Goal: Task Accomplishment & Management: Use online tool/utility

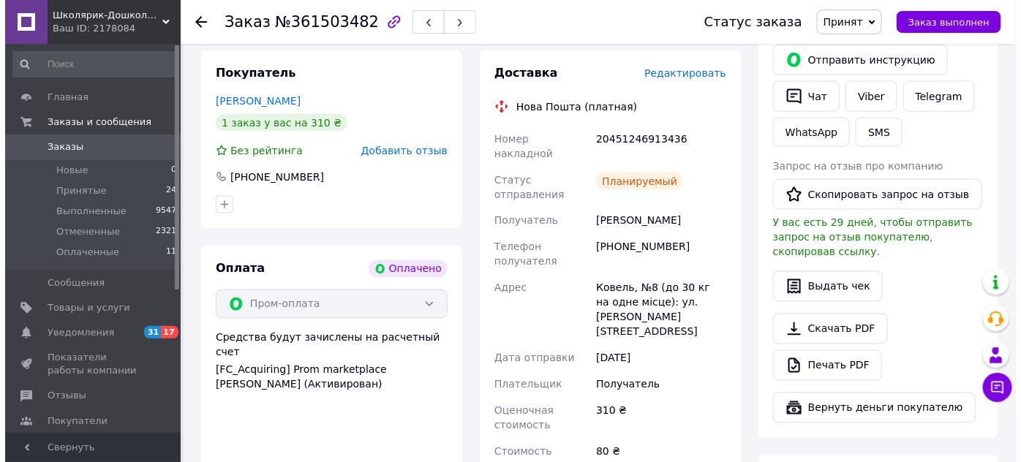
scroll to position [731, 0]
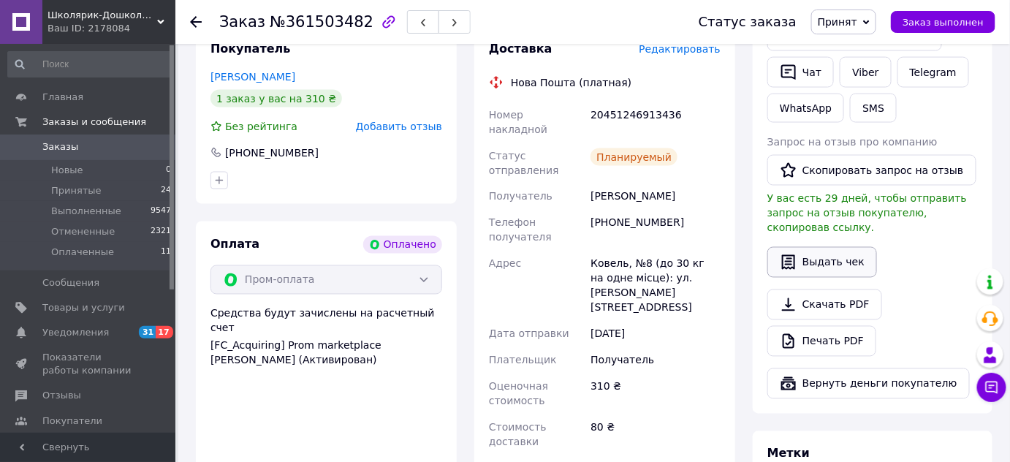
click at [827, 247] on button "Выдать чек" at bounding box center [823, 262] width 110 height 31
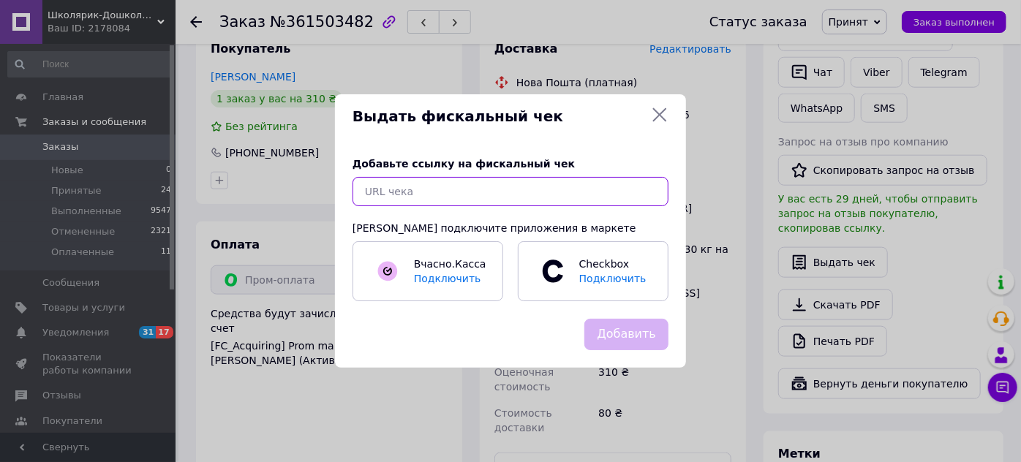
click at [542, 192] on input "text" at bounding box center [510, 191] width 316 height 29
paste input "[URL][DOMAIN_NAME]"
type input "[URL][DOMAIN_NAME]"
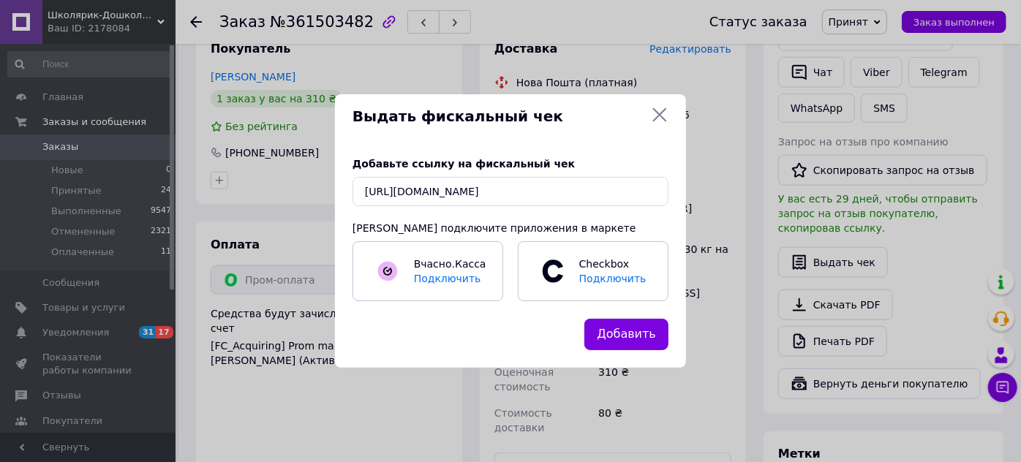
click at [629, 336] on button "Добавить" at bounding box center [626, 334] width 84 height 31
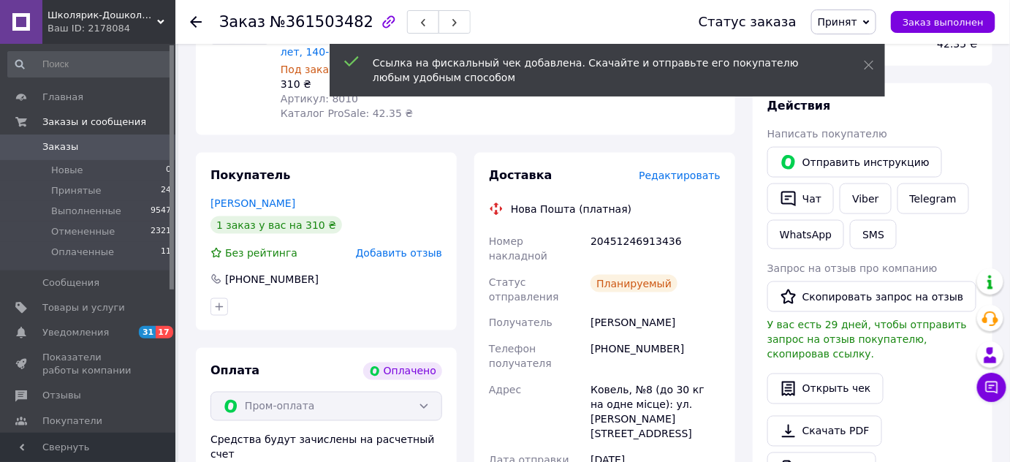
scroll to position [598, 0]
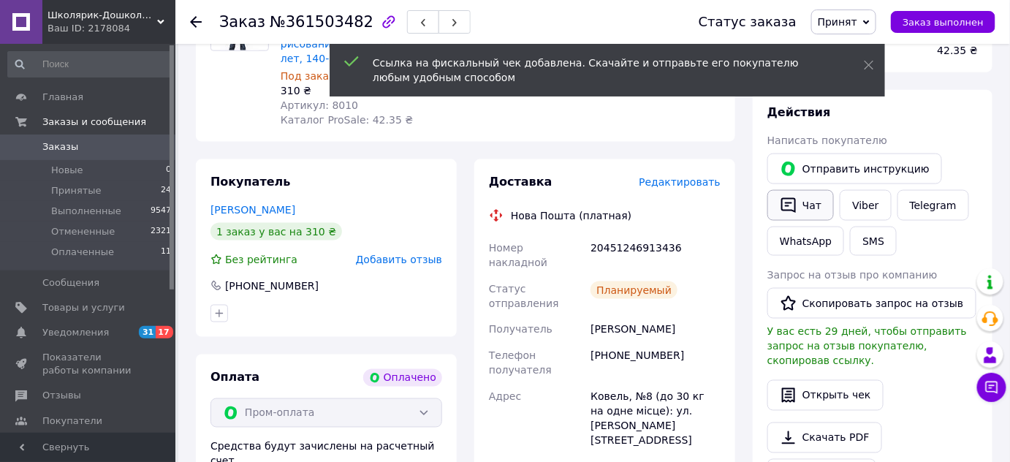
click at [805, 192] on button "Чат" at bounding box center [801, 205] width 67 height 31
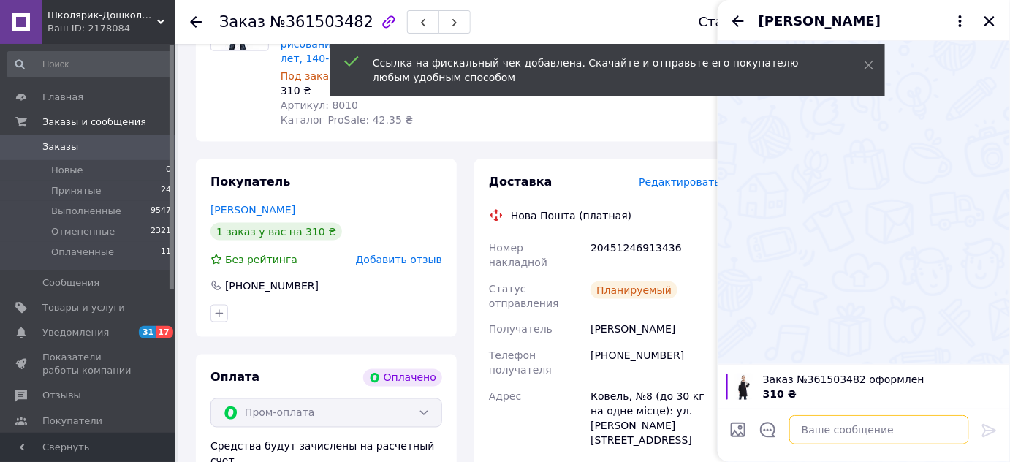
click at [860, 419] on textarea at bounding box center [880, 429] width 180 height 29
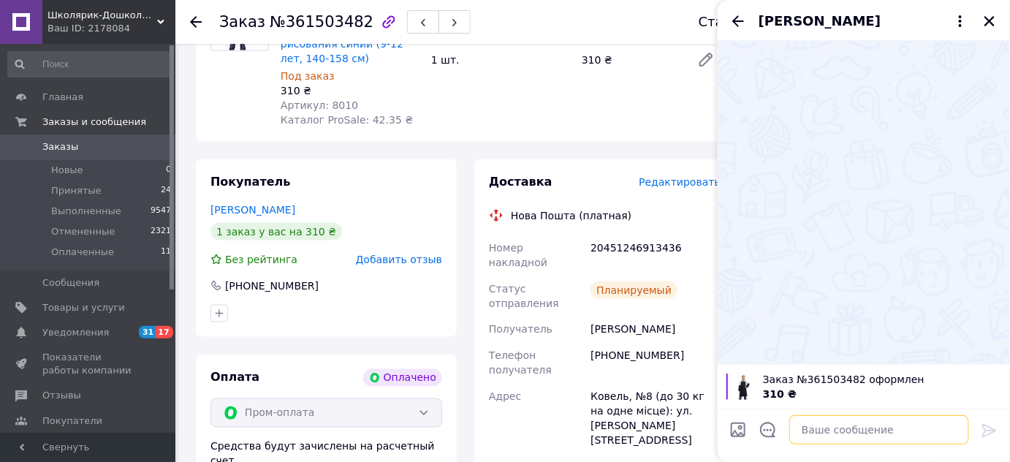
paste textarea "[URL][DOMAIN_NAME]"
type textarea "[URL][DOMAIN_NAME]"
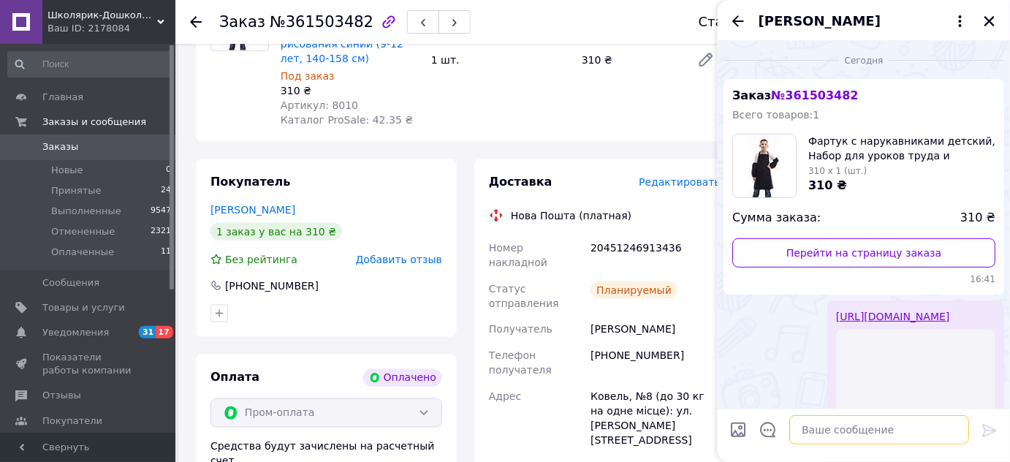
scroll to position [0, 0]
click at [991, 18] on icon "Закрыть" at bounding box center [989, 21] width 13 height 13
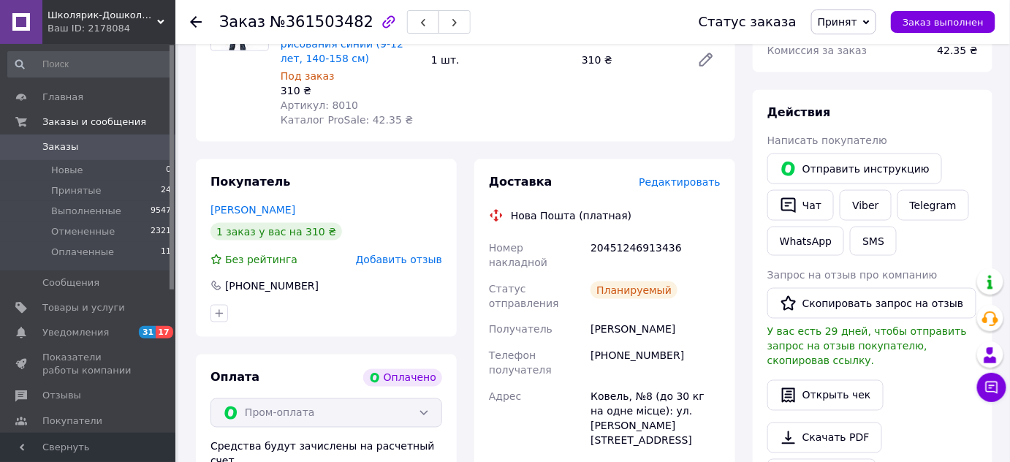
click at [200, 20] on use at bounding box center [196, 22] width 12 height 12
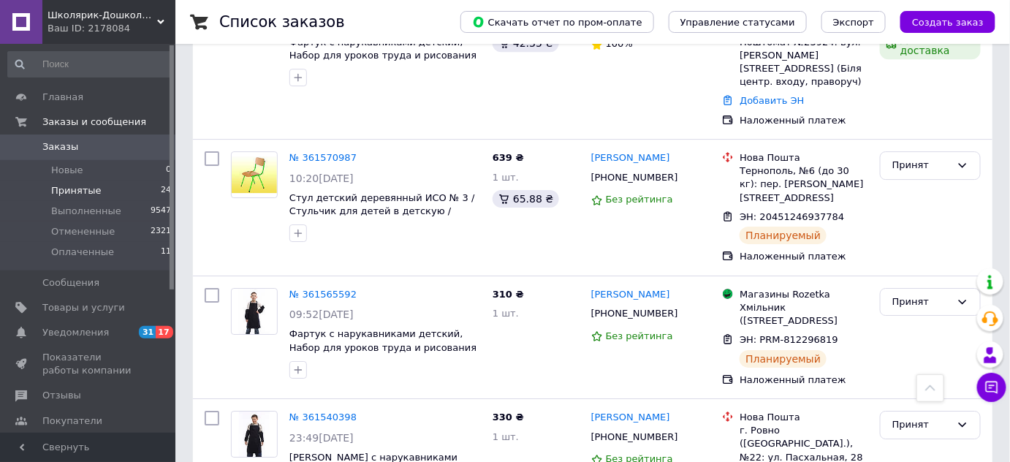
scroll to position [1528, 0]
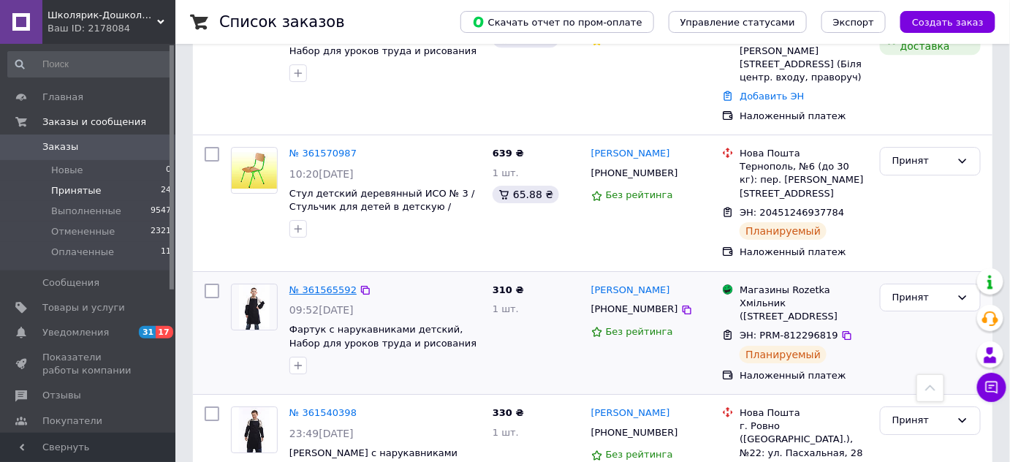
click at [322, 284] on link "№ 361565592" at bounding box center [323, 289] width 67 height 11
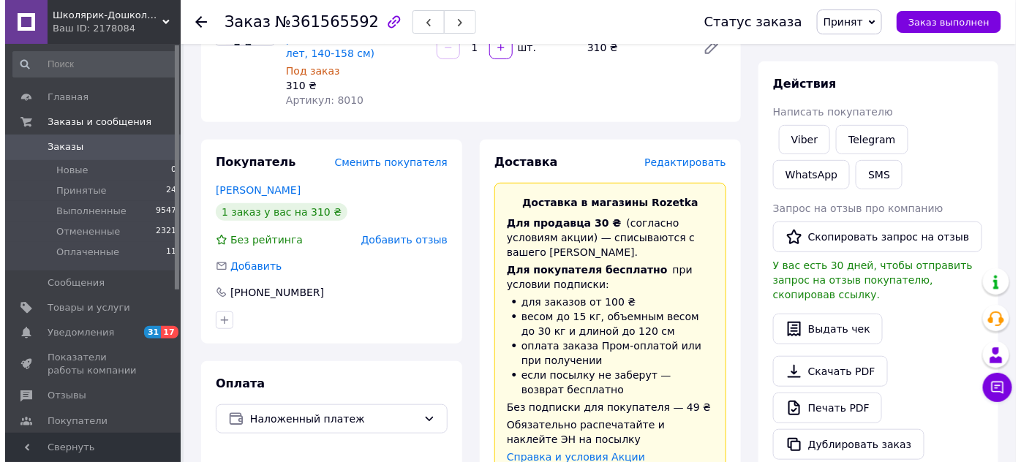
scroll to position [146, 0]
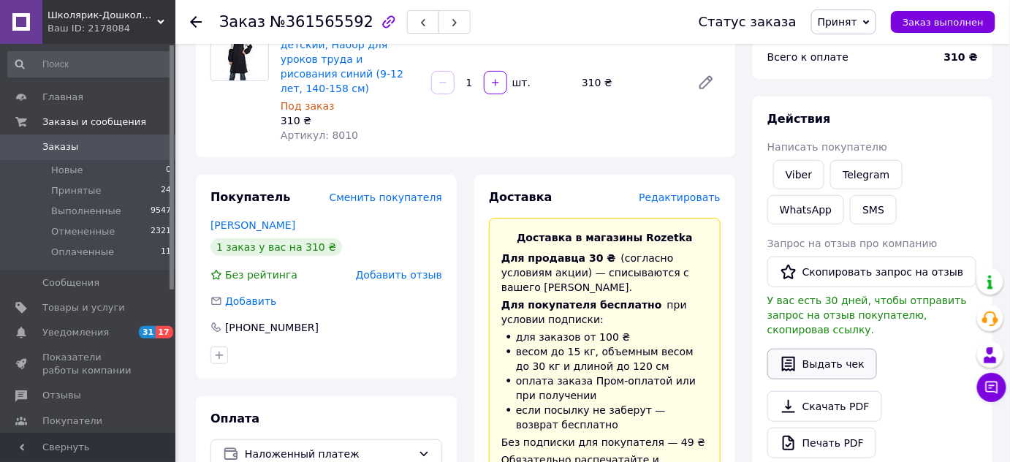
click at [823, 349] on button "Выдать чек" at bounding box center [823, 364] width 110 height 31
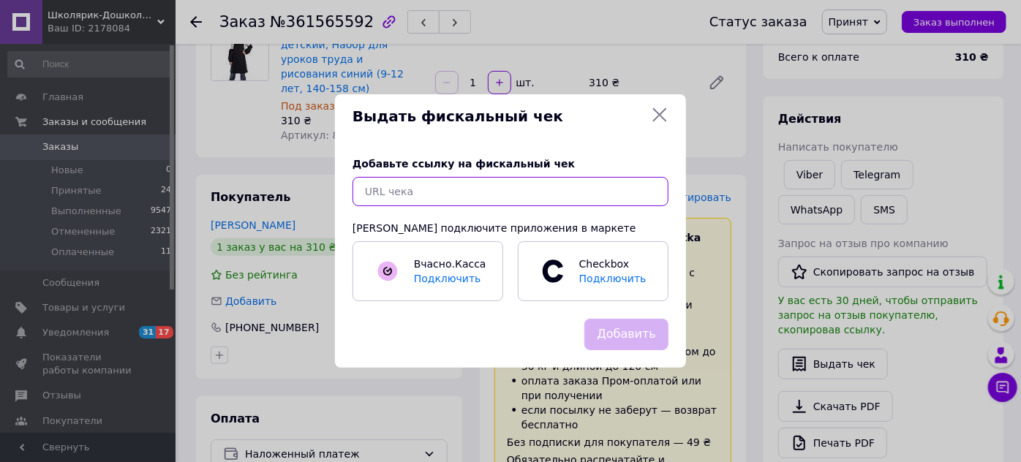
click at [569, 192] on input "text" at bounding box center [510, 191] width 316 height 29
paste input "[URL][DOMAIN_NAME]"
type input "[URL][DOMAIN_NAME]"
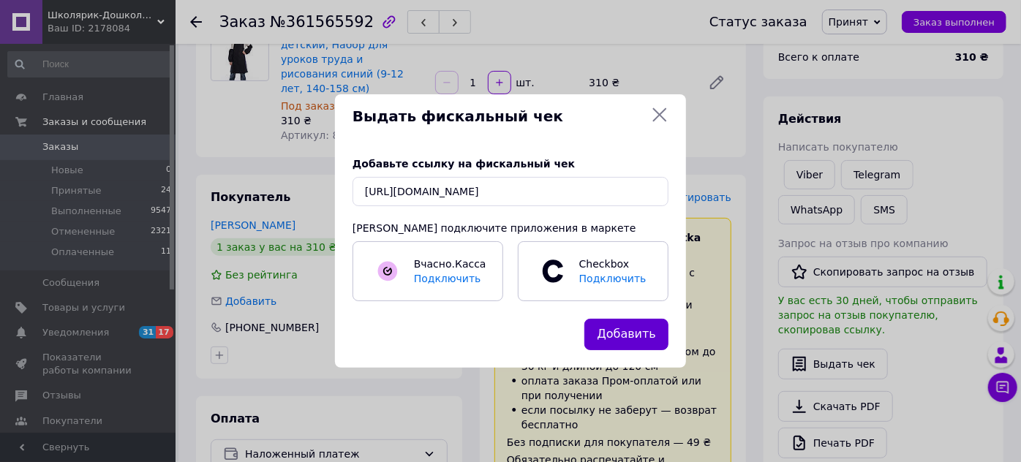
click at [640, 336] on button "Добавить" at bounding box center [626, 334] width 84 height 31
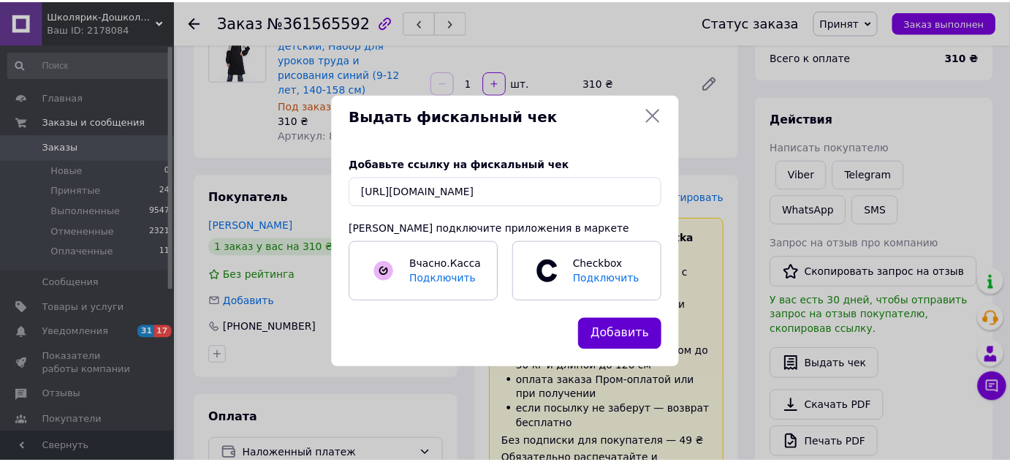
scroll to position [0, 0]
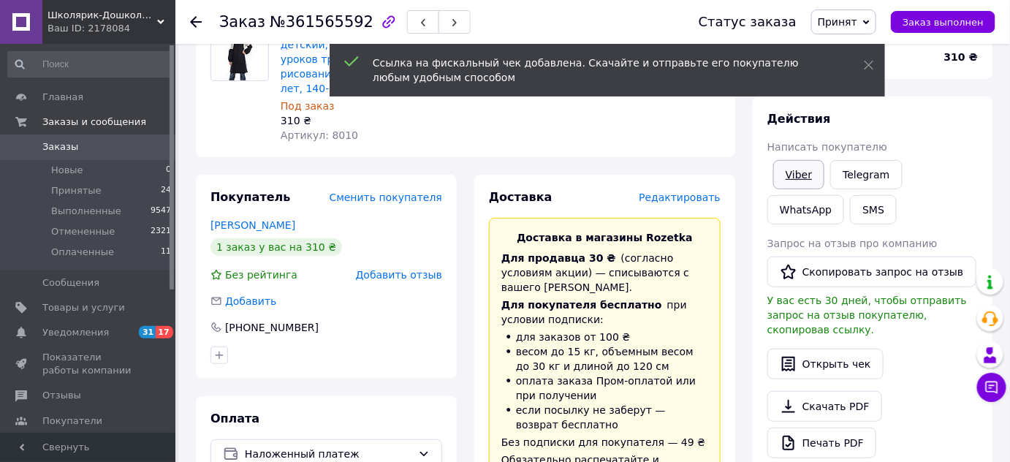
click at [801, 173] on link "Viber" at bounding box center [798, 174] width 51 height 29
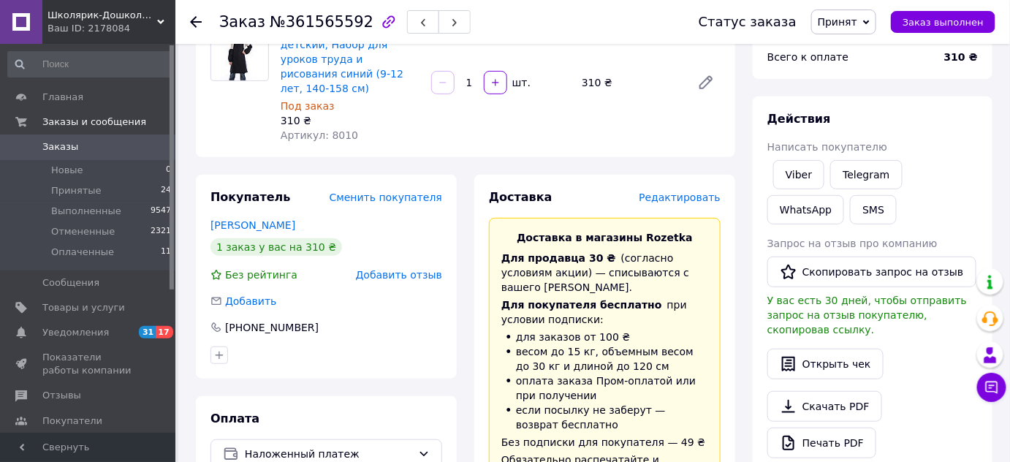
click at [198, 26] on icon at bounding box center [196, 22] width 12 height 12
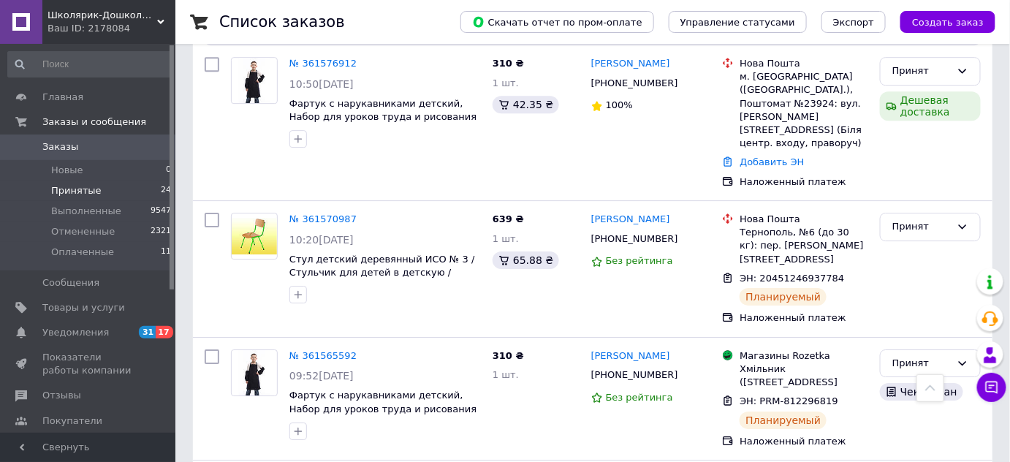
scroll to position [1794, 0]
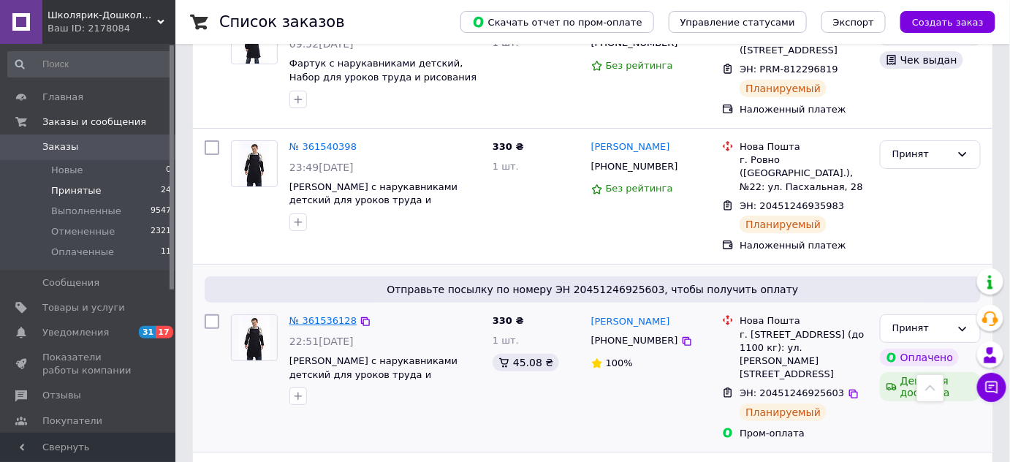
click at [326, 315] on link "№ 361536128" at bounding box center [323, 320] width 67 height 11
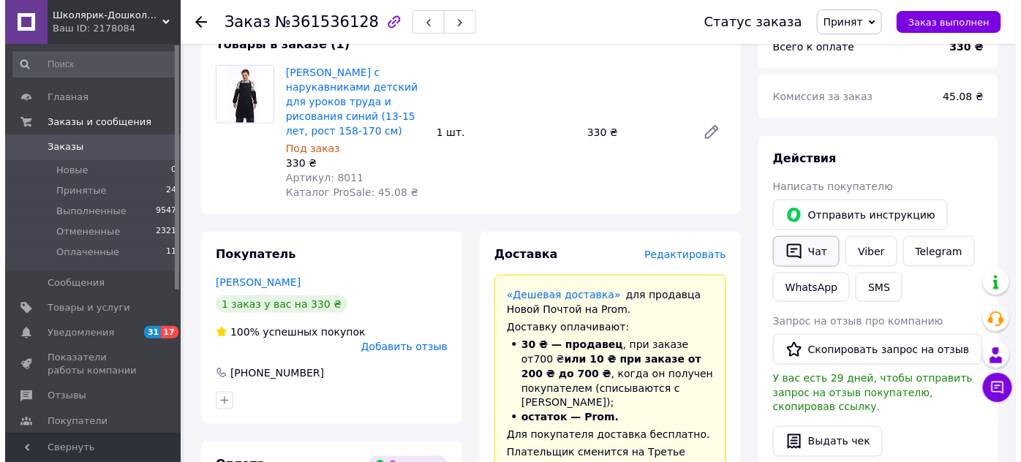
scroll to position [592, 0]
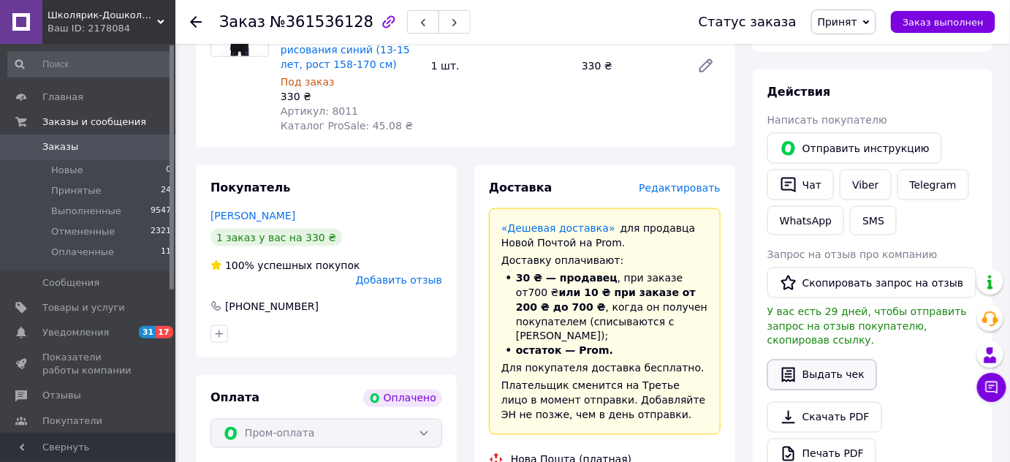
click at [839, 360] on button "Выдать чек" at bounding box center [823, 375] width 110 height 31
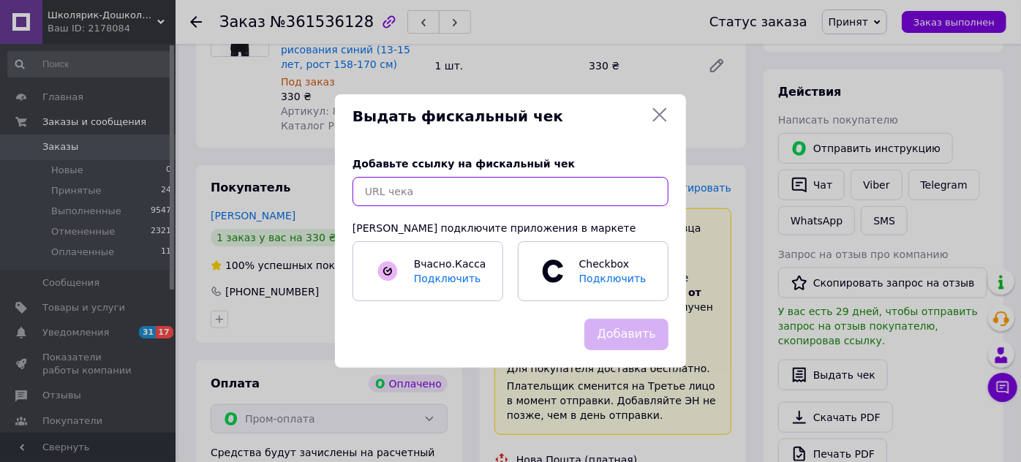
click at [610, 201] on input "text" at bounding box center [510, 191] width 316 height 29
paste input "[URL][DOMAIN_NAME]"
type input "[URL][DOMAIN_NAME]"
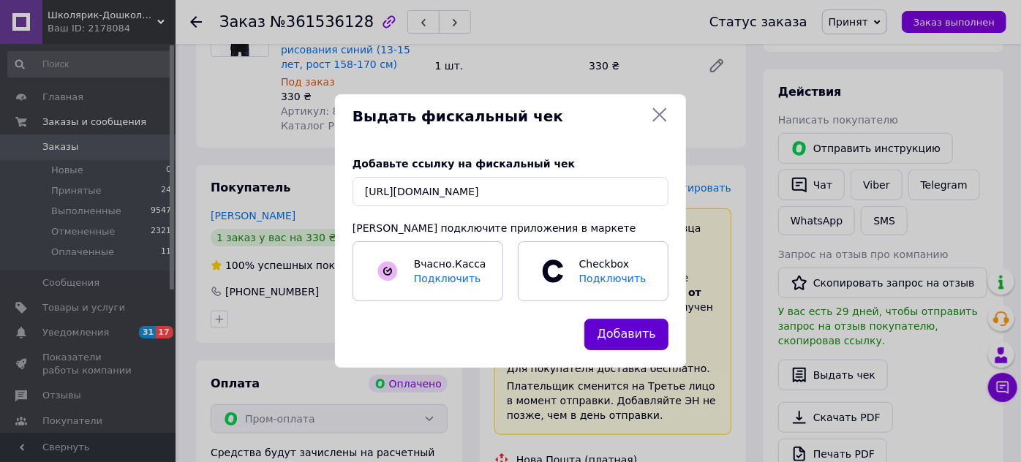
click at [626, 334] on button "Добавить" at bounding box center [626, 334] width 84 height 31
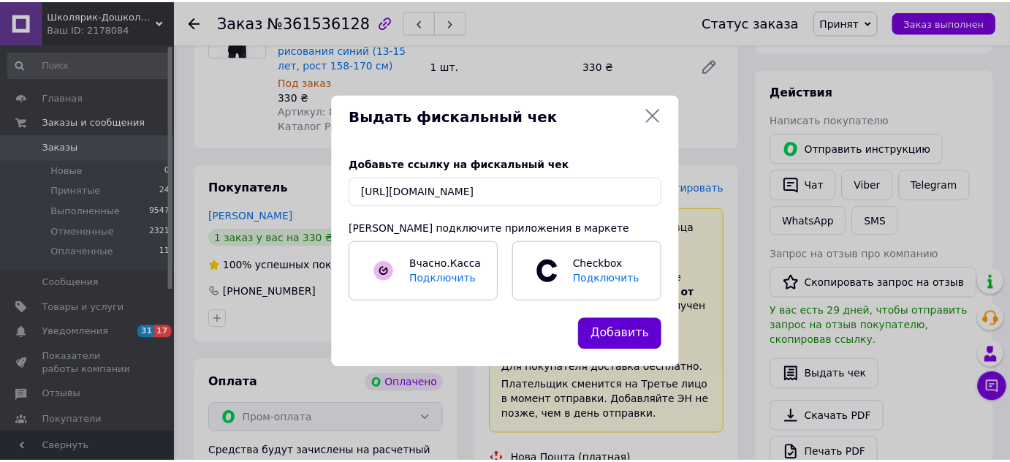
scroll to position [0, 0]
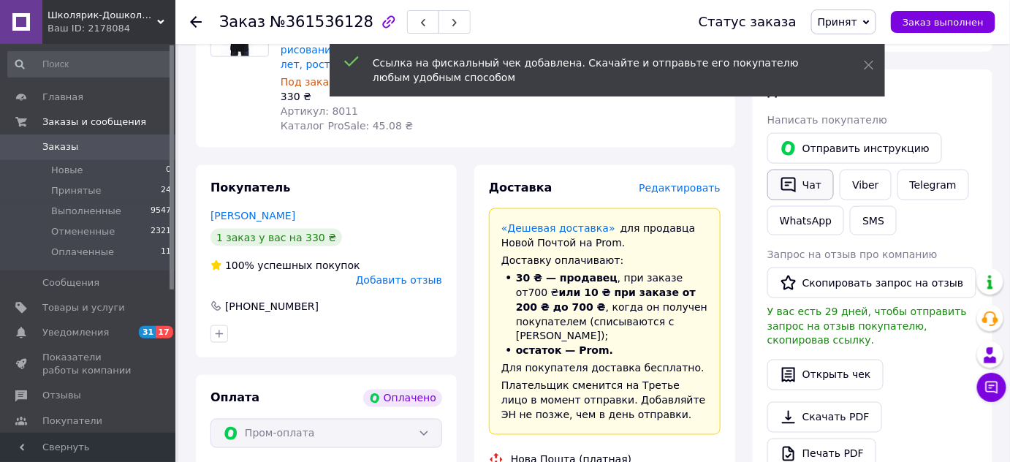
click at [806, 170] on button "Чат" at bounding box center [801, 185] width 67 height 31
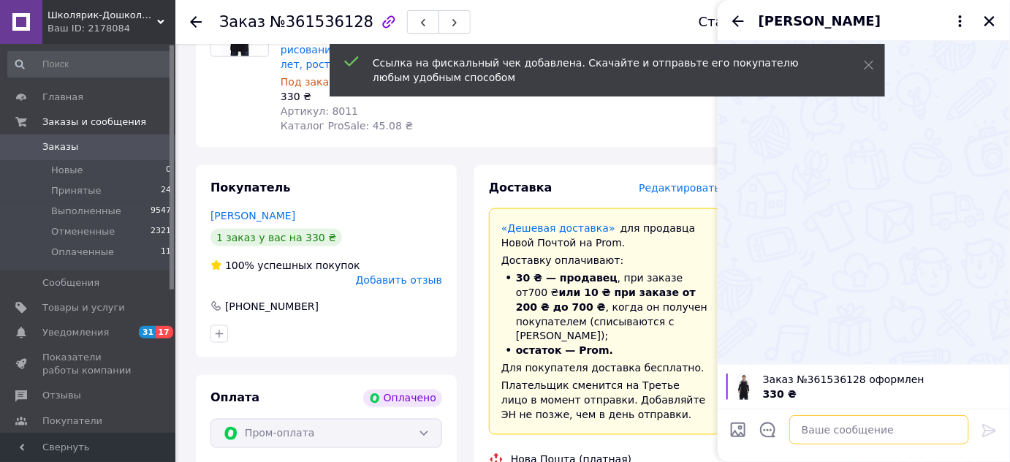
click at [814, 431] on textarea at bounding box center [880, 429] width 180 height 29
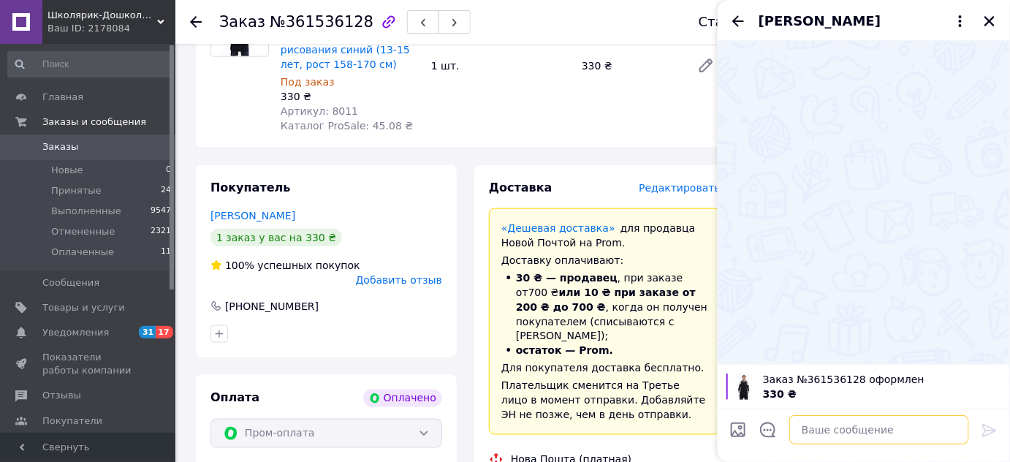
paste textarea "[URL][DOMAIN_NAME]"
type textarea "[URL][DOMAIN_NAME]"
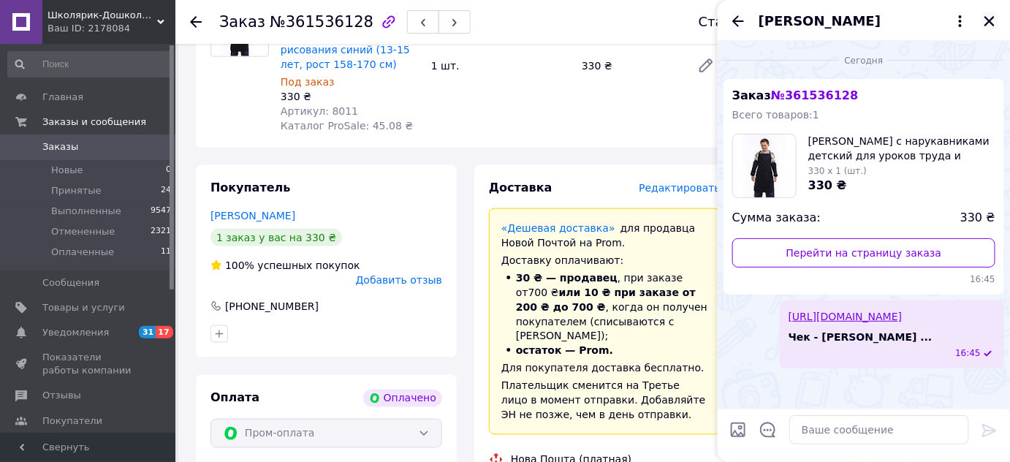
click at [990, 21] on icon "Закрыть" at bounding box center [990, 21] width 10 height 10
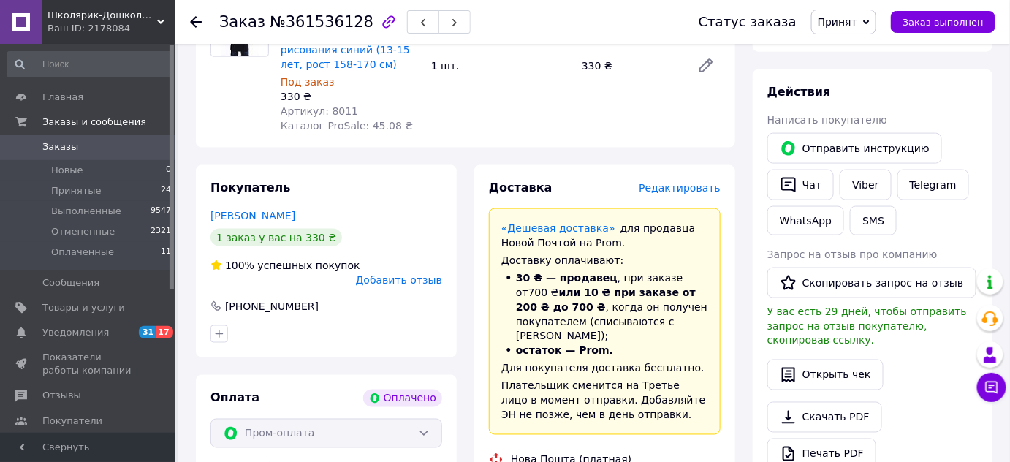
click at [197, 20] on use at bounding box center [196, 22] width 12 height 12
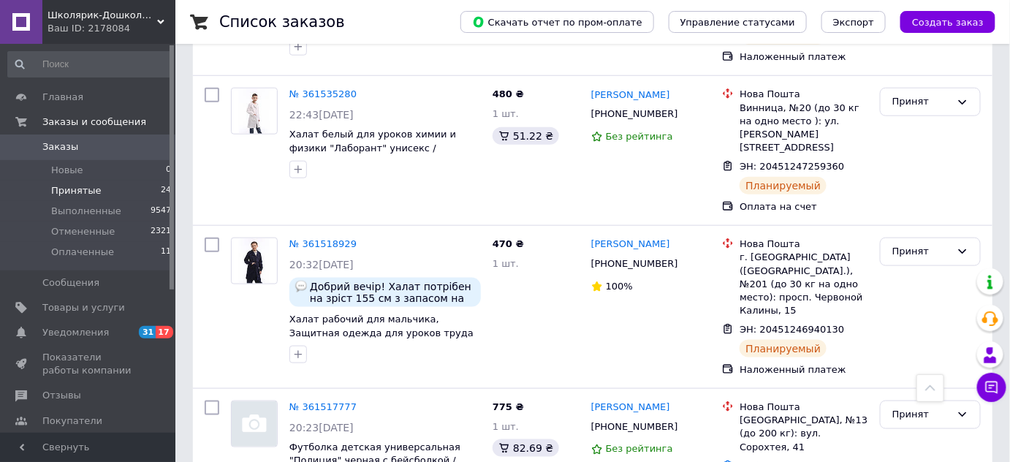
scroll to position [2326, 0]
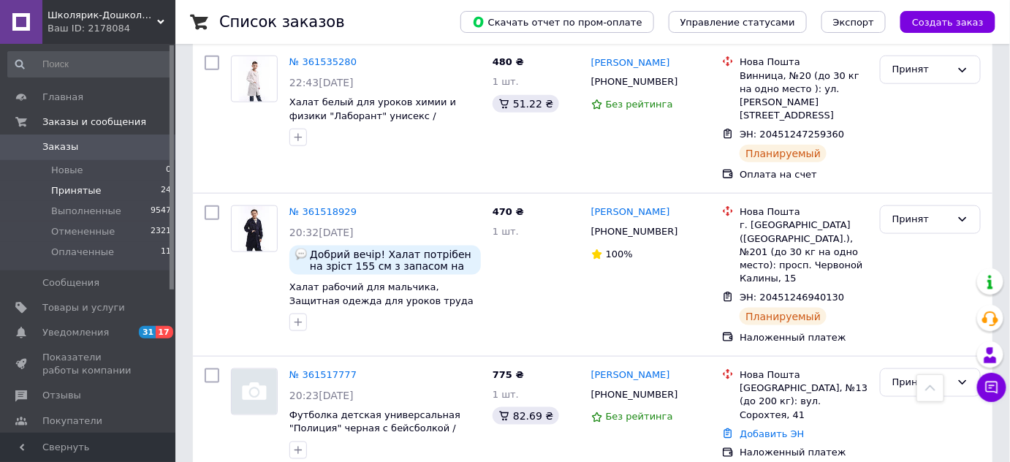
click at [108, 192] on li "Принятые 24" at bounding box center [90, 191] width 180 height 20
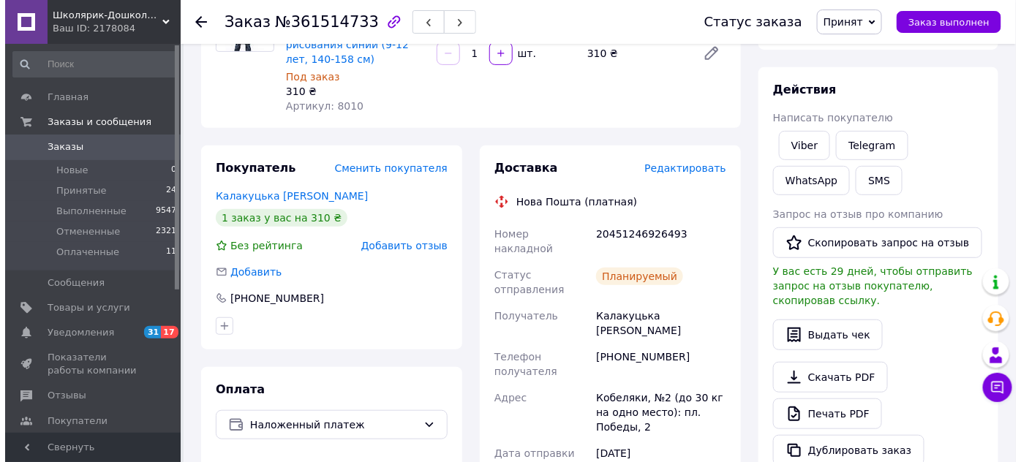
scroll to position [282, 0]
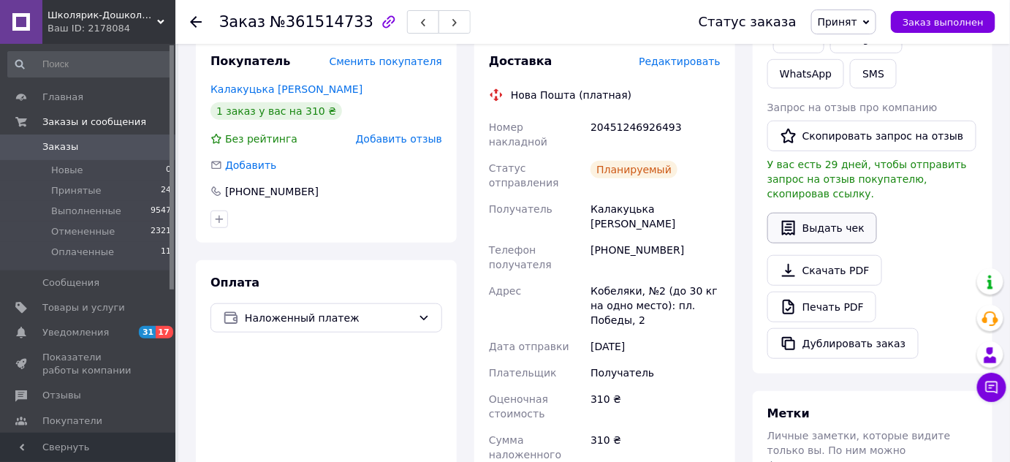
click at [804, 213] on button "Выдать чек" at bounding box center [823, 228] width 110 height 31
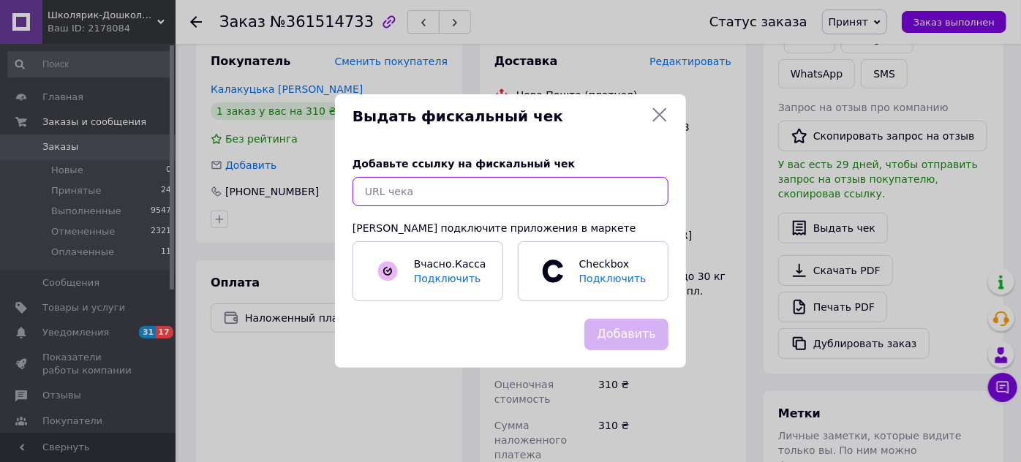
click at [585, 185] on input "text" at bounding box center [510, 191] width 316 height 29
paste input "[URL][DOMAIN_NAME]"
type input "[URL][DOMAIN_NAME]"
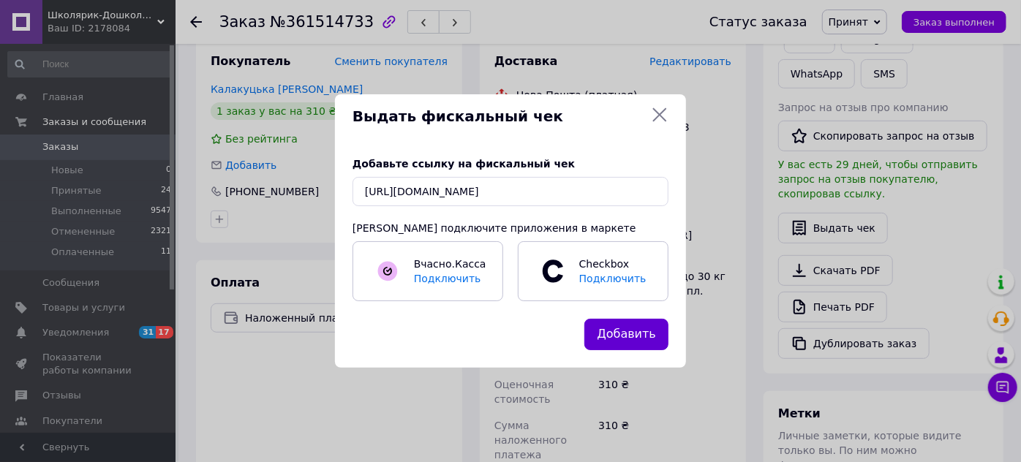
click at [611, 330] on button "Добавить" at bounding box center [626, 334] width 84 height 31
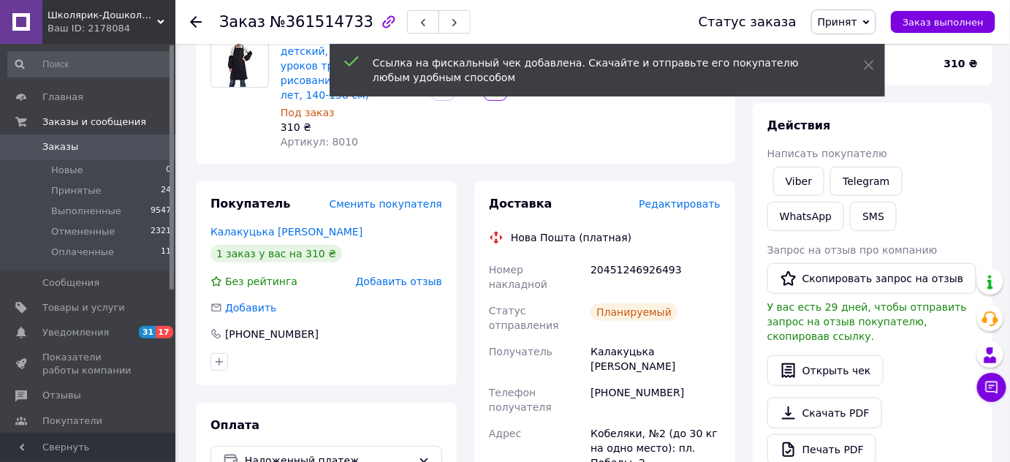
scroll to position [83, 0]
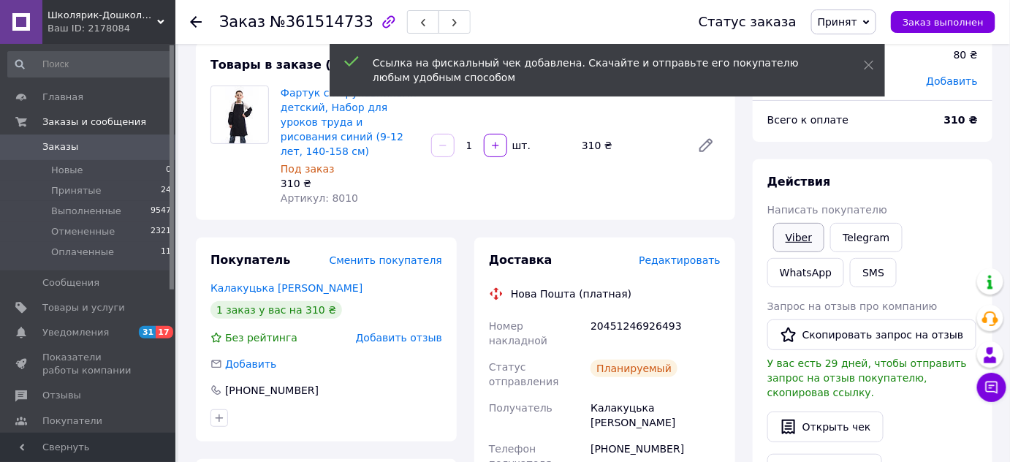
click at [790, 235] on link "Viber" at bounding box center [798, 237] width 51 height 29
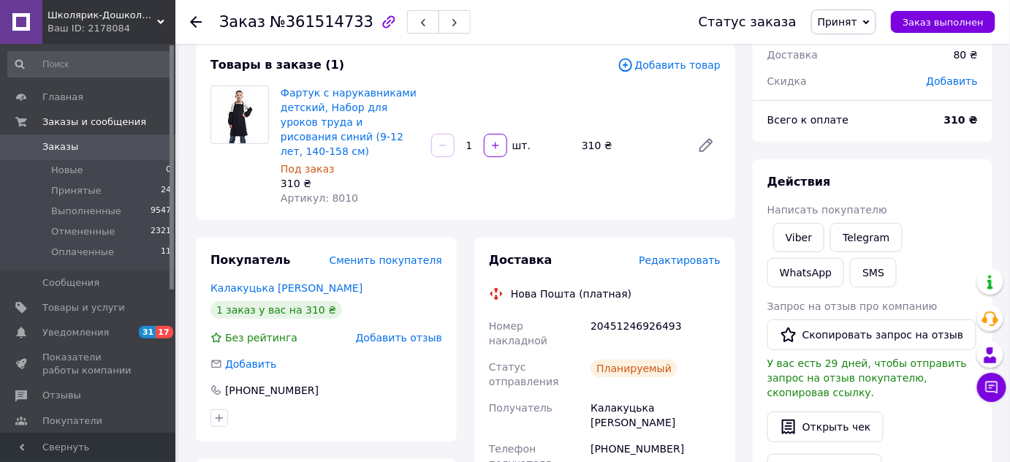
click at [203, 22] on div at bounding box center [204, 22] width 29 height 44
click at [192, 20] on use at bounding box center [196, 22] width 12 height 12
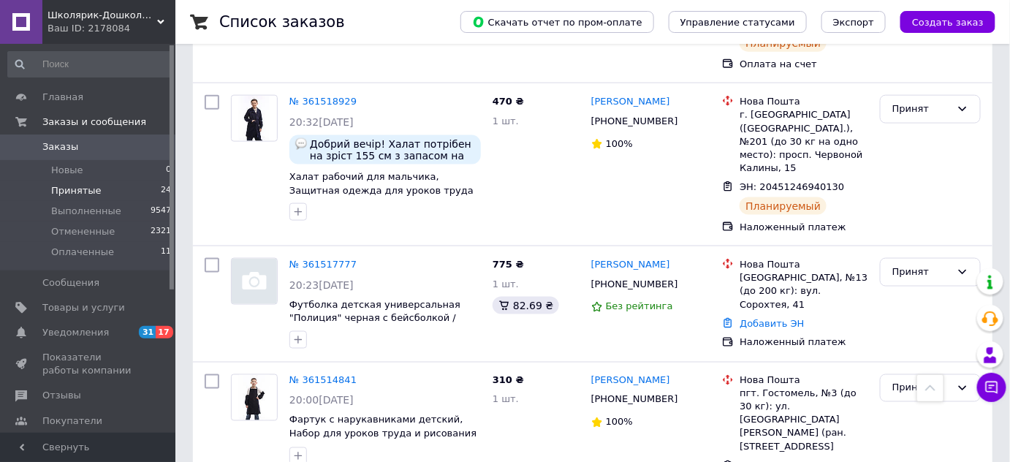
scroll to position [2459, 0]
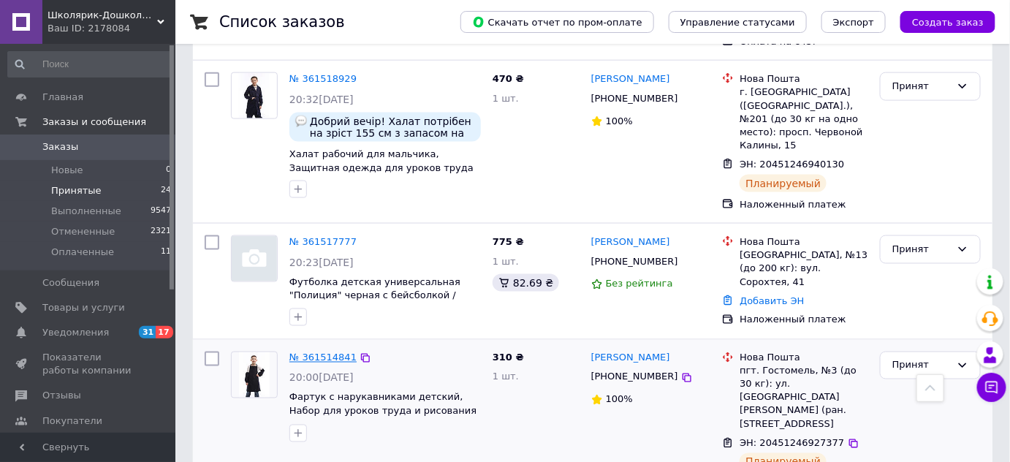
click at [331, 352] on link "№ 361514841" at bounding box center [323, 357] width 67 height 11
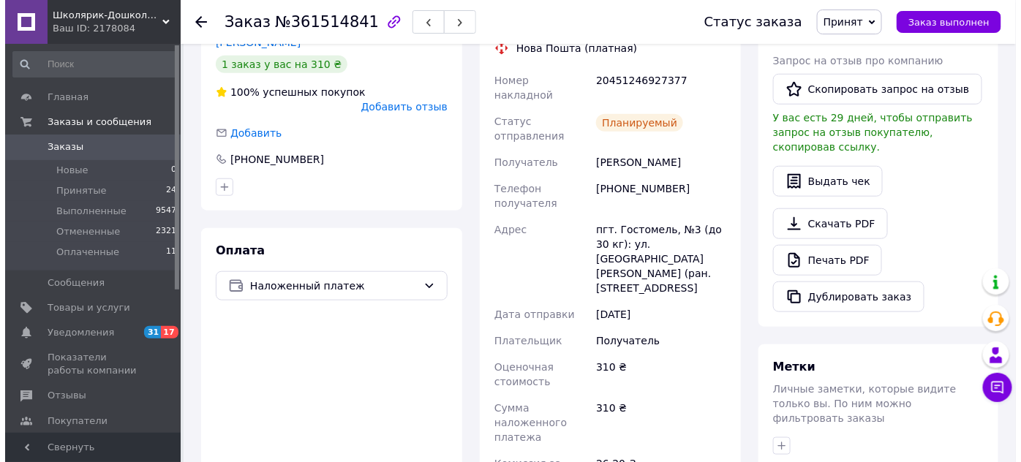
scroll to position [164, 0]
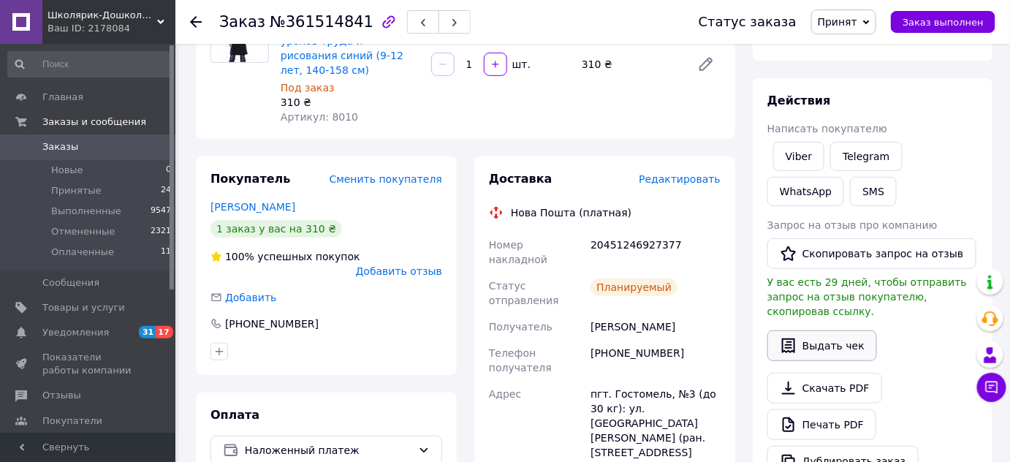
click at [817, 333] on button "Выдать чек" at bounding box center [823, 345] width 110 height 31
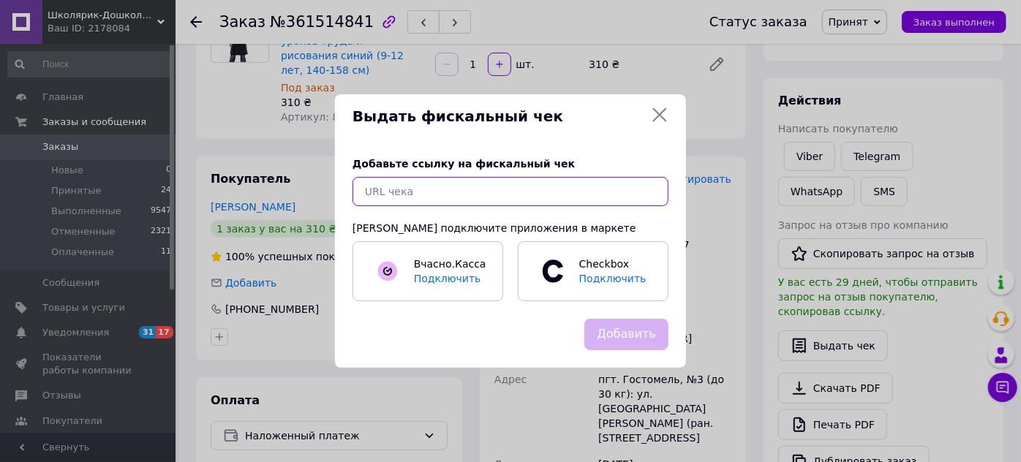
click at [574, 194] on input "text" at bounding box center [510, 191] width 316 height 29
paste input "[URL][DOMAIN_NAME]"
type input "[URL][DOMAIN_NAME]"
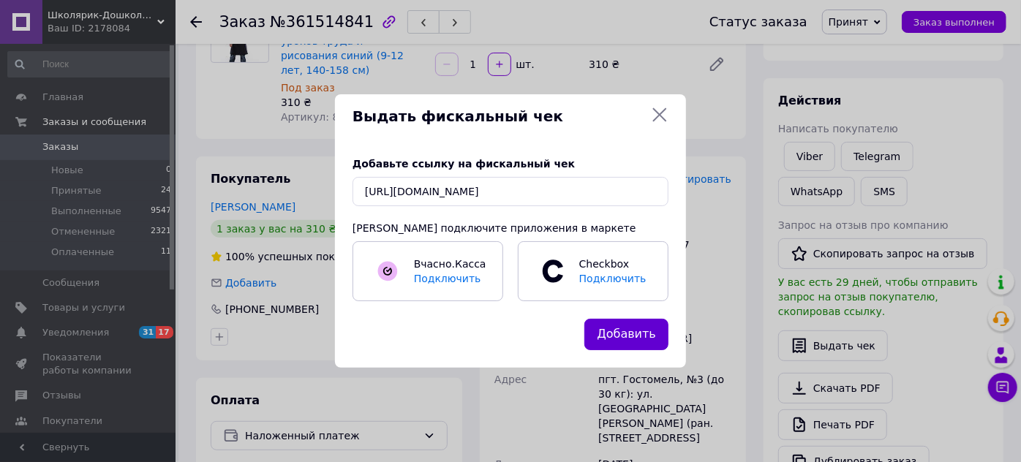
click at [661, 347] on button "Добавить" at bounding box center [626, 334] width 84 height 31
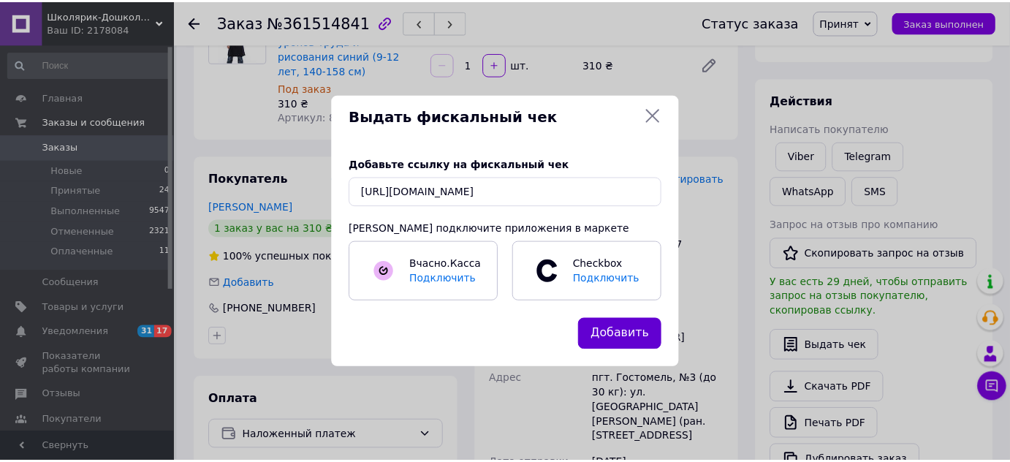
scroll to position [0, 0]
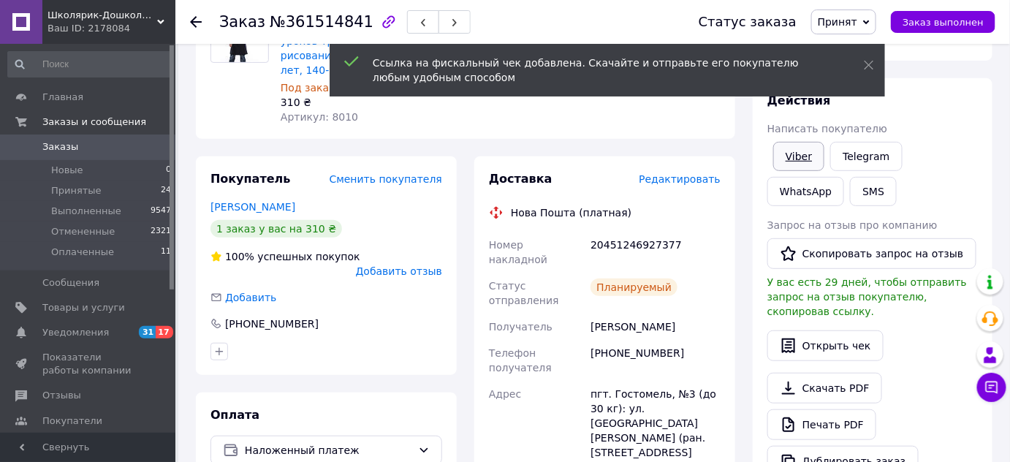
click at [805, 154] on link "Viber" at bounding box center [798, 156] width 51 height 29
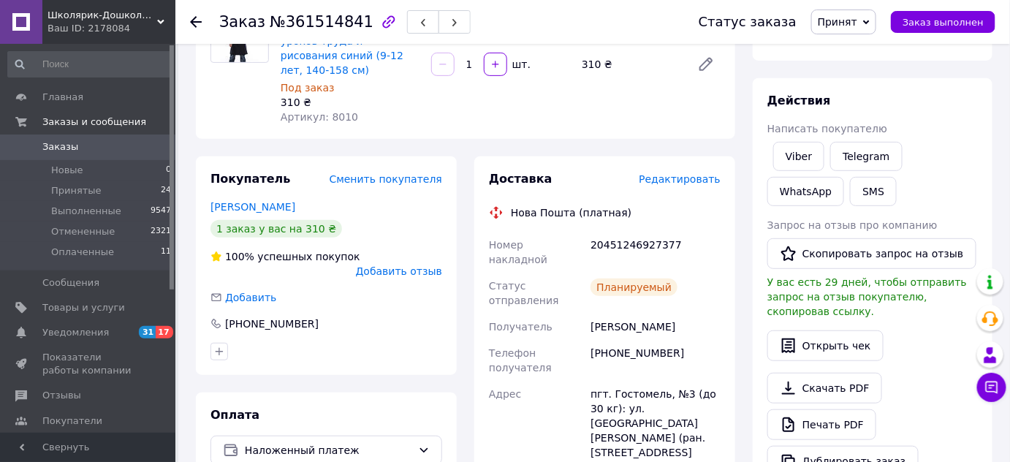
click at [200, 19] on icon at bounding box center [196, 22] width 12 height 12
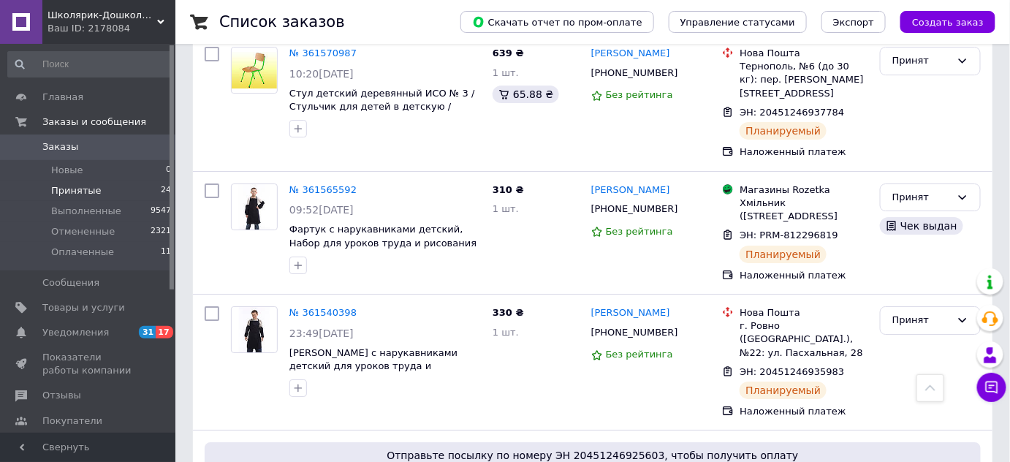
scroll to position [1661, 0]
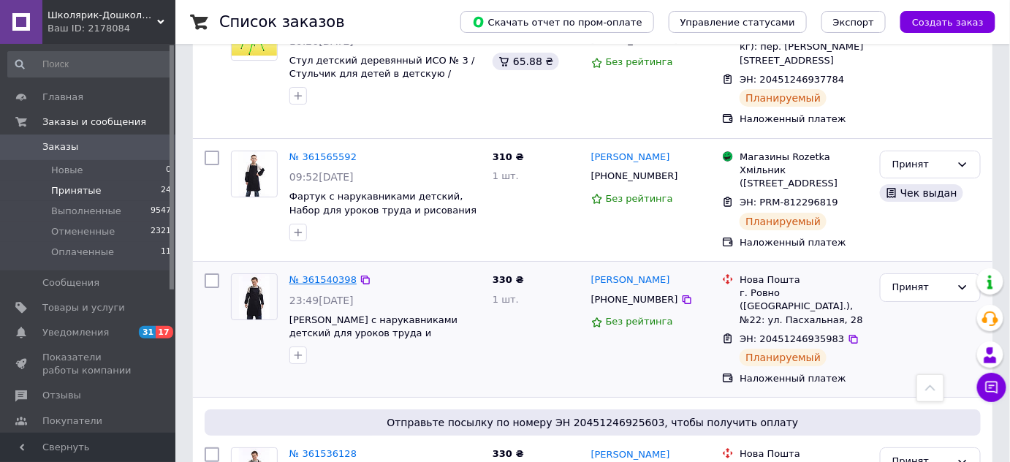
click at [324, 274] on link "№ 361540398" at bounding box center [323, 279] width 67 height 11
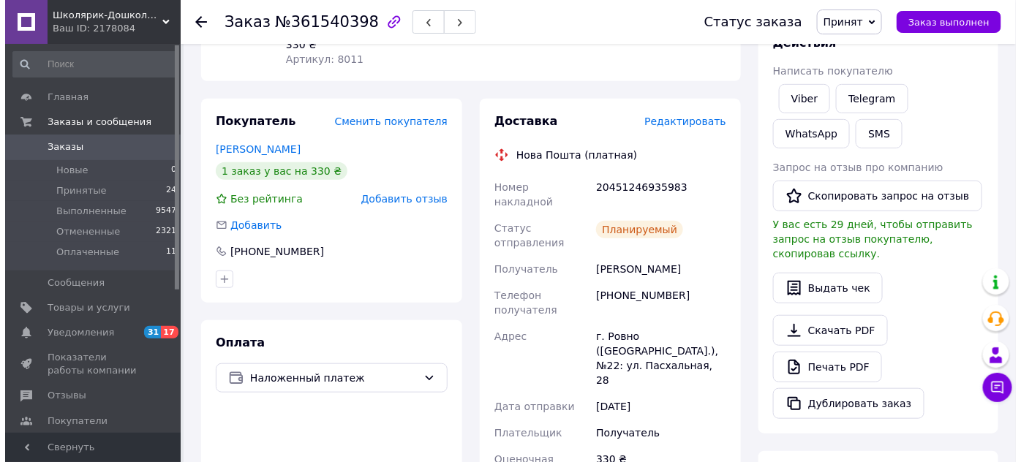
scroll to position [216, 0]
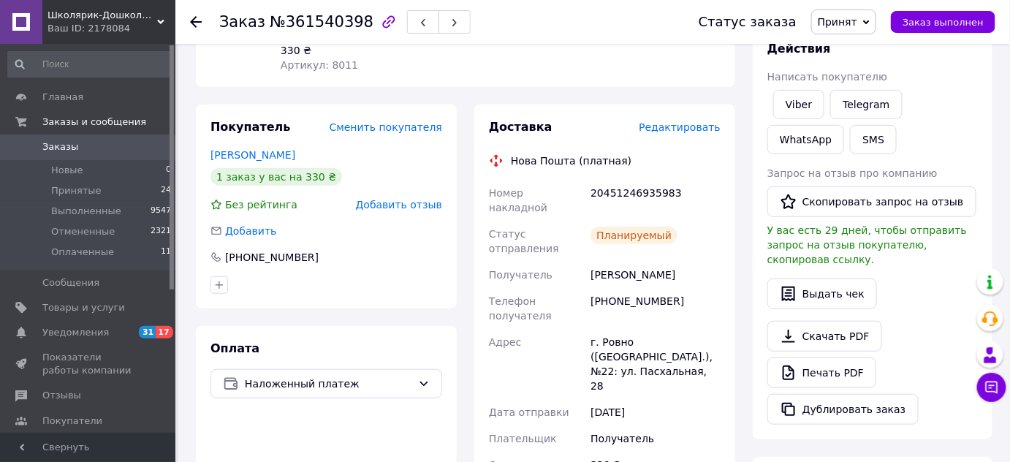
click at [797, 279] on button "Выдать чек" at bounding box center [823, 294] width 110 height 31
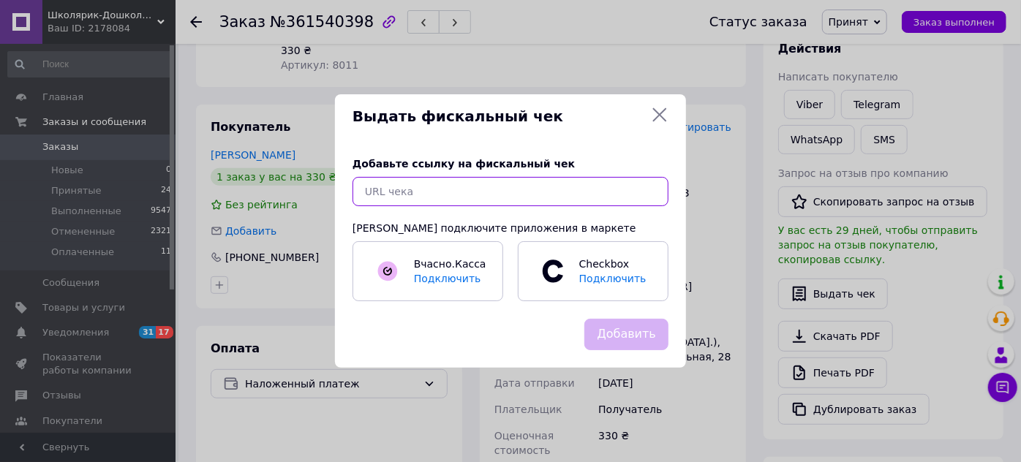
click at [550, 190] on input "text" at bounding box center [510, 191] width 316 height 29
paste input "[URL][DOMAIN_NAME]"
type input "[URL][DOMAIN_NAME]"
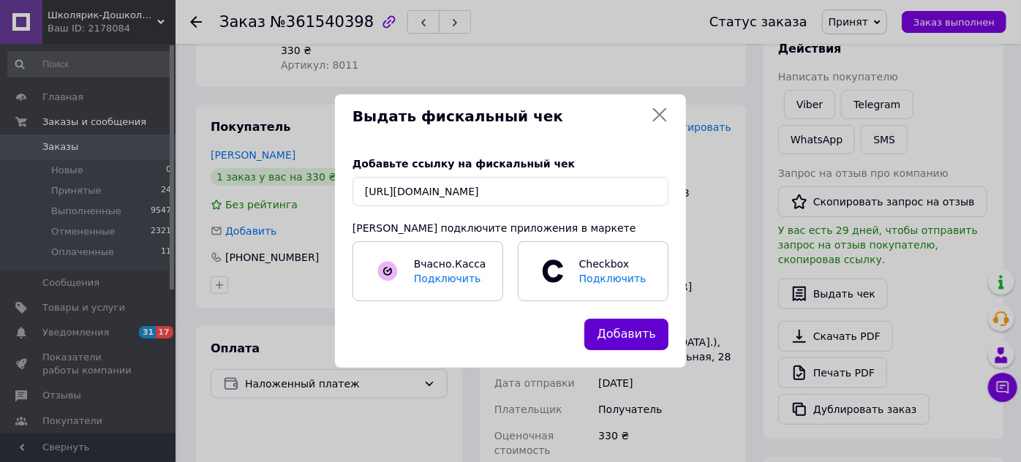
click at [621, 338] on button "Добавить" at bounding box center [626, 334] width 84 height 31
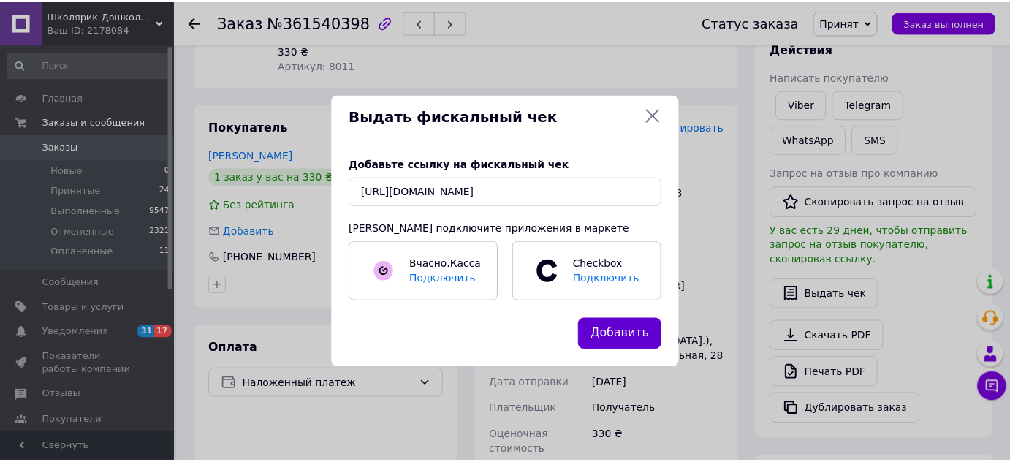
scroll to position [0, 0]
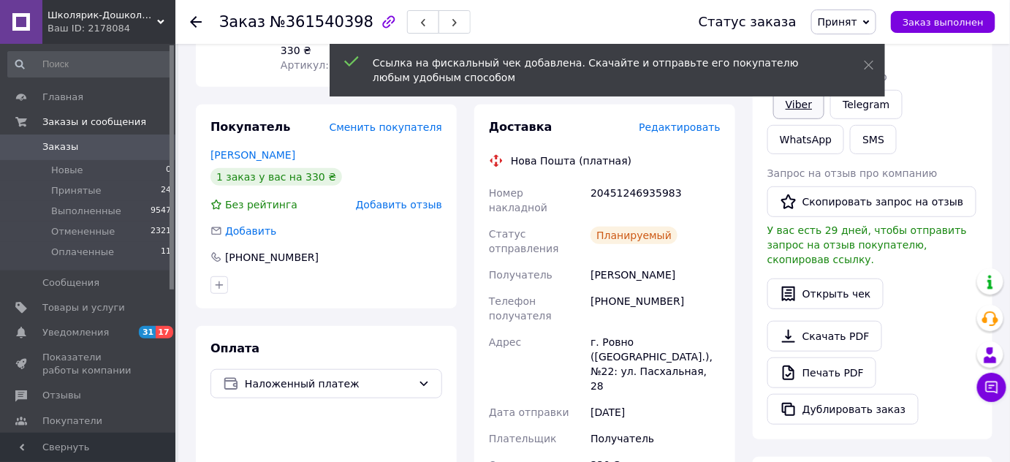
click at [796, 102] on link "Viber" at bounding box center [798, 104] width 51 height 29
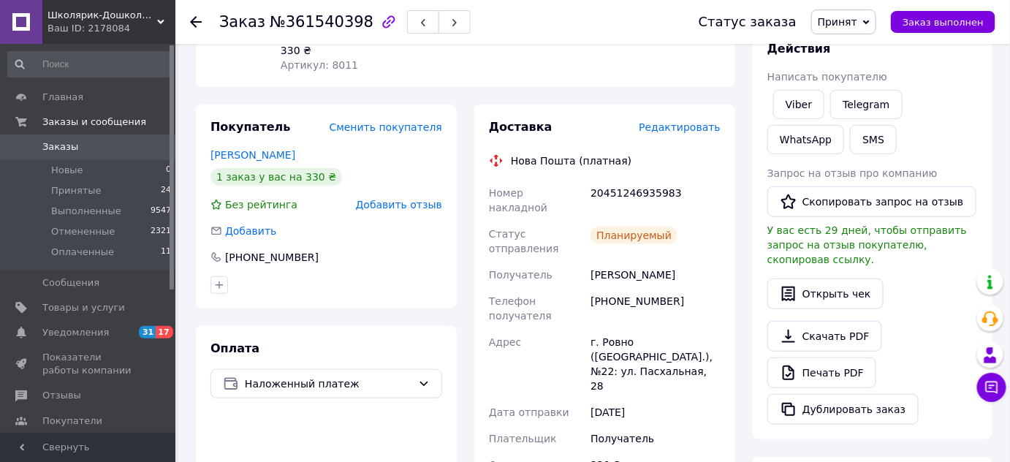
click at [200, 16] on icon at bounding box center [196, 22] width 12 height 12
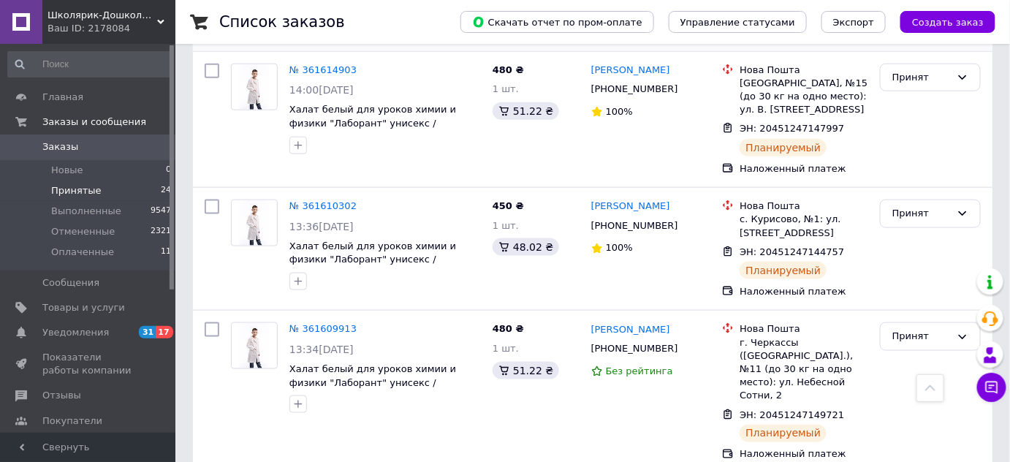
scroll to position [531, 0]
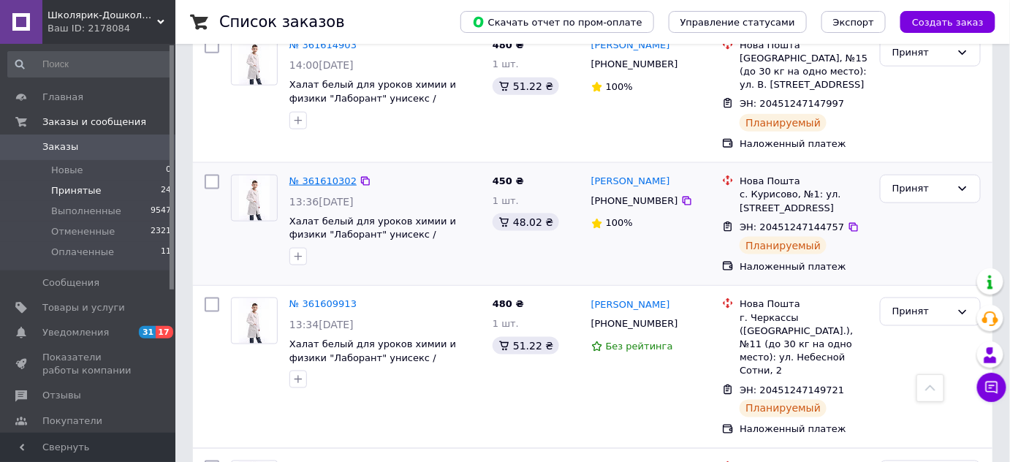
click at [336, 175] on link "№ 361610302" at bounding box center [323, 180] width 67 height 11
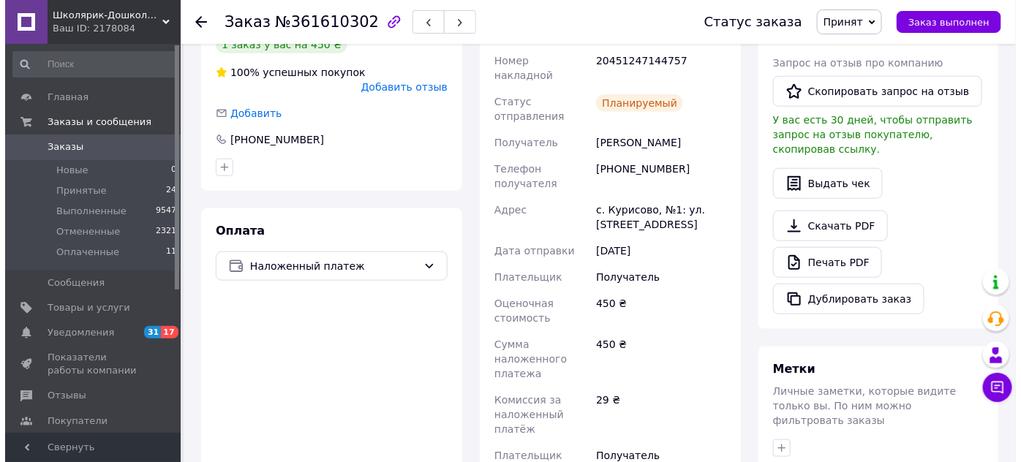
scroll to position [265, 0]
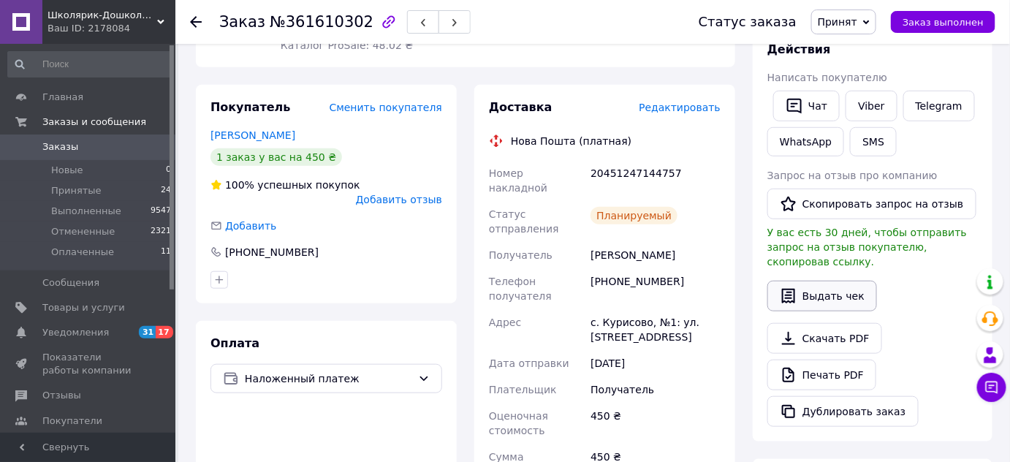
click at [807, 284] on button "Выдать чек" at bounding box center [823, 296] width 110 height 31
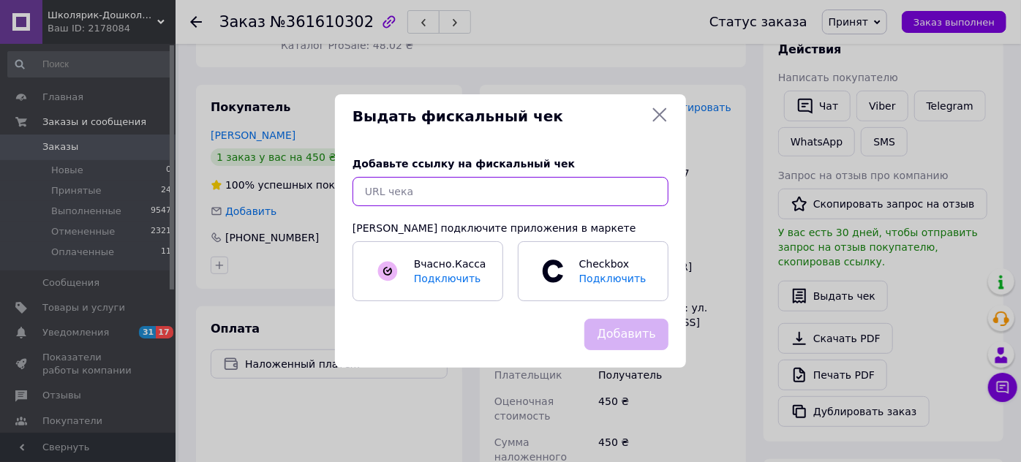
click at [556, 194] on input "text" at bounding box center [510, 191] width 316 height 29
paste input "[URL][DOMAIN_NAME]"
type input "[URL][DOMAIN_NAME]"
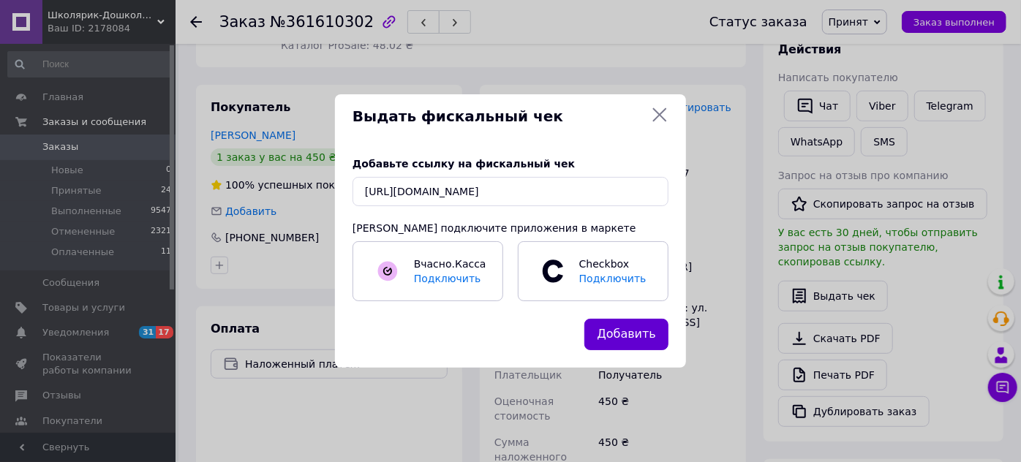
click at [620, 329] on button "Добавить" at bounding box center [626, 334] width 84 height 31
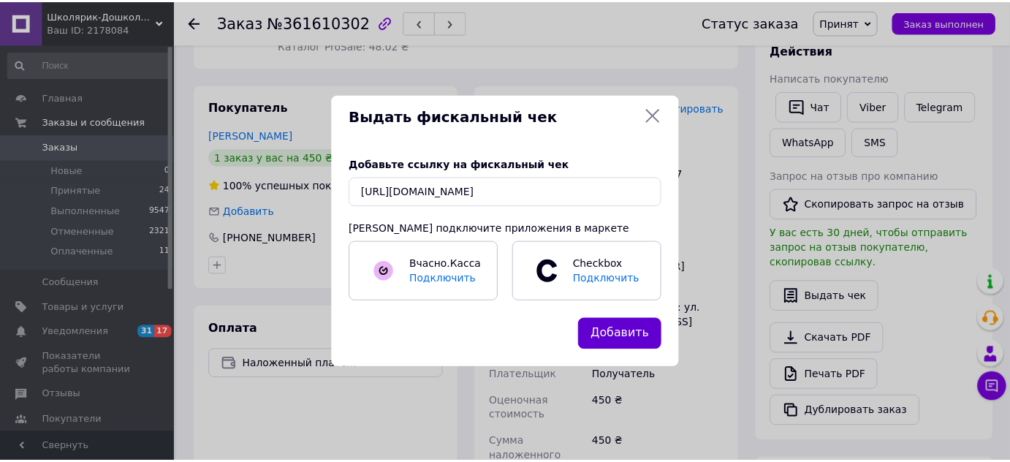
scroll to position [0, 0]
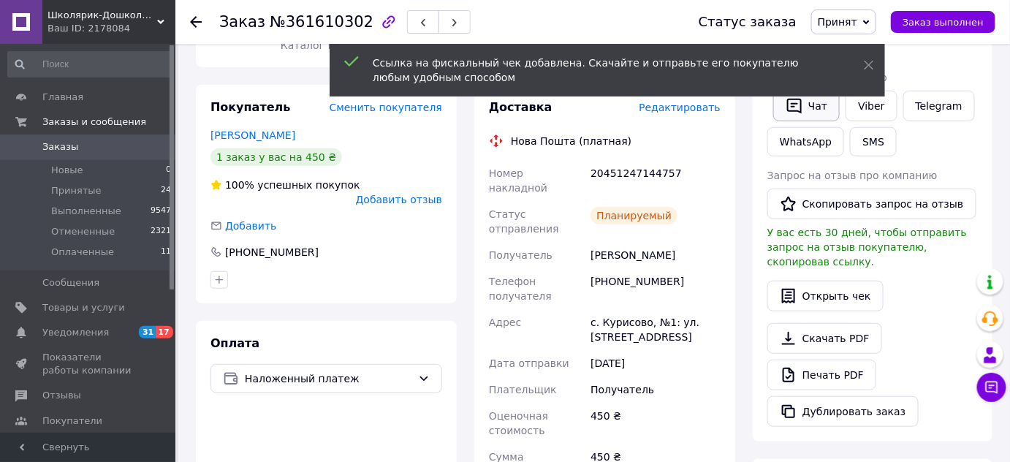
click at [801, 109] on icon "button" at bounding box center [794, 106] width 15 height 15
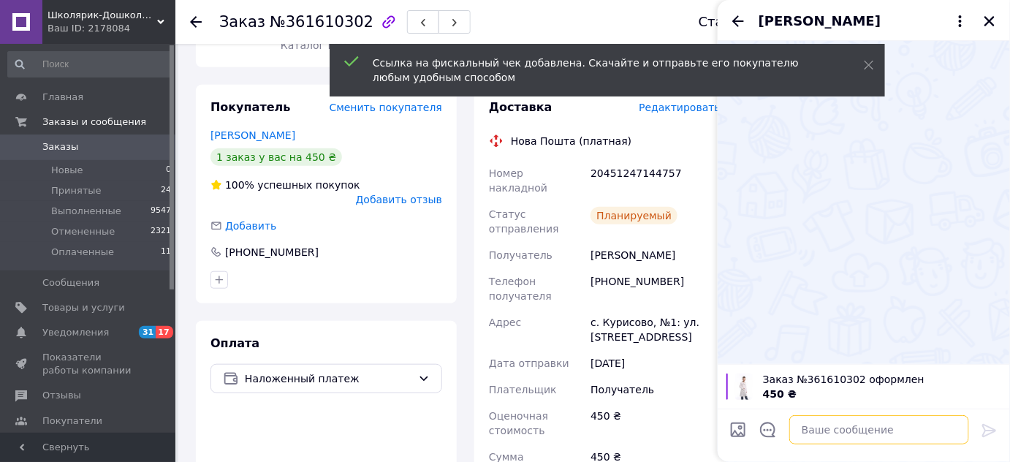
click at [819, 426] on textarea at bounding box center [880, 429] width 180 height 29
paste textarea "[URL][DOMAIN_NAME]"
type textarea "[URL][DOMAIN_NAME]"
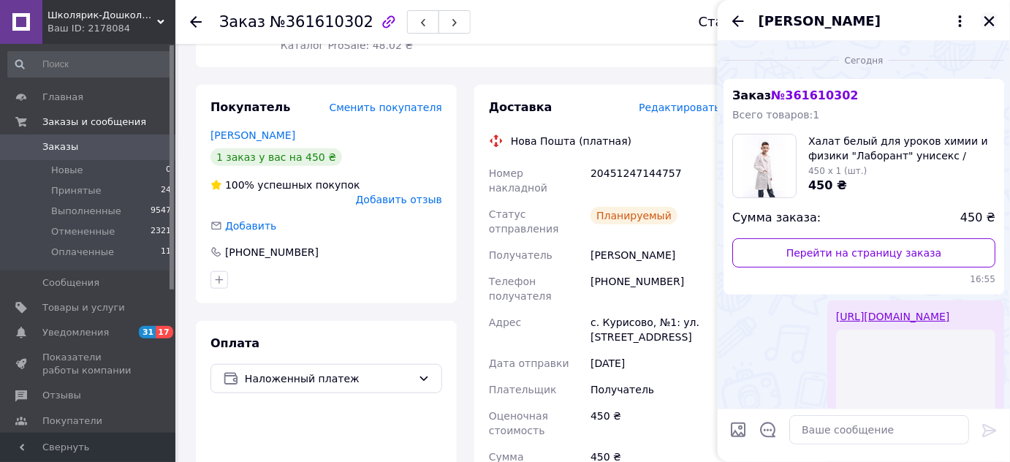
click at [989, 25] on icon "Закрыть" at bounding box center [989, 21] width 13 height 13
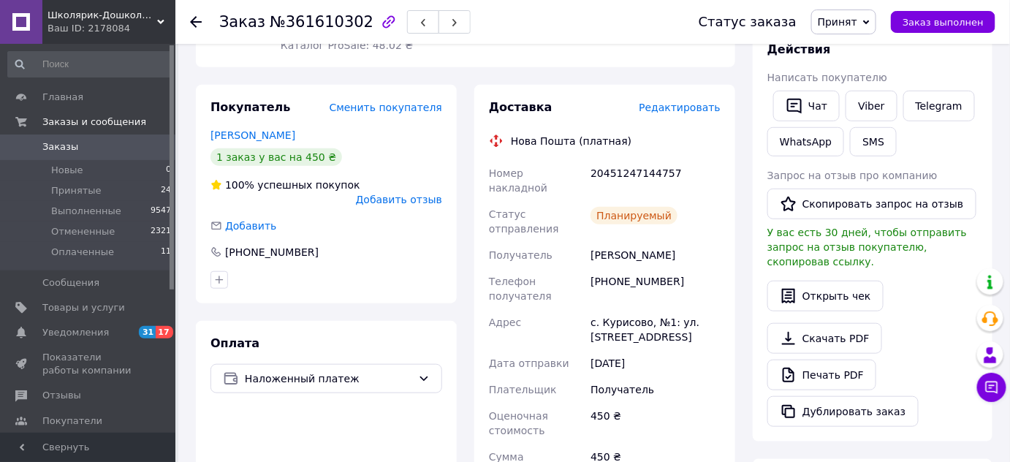
click at [197, 17] on icon at bounding box center [196, 22] width 12 height 12
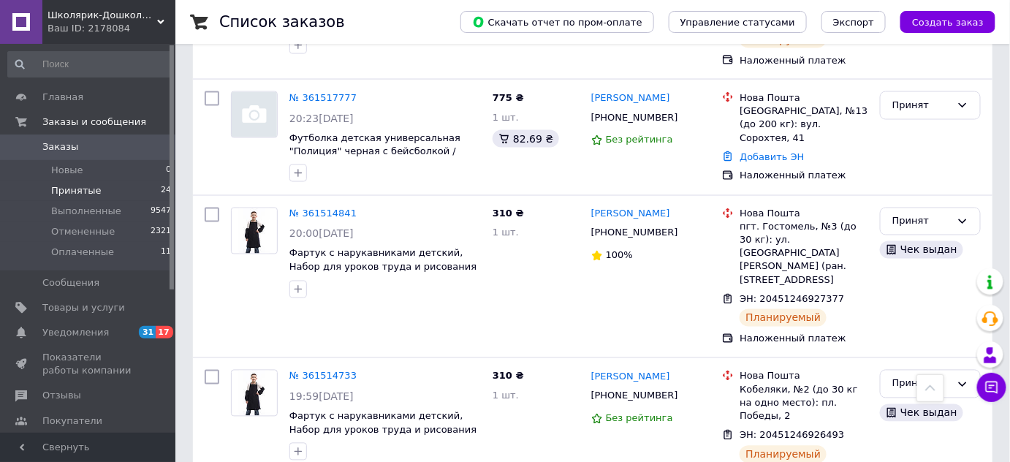
scroll to position [2615, 0]
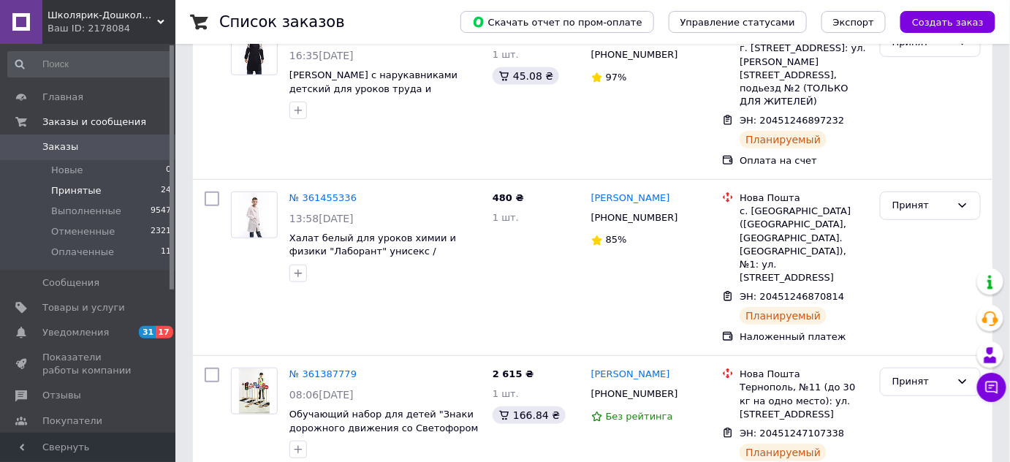
scroll to position [265, 0]
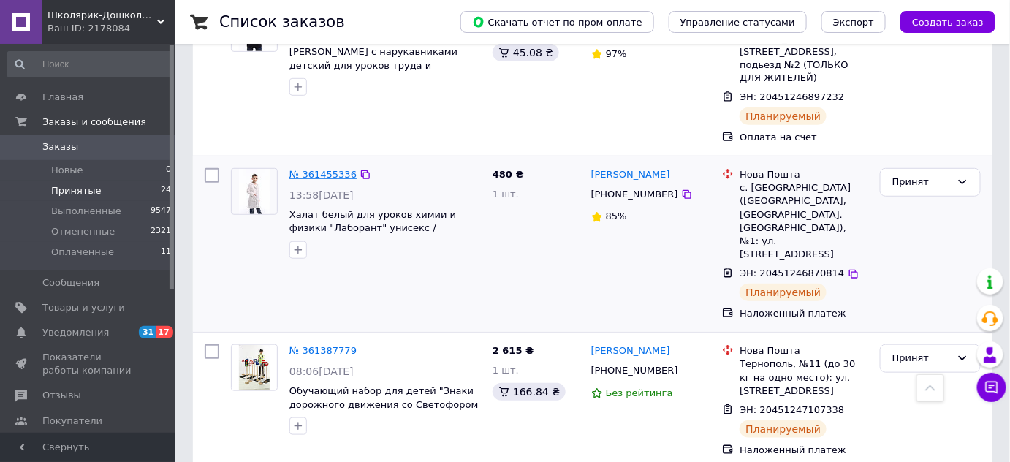
click at [330, 169] on link "№ 361455336" at bounding box center [323, 174] width 67 height 11
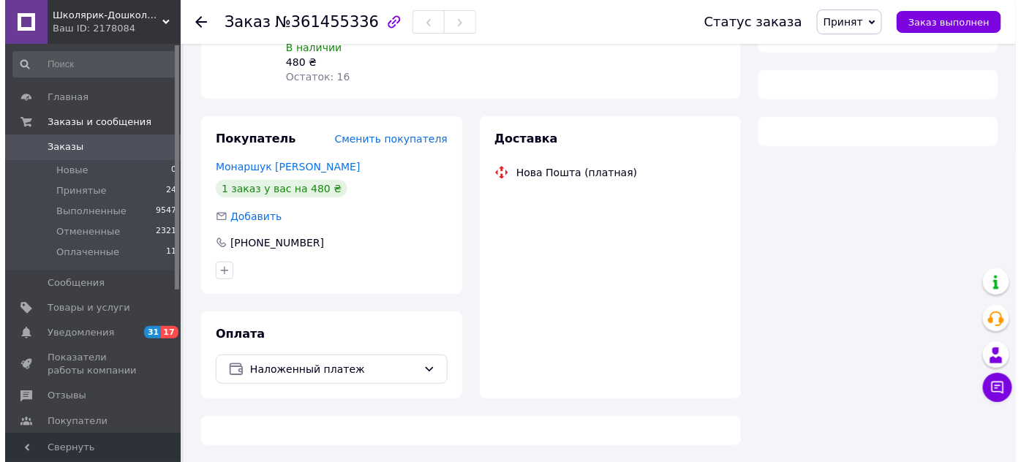
scroll to position [265, 0]
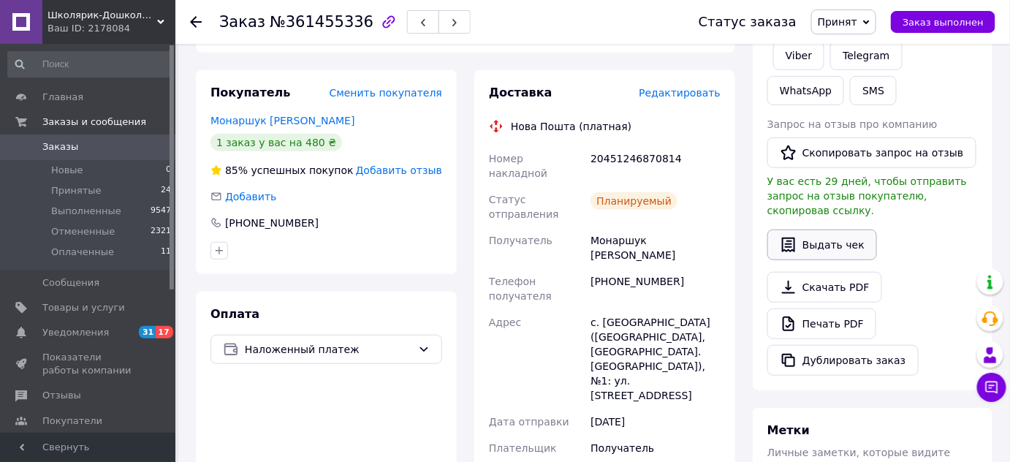
click at [831, 231] on button "Выдать чек" at bounding box center [823, 245] width 110 height 31
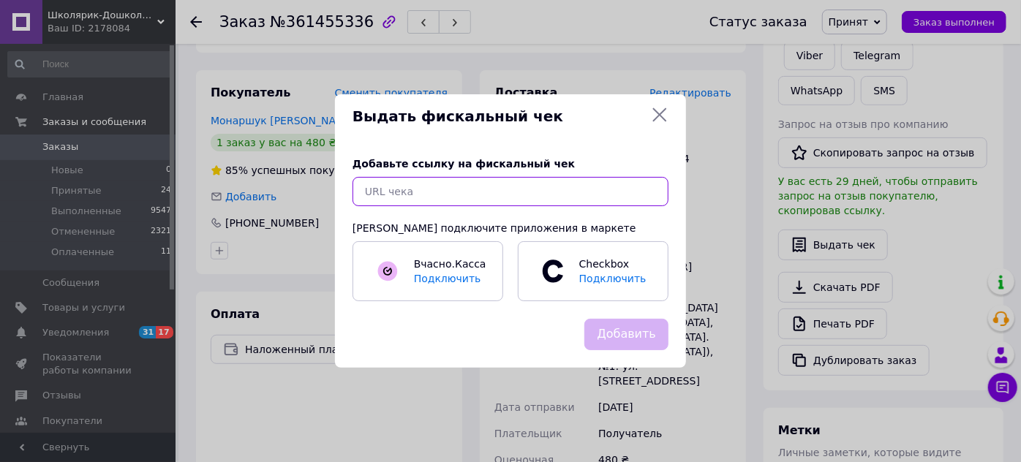
click at [585, 202] on input "text" at bounding box center [510, 191] width 316 height 29
paste input "[URL][DOMAIN_NAME]"
type input "[URL][DOMAIN_NAME]"
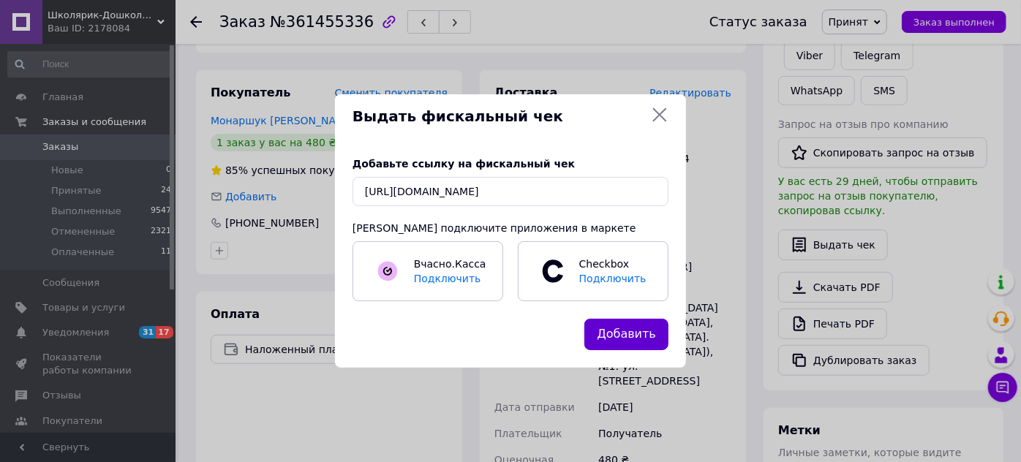
click at [648, 334] on button "Добавить" at bounding box center [626, 334] width 84 height 31
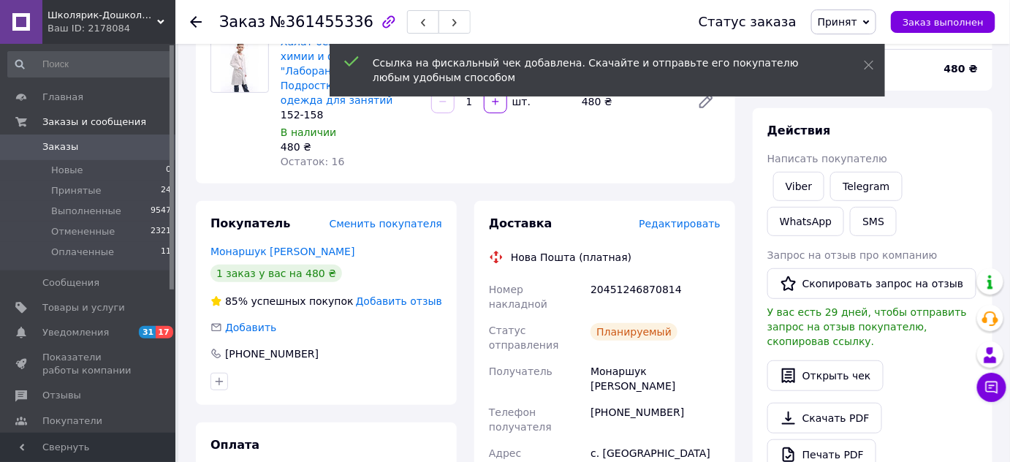
scroll to position [132, 0]
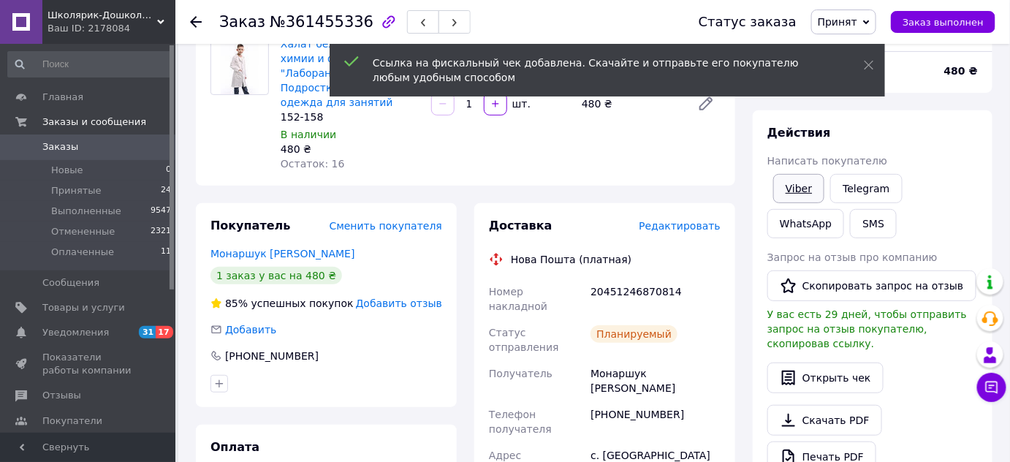
click at [791, 189] on link "Viber" at bounding box center [798, 188] width 51 height 29
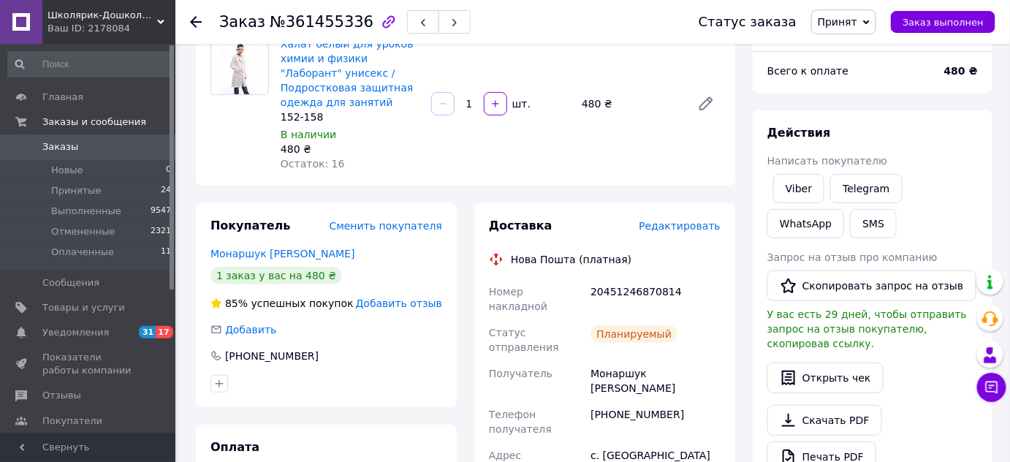
click at [197, 16] on icon at bounding box center [196, 22] width 12 height 12
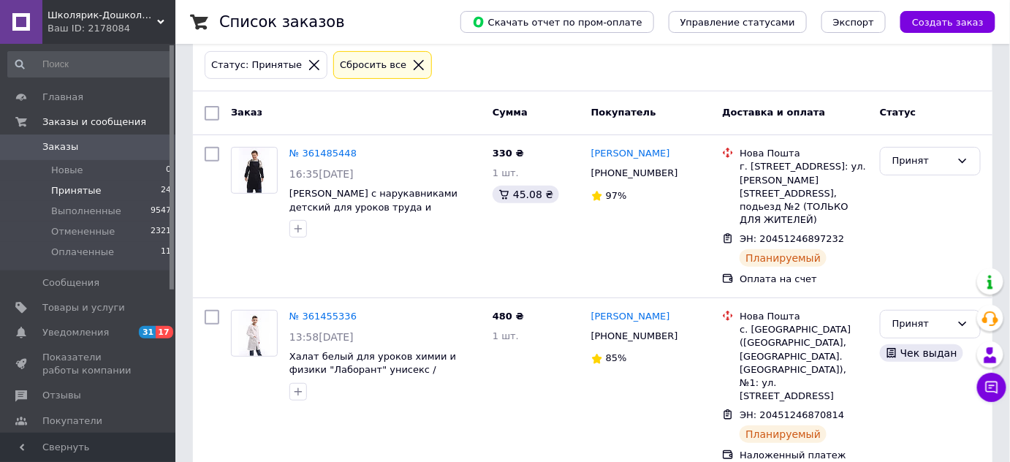
scroll to position [456, 0]
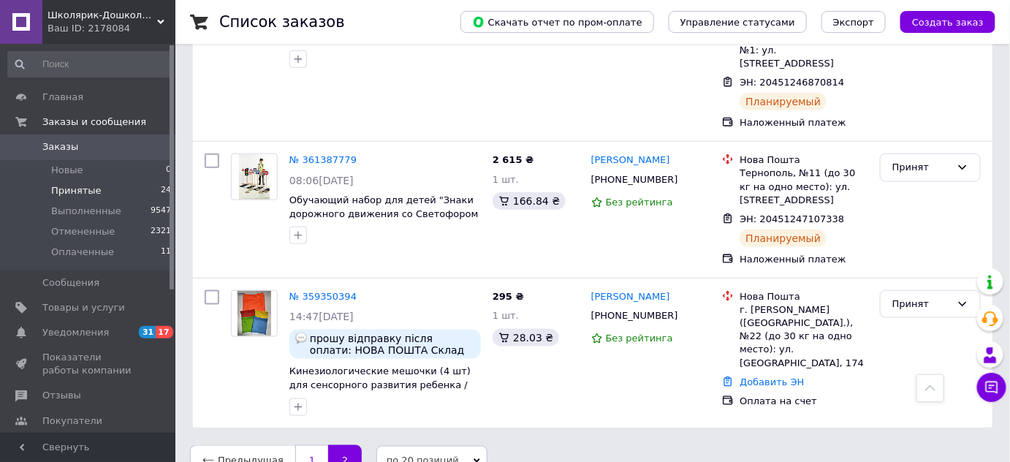
click at [302, 445] on link "1" at bounding box center [311, 460] width 33 height 31
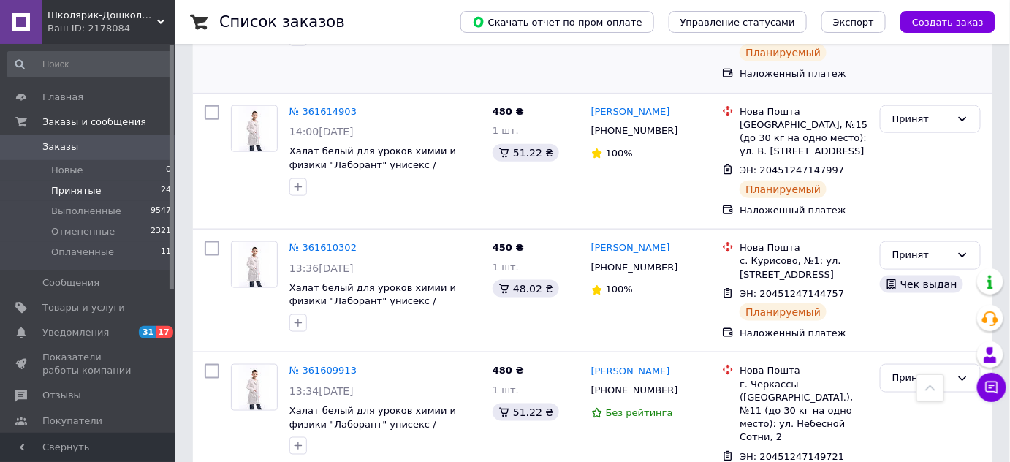
scroll to position [598, 0]
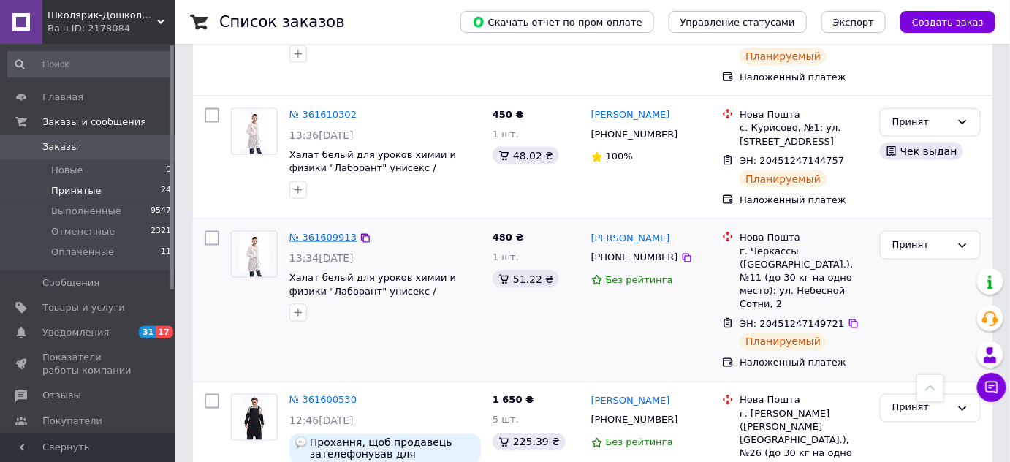
click at [316, 232] on link "№ 361609913" at bounding box center [323, 237] width 67 height 11
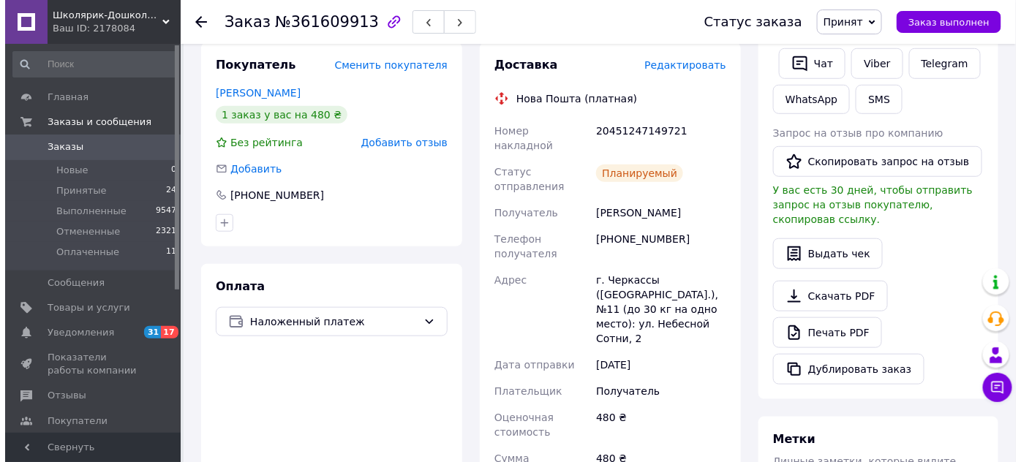
scroll to position [265, 0]
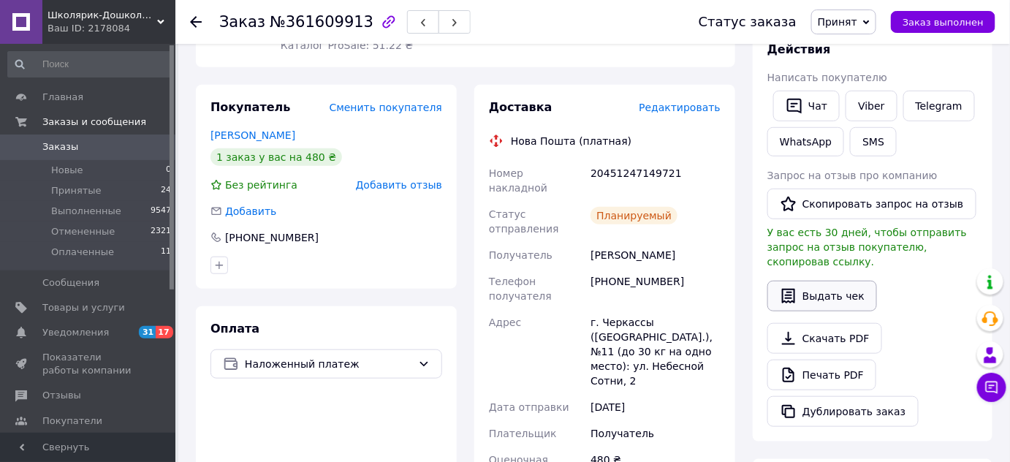
click at [841, 281] on button "Выдать чек" at bounding box center [823, 296] width 110 height 31
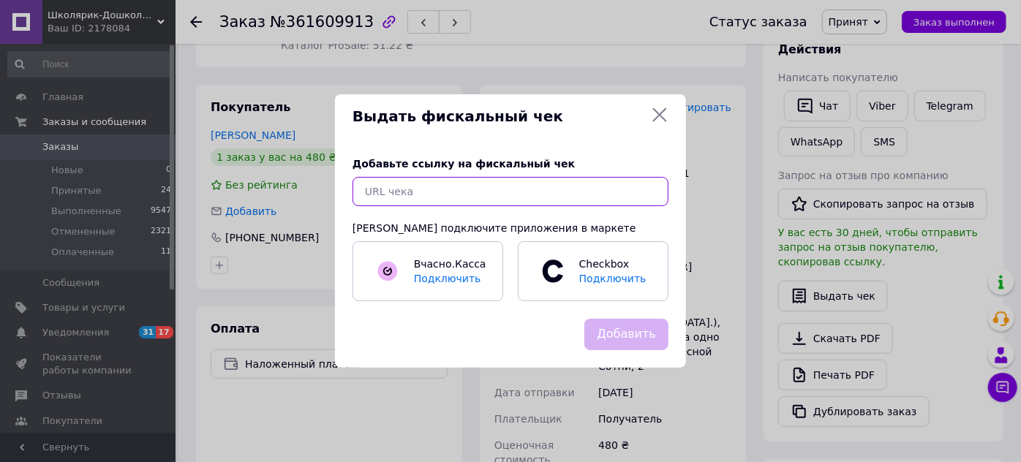
click at [589, 193] on input "text" at bounding box center [510, 191] width 316 height 29
paste input "[URL][DOMAIN_NAME]"
type input "[URL][DOMAIN_NAME]"
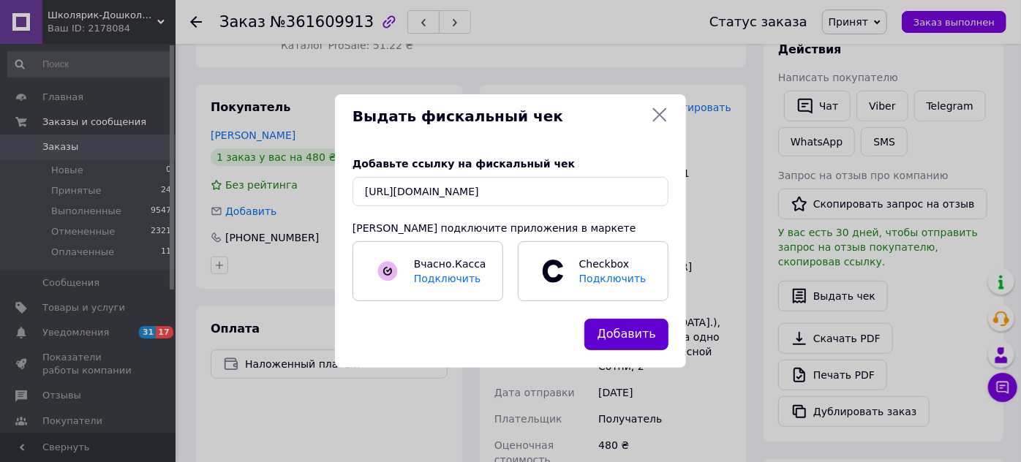
click at [632, 328] on button "Добавить" at bounding box center [626, 334] width 84 height 31
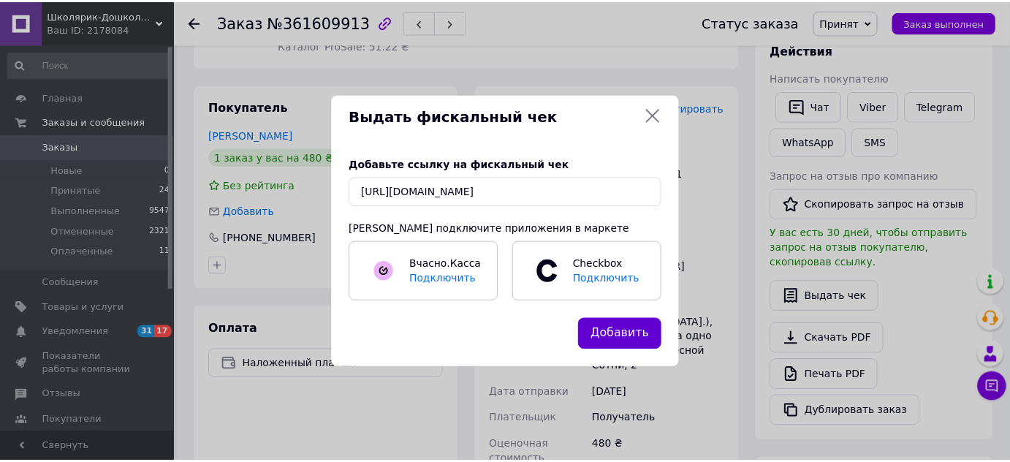
scroll to position [0, 0]
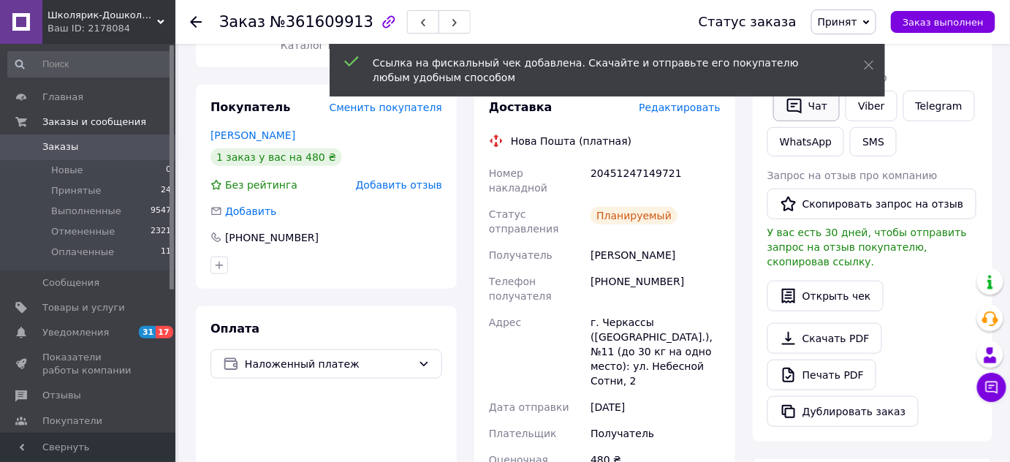
click at [803, 108] on button "Чат" at bounding box center [806, 106] width 67 height 31
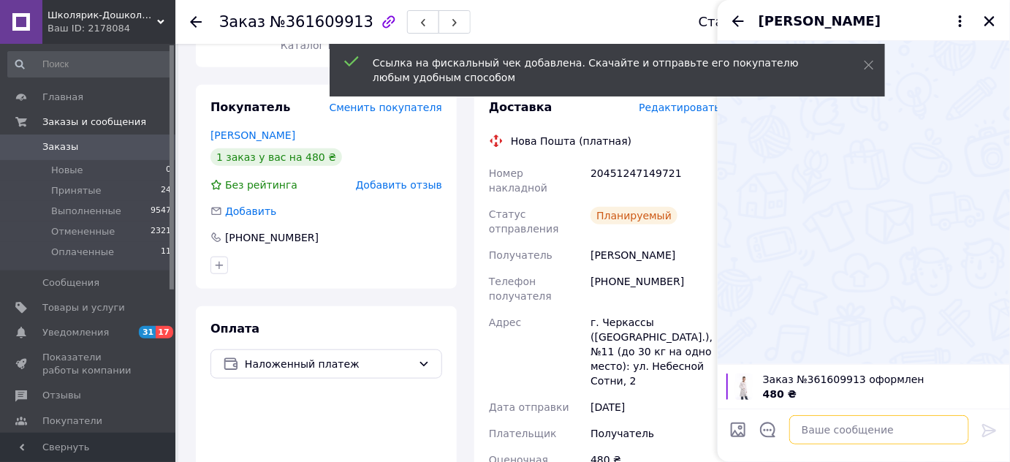
click at [813, 428] on textarea at bounding box center [880, 429] width 180 height 29
paste textarea "[URL][DOMAIN_NAME]"
type textarea "[URL][DOMAIN_NAME]"
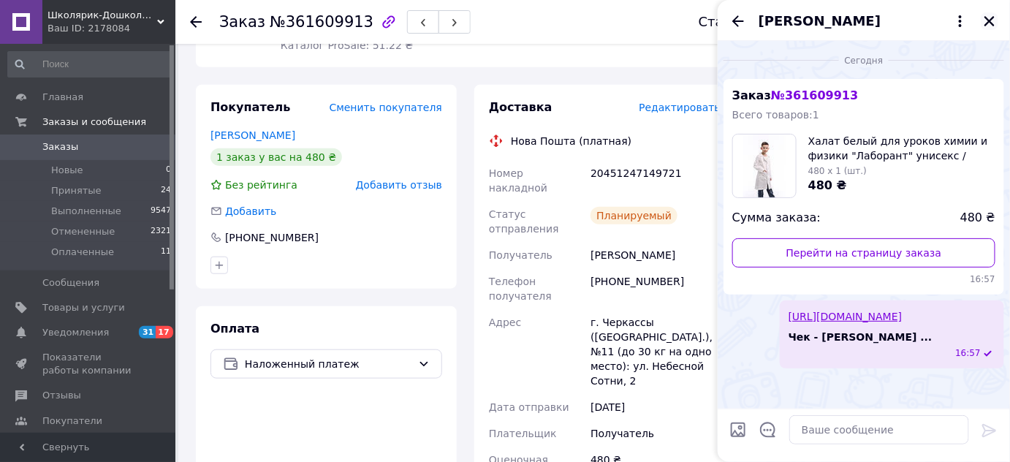
click at [996, 26] on icon "Закрыть" at bounding box center [989, 21] width 13 height 13
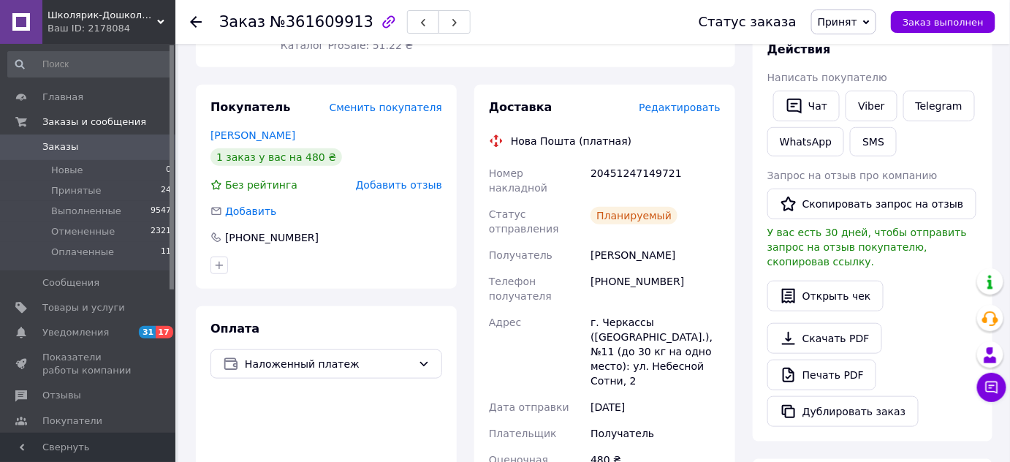
click at [199, 21] on use at bounding box center [196, 22] width 12 height 12
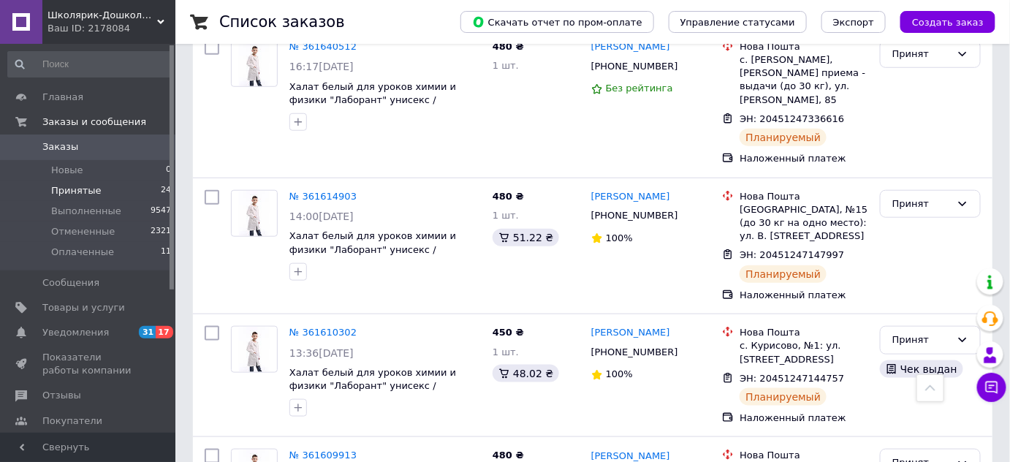
scroll to position [398, 0]
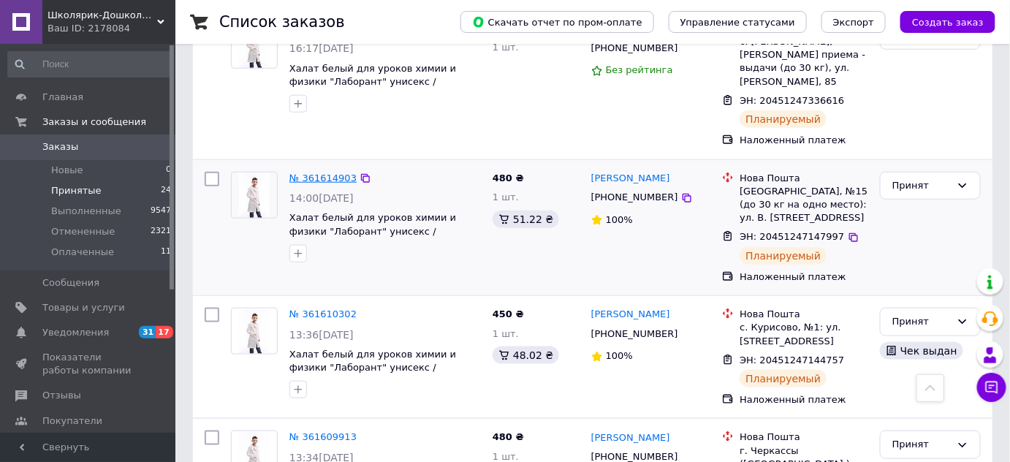
click at [316, 173] on link "№ 361614903" at bounding box center [323, 178] width 67 height 11
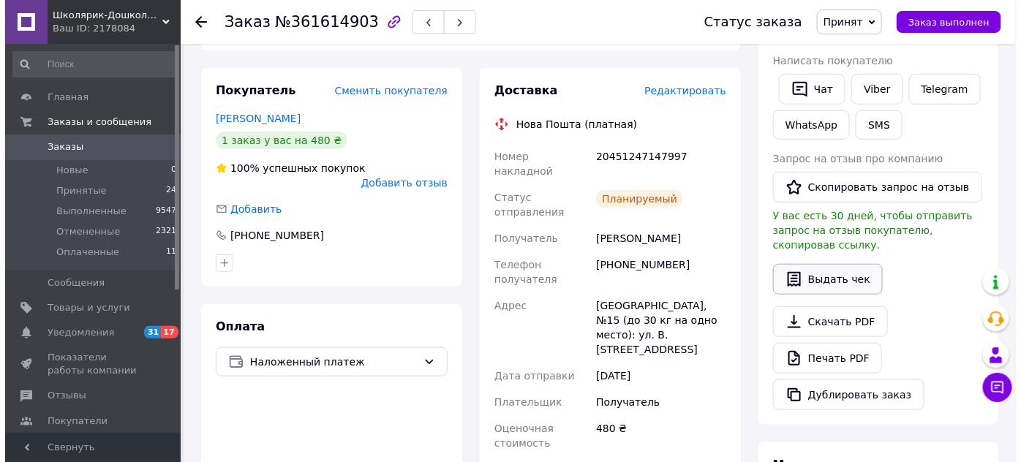
scroll to position [265, 0]
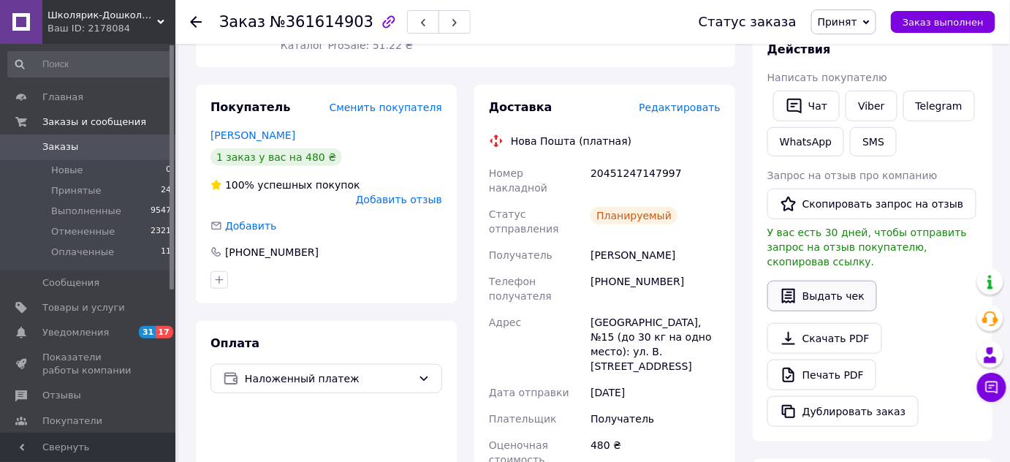
click at [831, 281] on button "Выдать чек" at bounding box center [823, 296] width 110 height 31
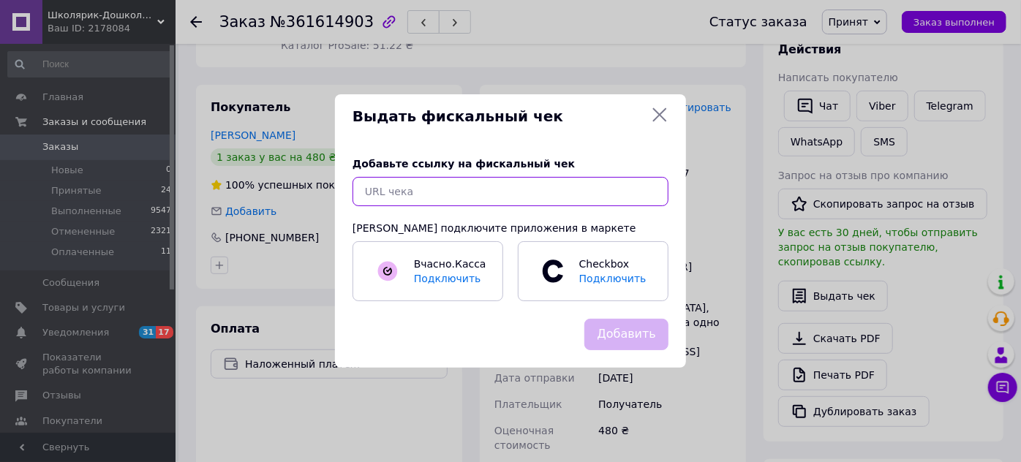
click at [529, 197] on input "text" at bounding box center [510, 191] width 316 height 29
paste input "[URL][DOMAIN_NAME]"
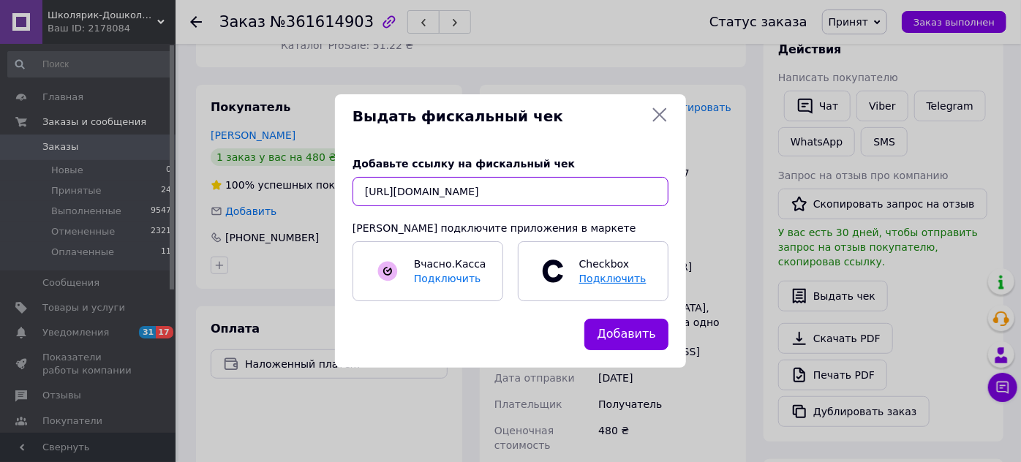
scroll to position [0, 18]
type input "[URL][DOMAIN_NAME]"
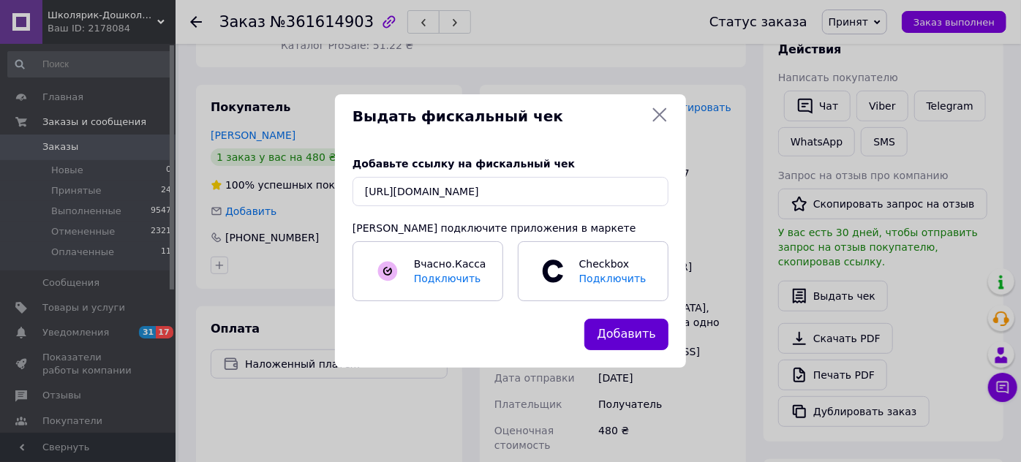
click at [616, 341] on button "Добавить" at bounding box center [626, 334] width 84 height 31
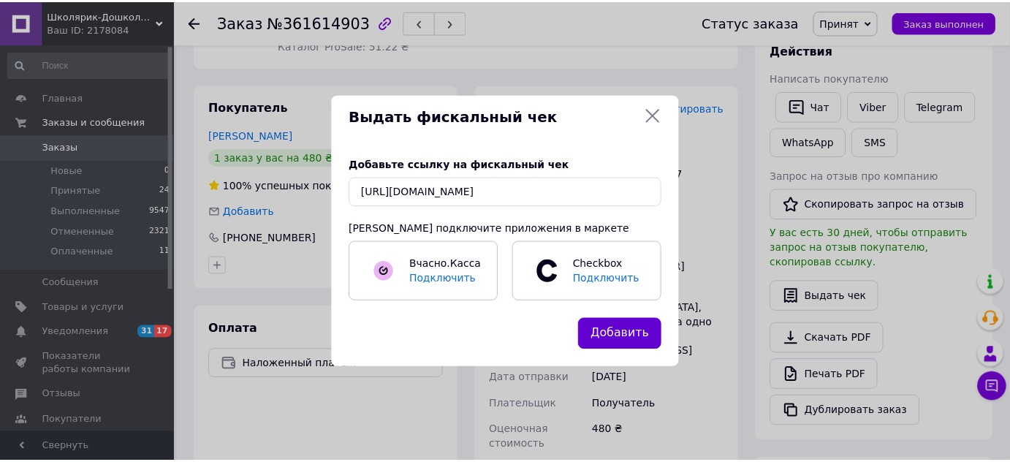
scroll to position [0, 0]
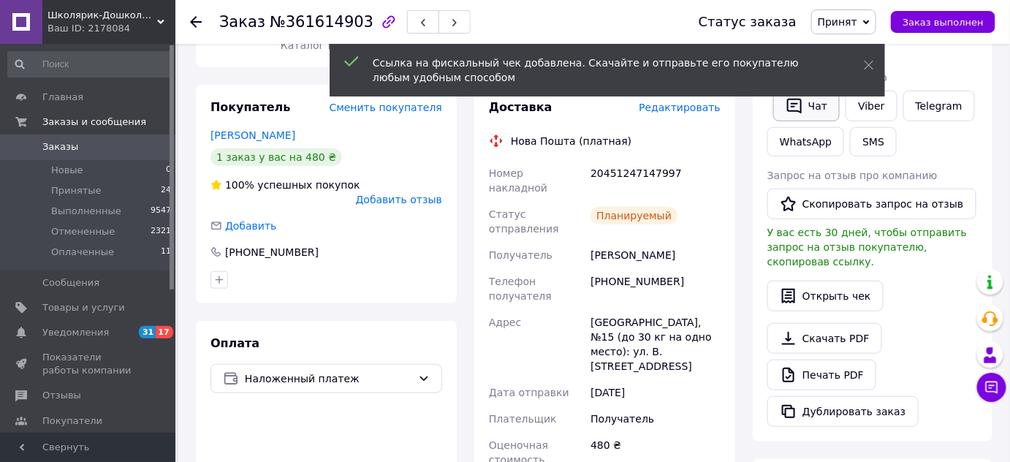
click at [815, 110] on button "Чат" at bounding box center [806, 106] width 67 height 31
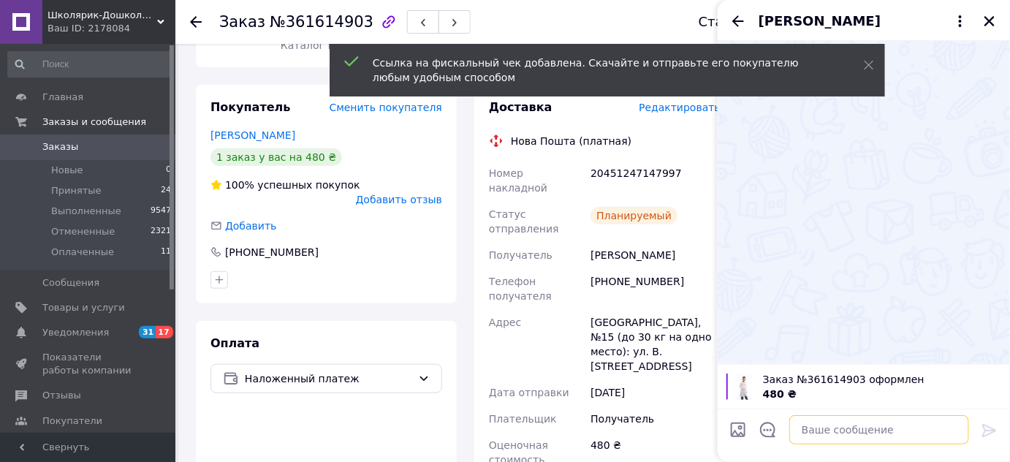
click at [817, 430] on textarea at bounding box center [880, 429] width 180 height 29
paste textarea "[URL][DOMAIN_NAME]"
type textarea "[URL][DOMAIN_NAME]"
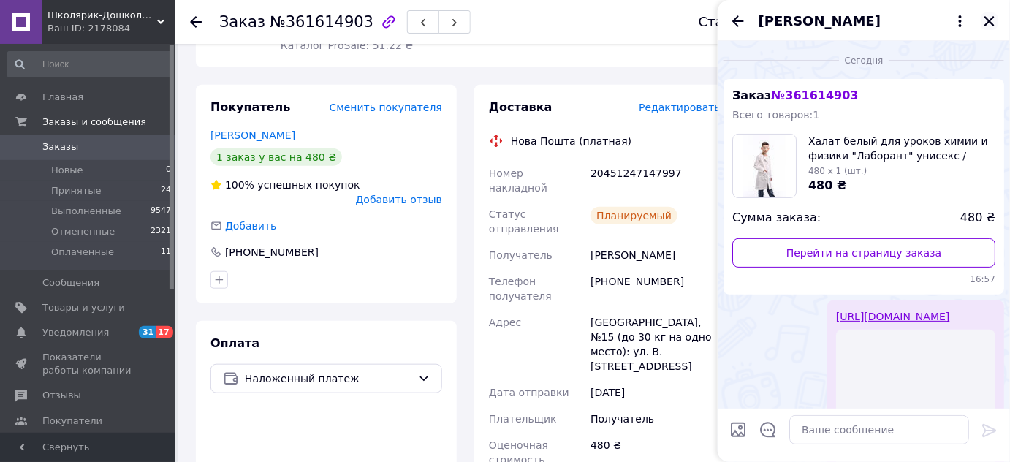
click at [992, 18] on icon "Закрыть" at bounding box center [990, 21] width 10 height 10
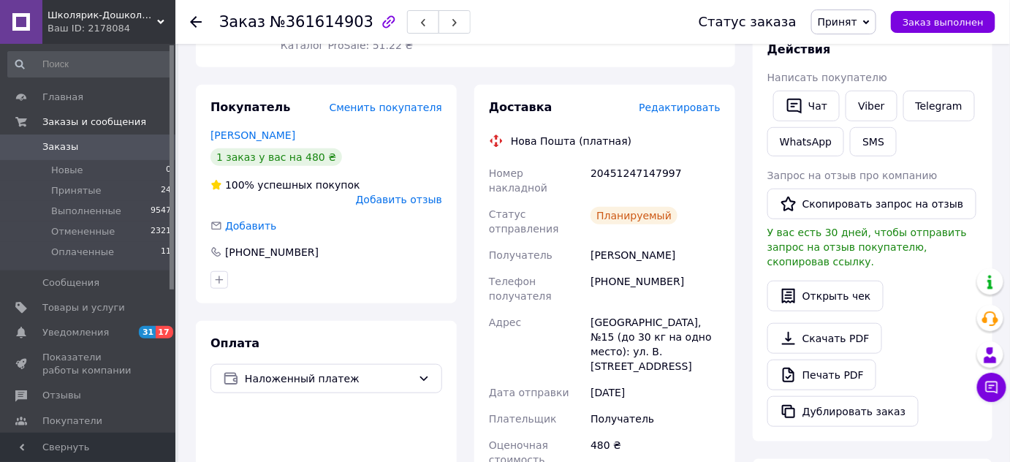
click at [196, 18] on icon at bounding box center [196, 22] width 12 height 12
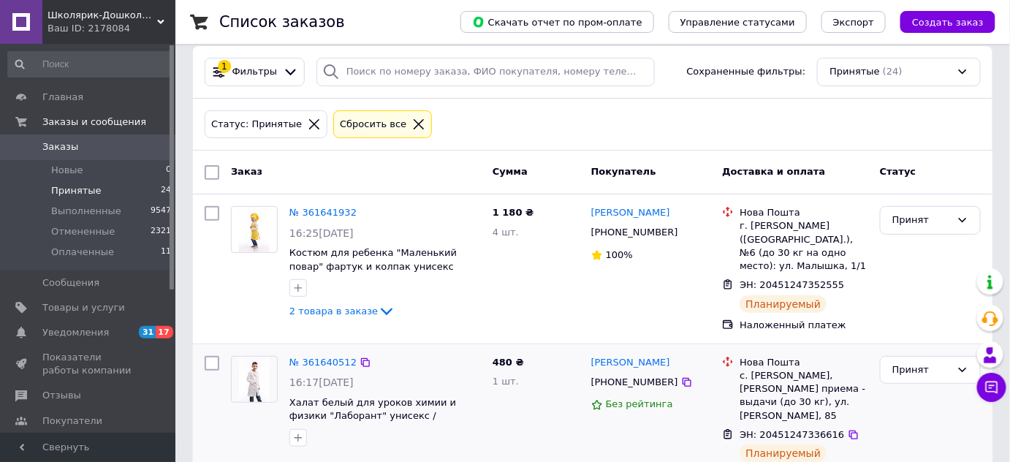
scroll to position [132, 0]
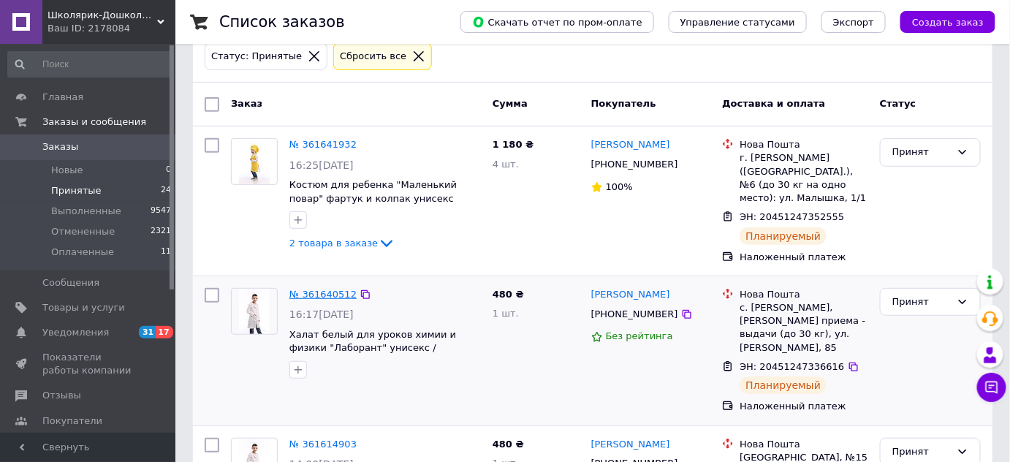
click at [329, 289] on link "№ 361640512" at bounding box center [323, 294] width 67 height 11
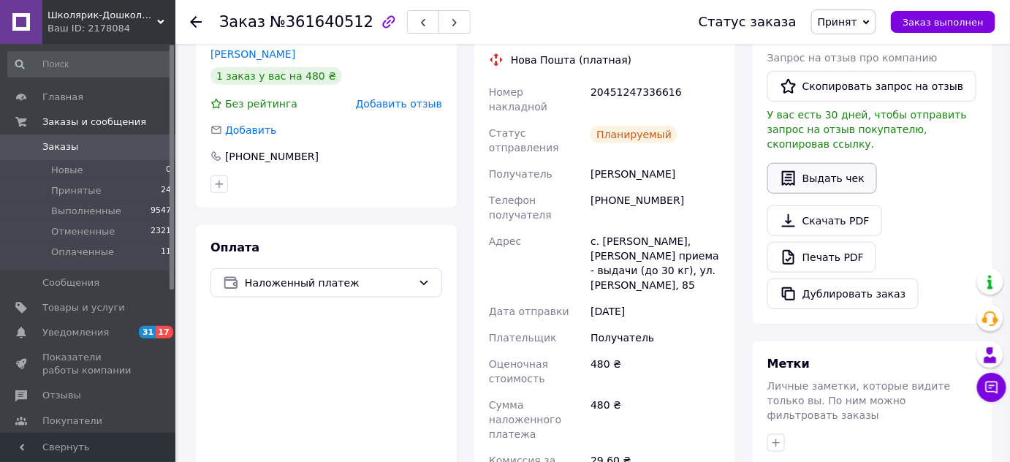
click at [799, 164] on button "Выдать чек" at bounding box center [823, 178] width 110 height 31
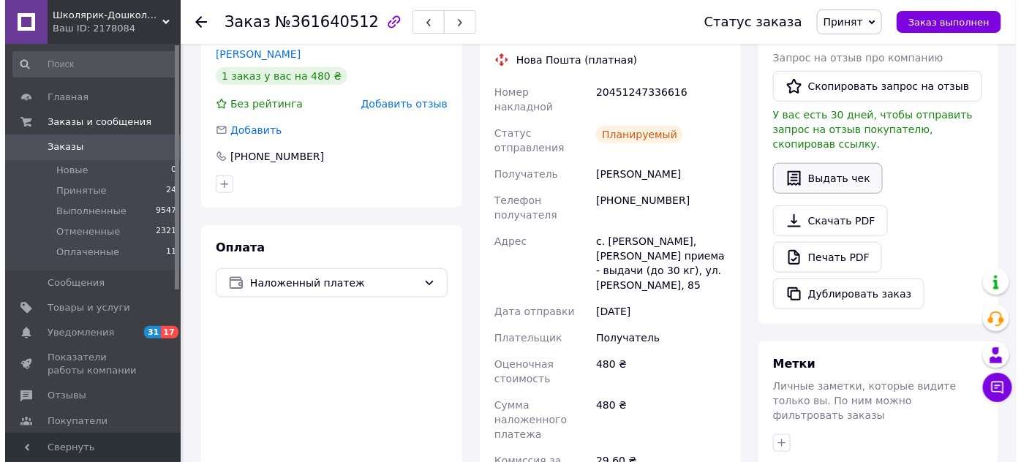
scroll to position [317, 0]
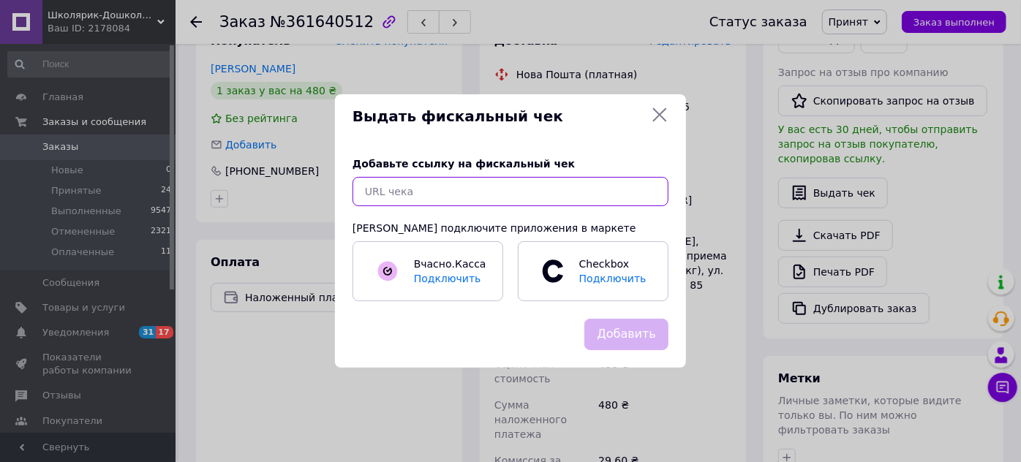
click at [602, 186] on input "text" at bounding box center [510, 191] width 316 height 29
paste input "[URL][DOMAIN_NAME]"
type input "[URL][DOMAIN_NAME]"
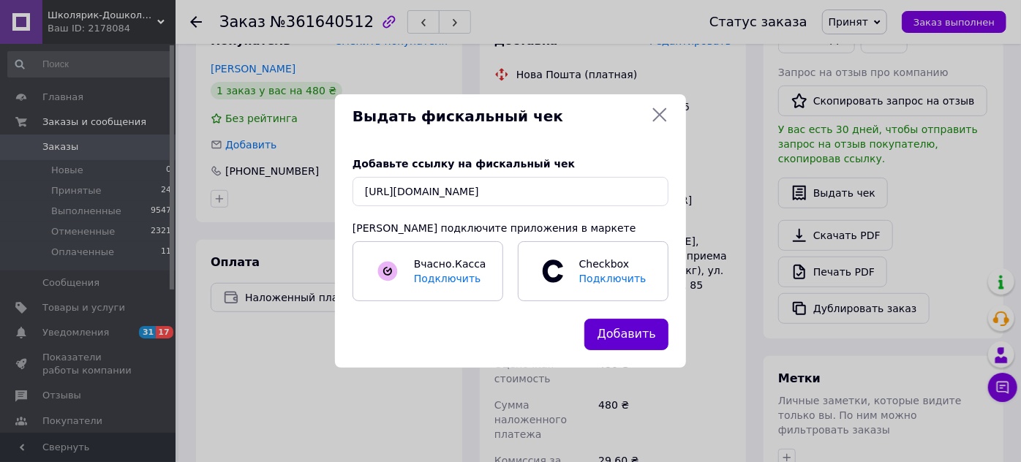
click at [643, 333] on button "Добавить" at bounding box center [626, 334] width 84 height 31
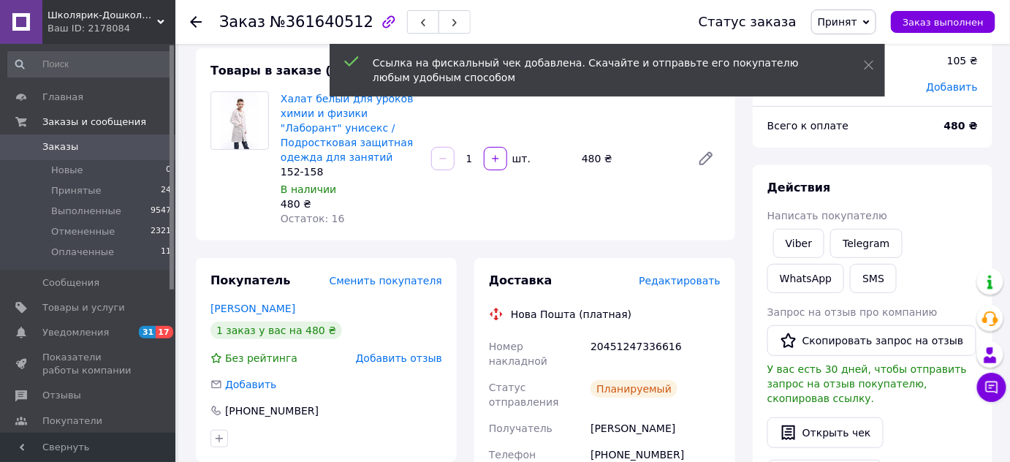
scroll to position [66, 0]
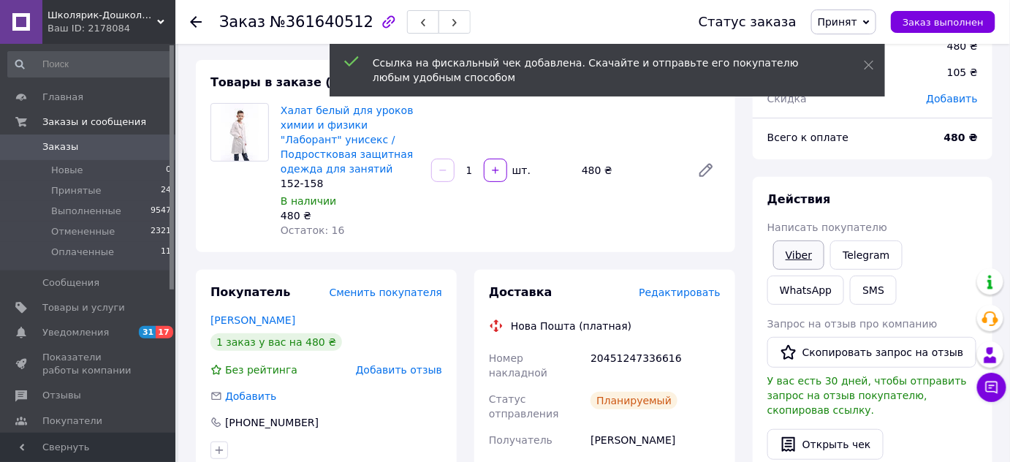
click at [801, 245] on link "Viber" at bounding box center [798, 255] width 51 height 29
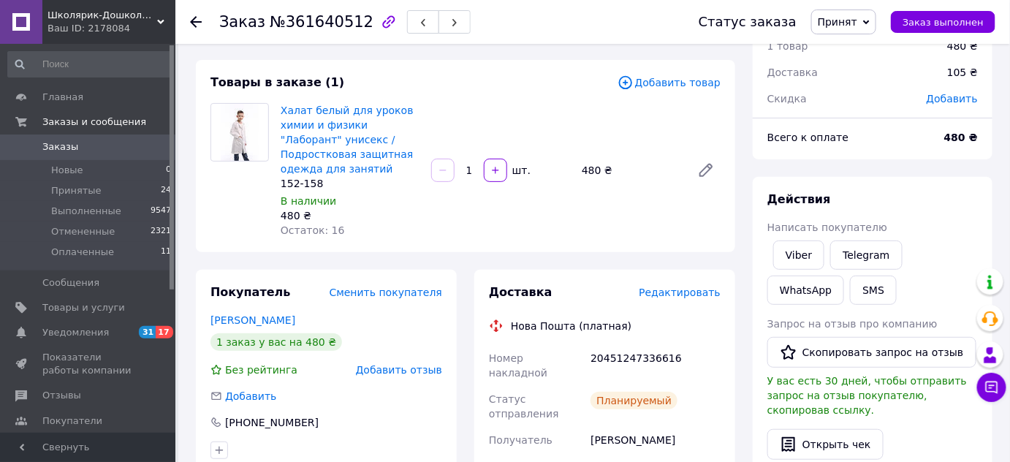
click at [197, 16] on icon at bounding box center [196, 22] width 12 height 12
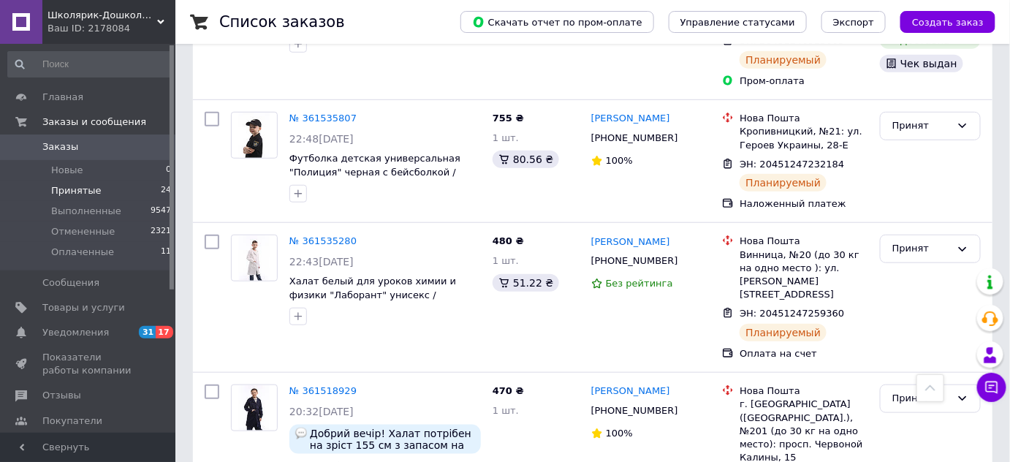
scroll to position [2193, 0]
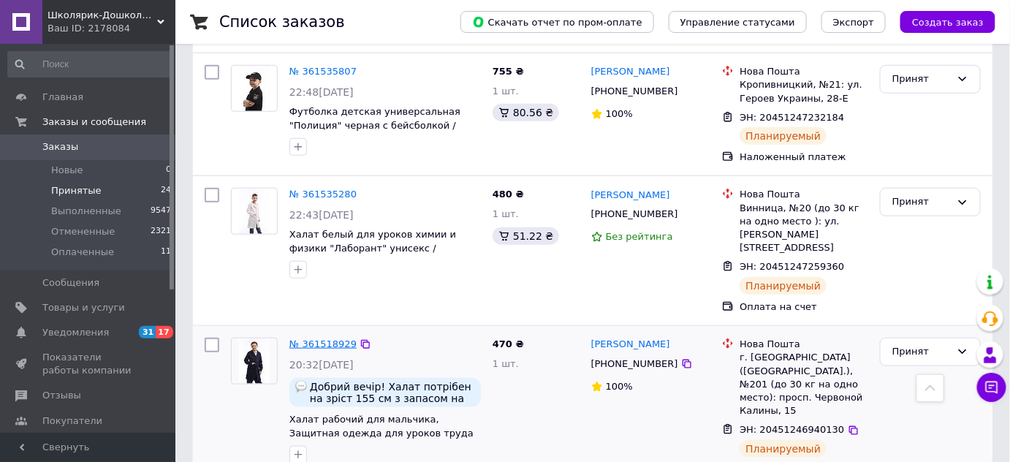
click at [318, 338] on link "№ 361518929" at bounding box center [323, 343] width 67 height 11
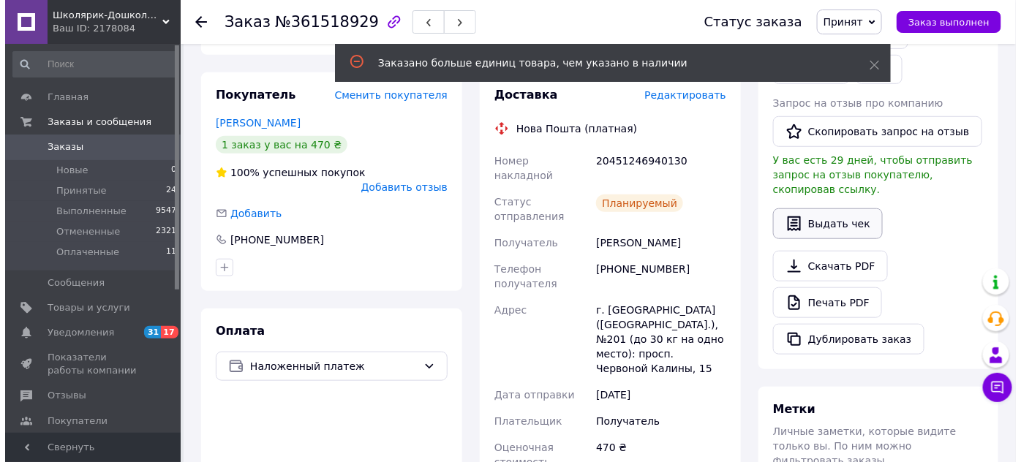
scroll to position [262, 0]
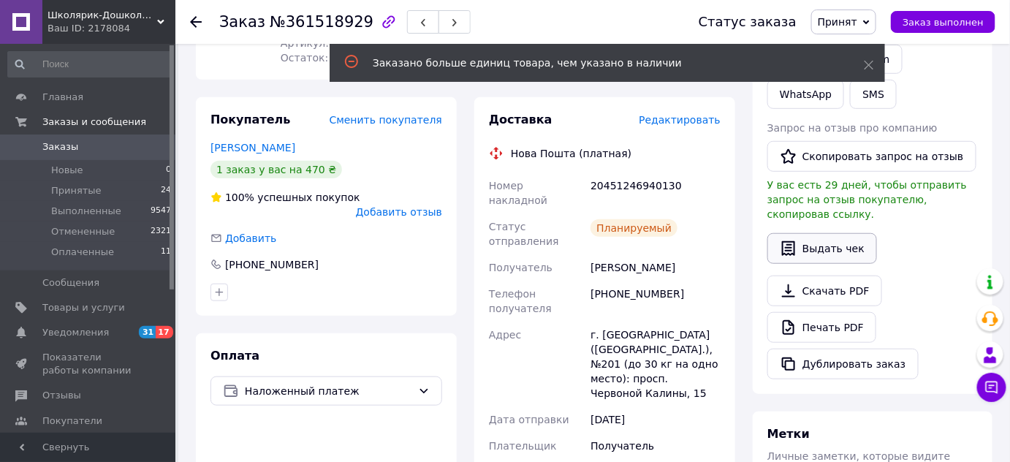
click at [830, 233] on button "Выдать чек" at bounding box center [823, 248] width 110 height 31
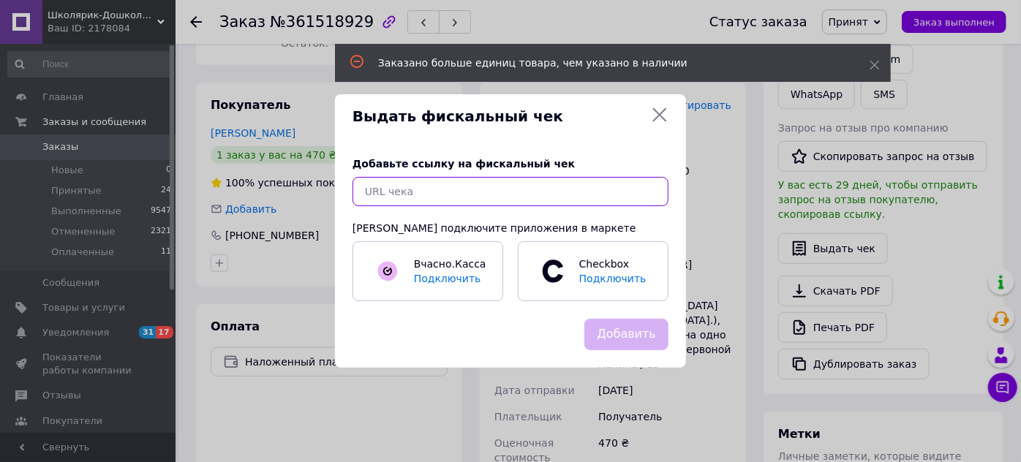
click at [483, 194] on input "text" at bounding box center [510, 191] width 316 height 29
paste input "[URL][DOMAIN_NAME]"
type input "[URL][DOMAIN_NAME]"
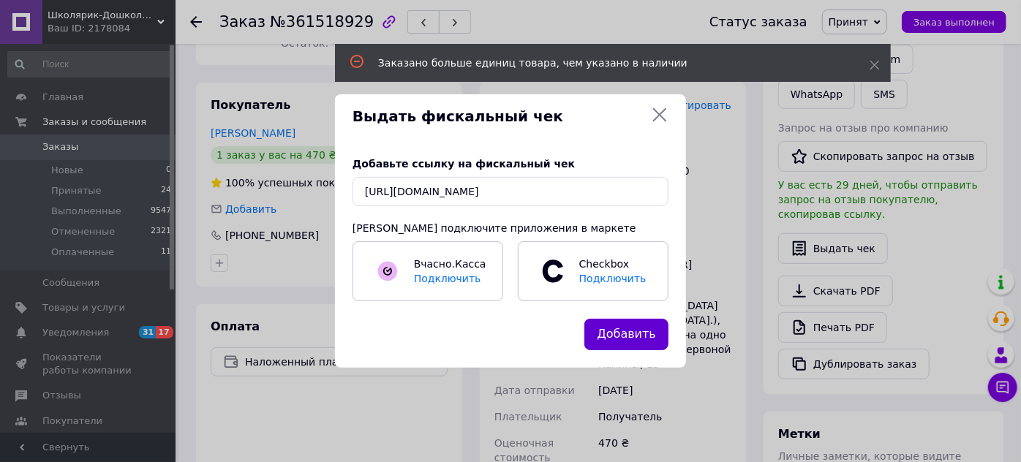
click at [616, 329] on button "Добавить" at bounding box center [626, 334] width 84 height 31
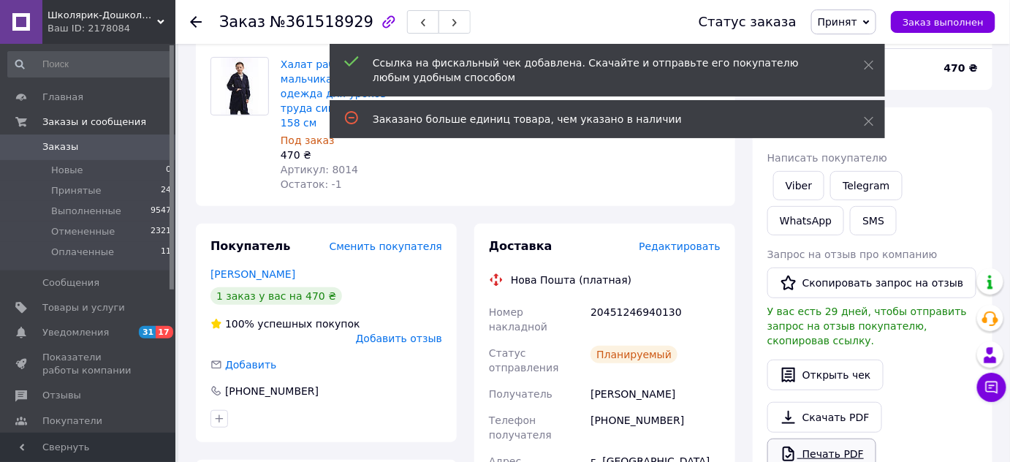
scroll to position [62, 0]
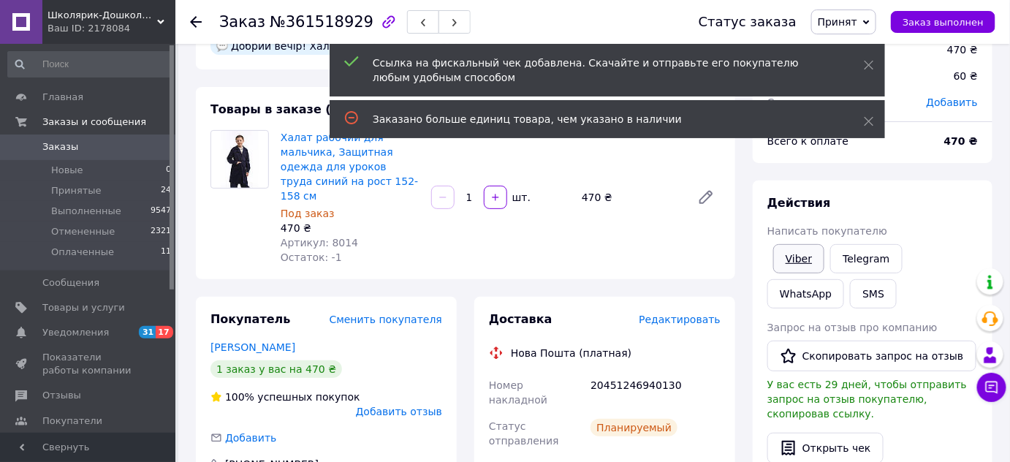
click at [801, 255] on link "Viber" at bounding box center [798, 258] width 51 height 29
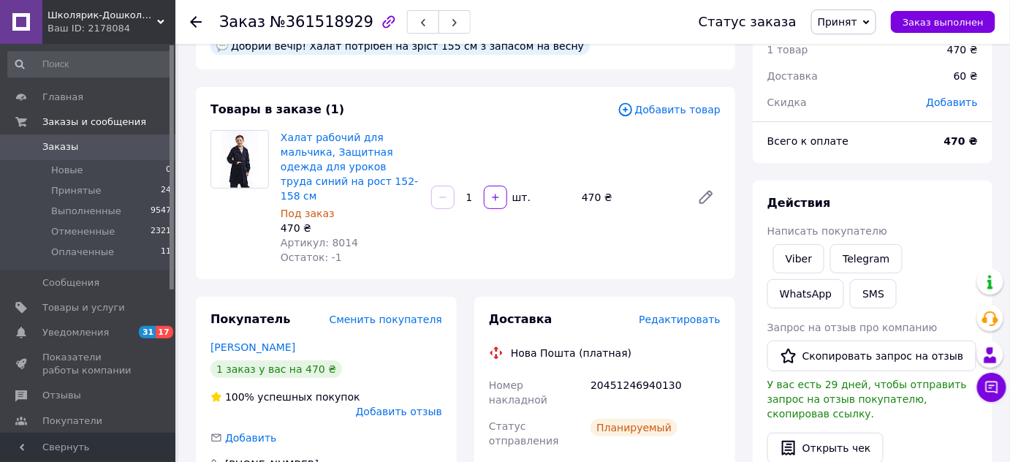
click at [199, 20] on use at bounding box center [196, 22] width 12 height 12
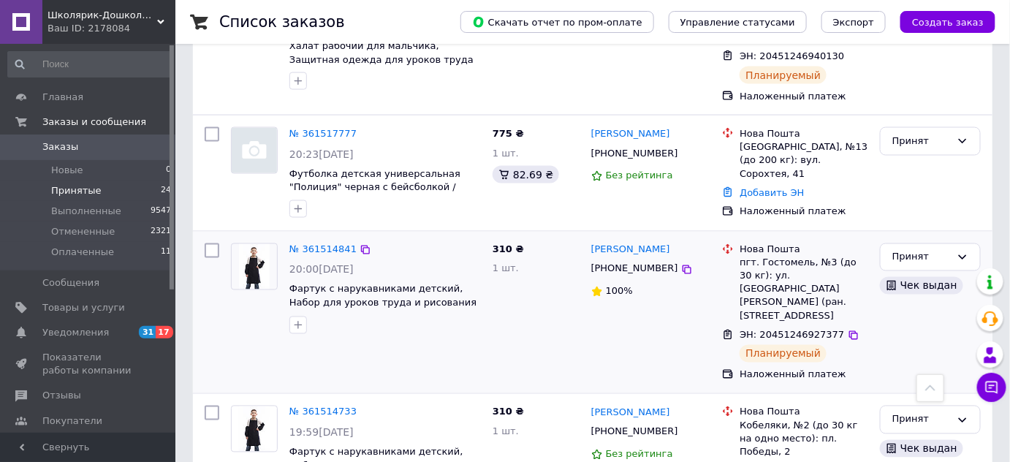
scroll to position [2615, 0]
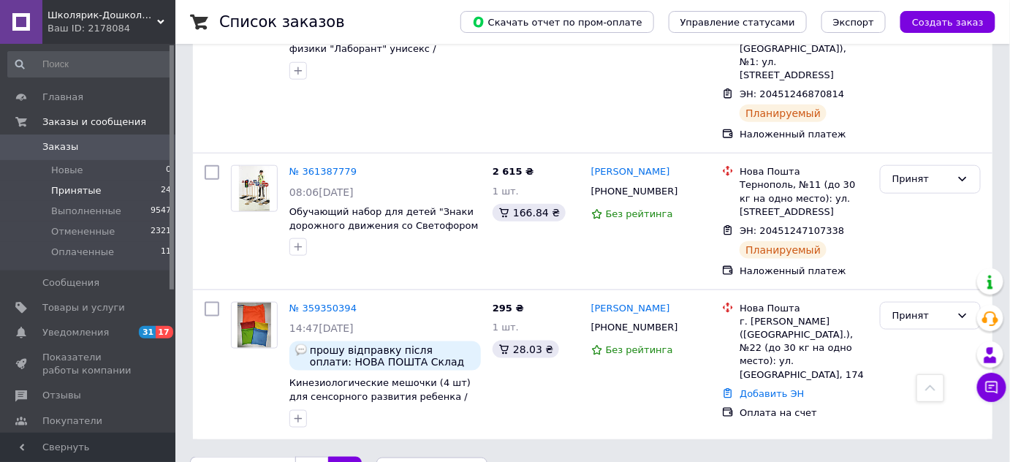
scroll to position [456, 0]
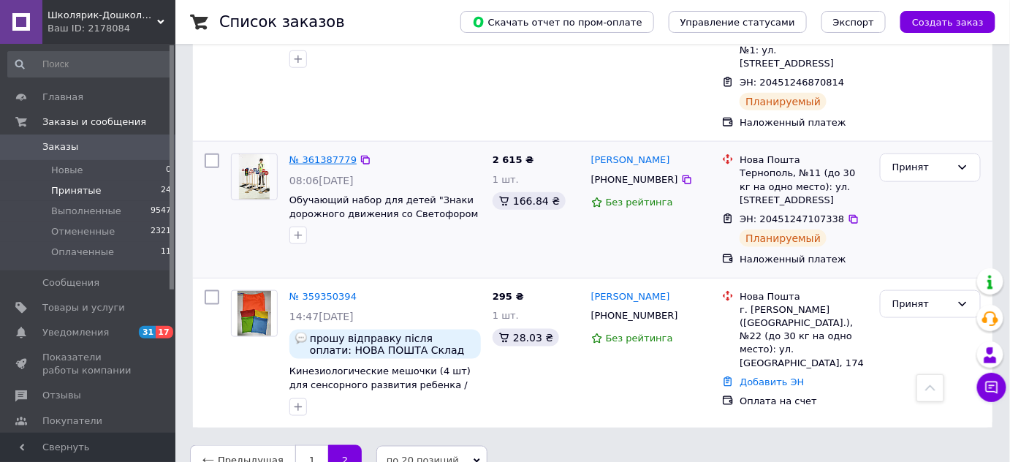
click at [330, 154] on link "№ 361387779" at bounding box center [323, 159] width 67 height 11
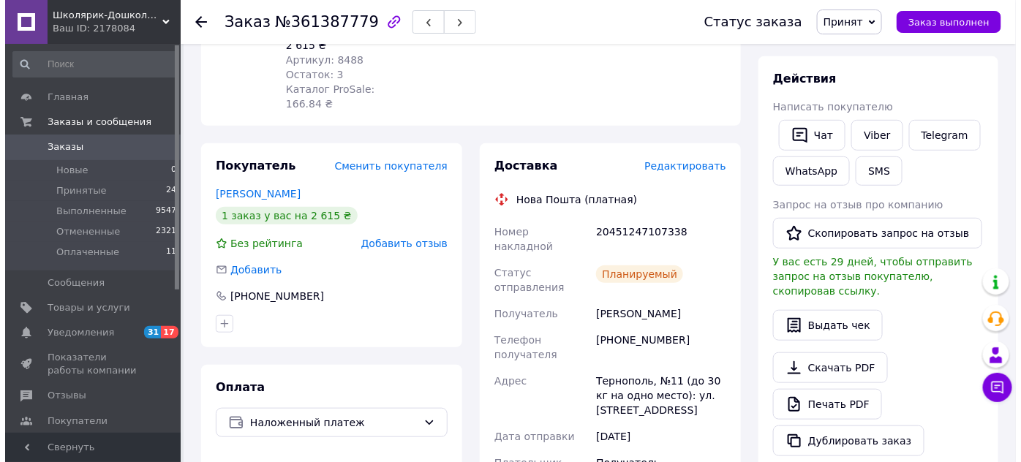
scroll to position [190, 0]
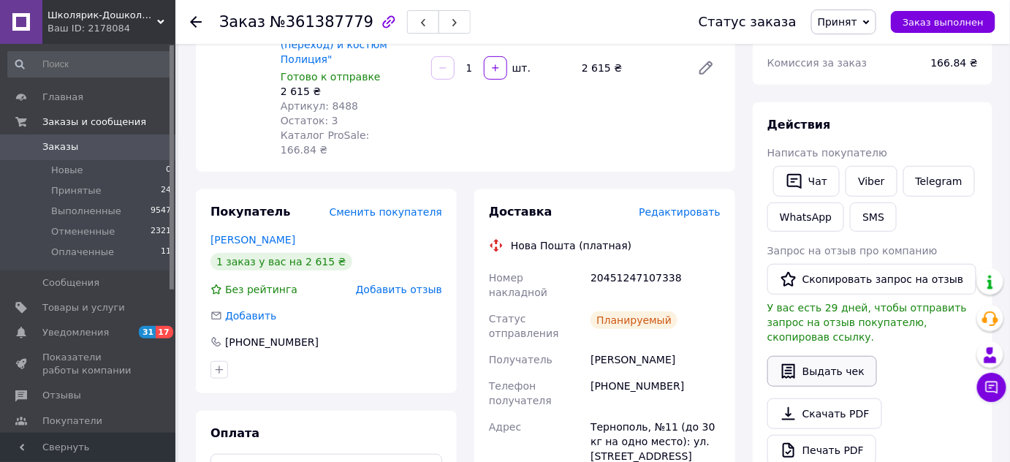
click at [847, 360] on button "Выдать чек" at bounding box center [823, 371] width 110 height 31
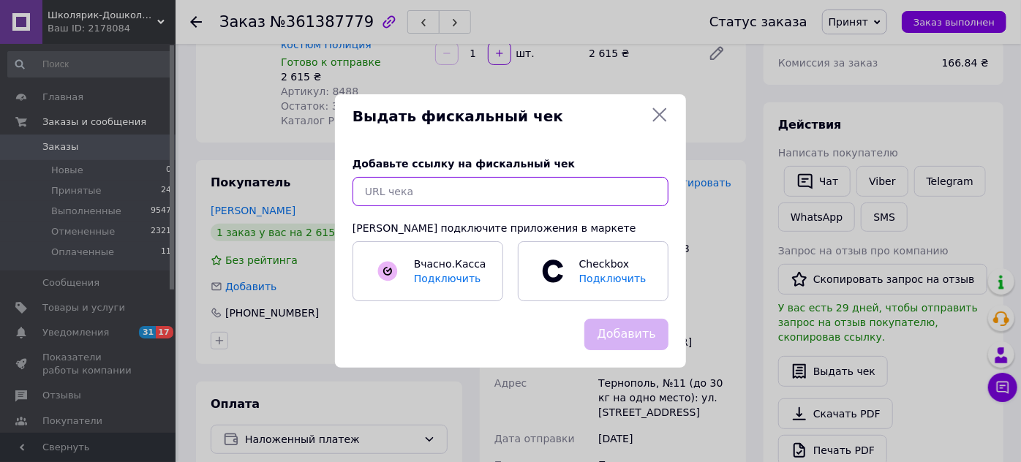
click at [556, 196] on input "text" at bounding box center [510, 191] width 316 height 29
paste input "[URL][DOMAIN_NAME]"
type input "[URL][DOMAIN_NAME]"
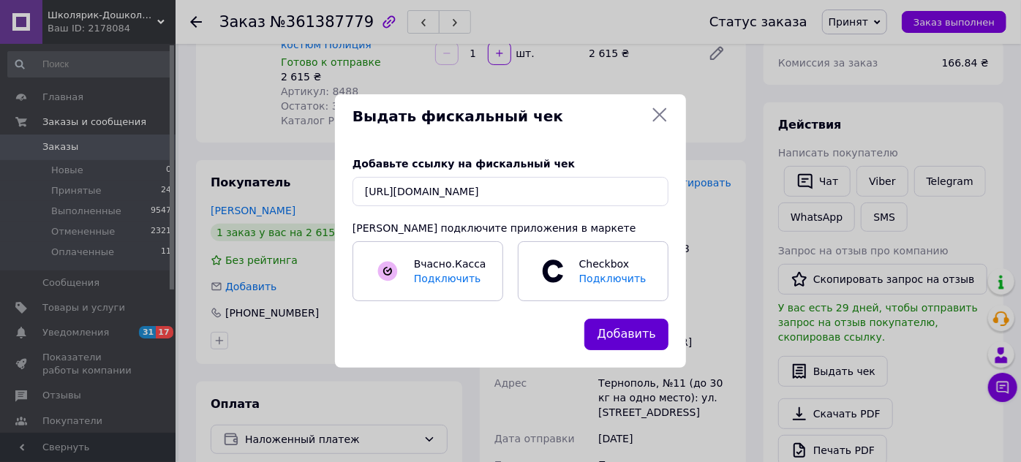
click at [643, 327] on button "Добавить" at bounding box center [626, 334] width 84 height 31
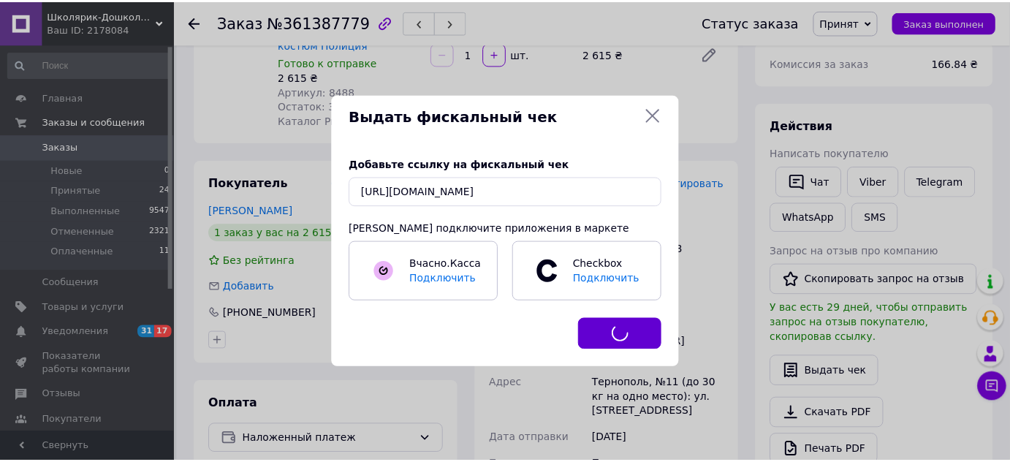
scroll to position [0, 0]
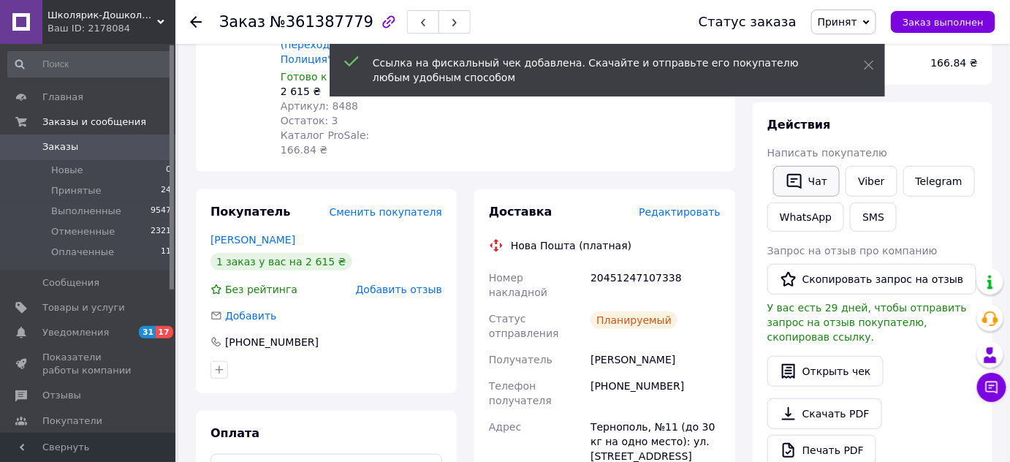
click at [817, 184] on button "Чат" at bounding box center [806, 181] width 67 height 31
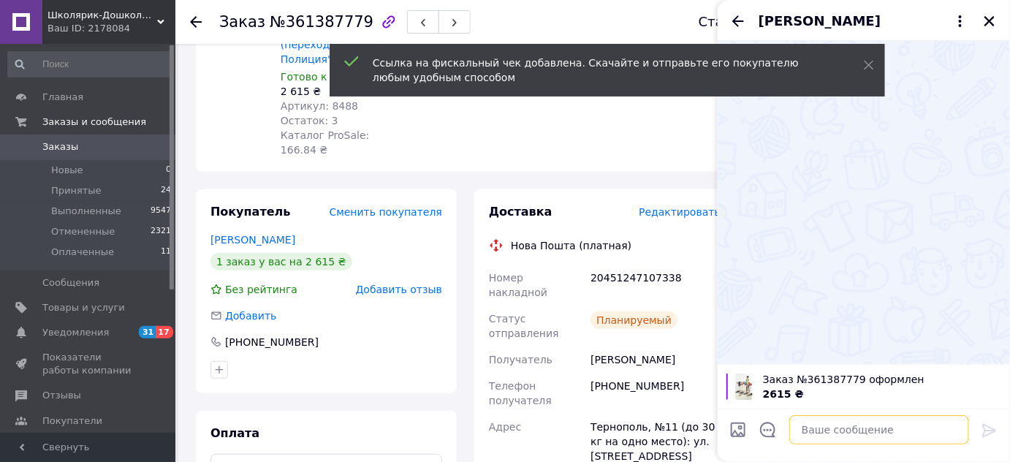
click at [828, 425] on textarea at bounding box center [880, 429] width 180 height 29
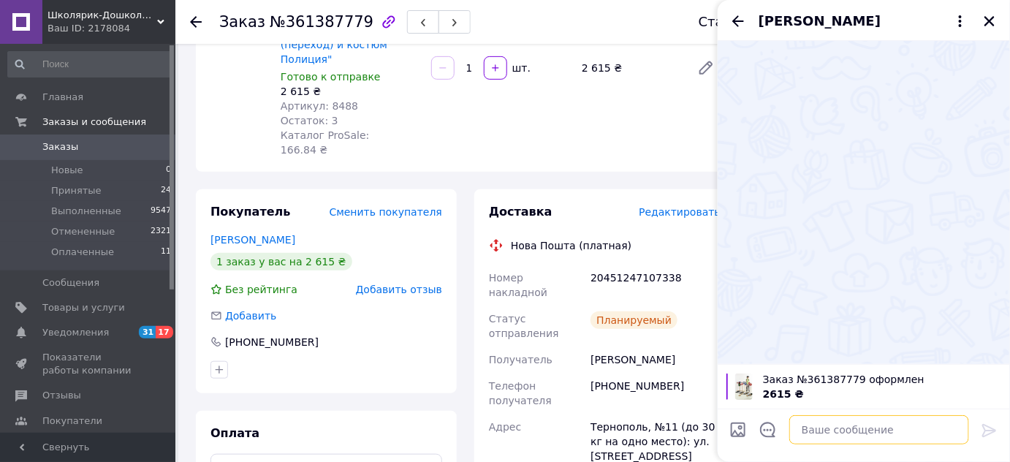
paste textarea "[URL][DOMAIN_NAME]"
type textarea "[URL][DOMAIN_NAME]"
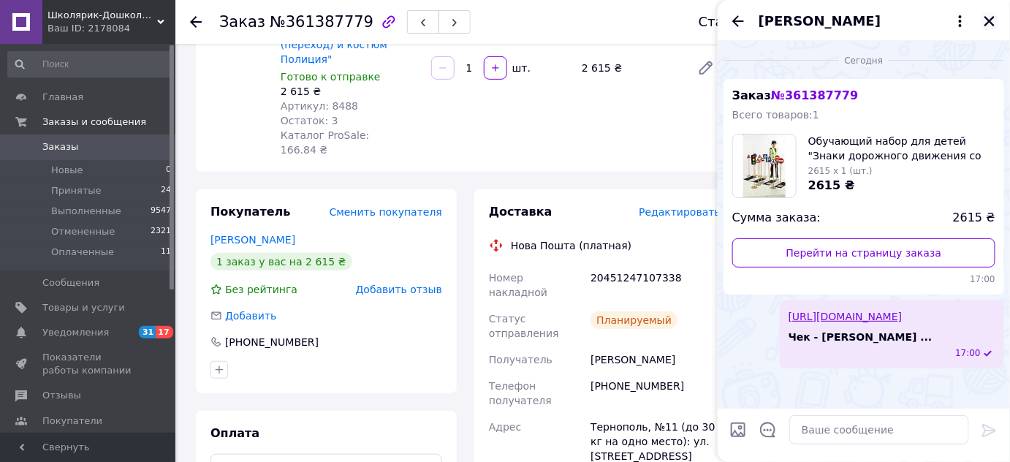
click at [986, 21] on icon "Закрыть" at bounding box center [989, 21] width 13 height 13
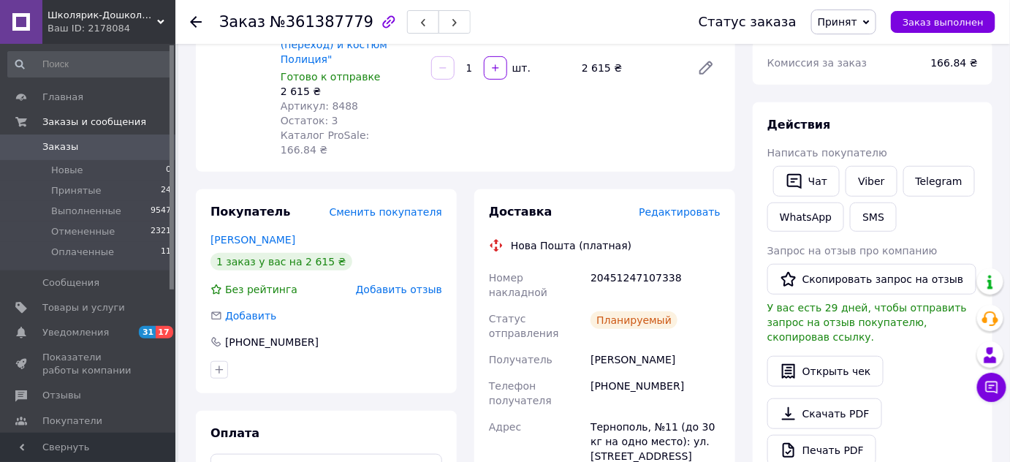
click at [199, 19] on icon at bounding box center [196, 22] width 12 height 12
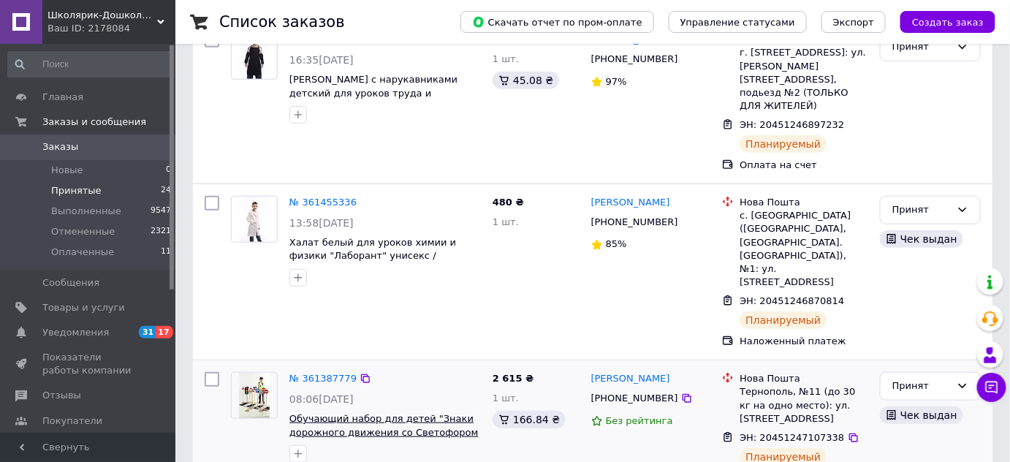
scroll to position [456, 0]
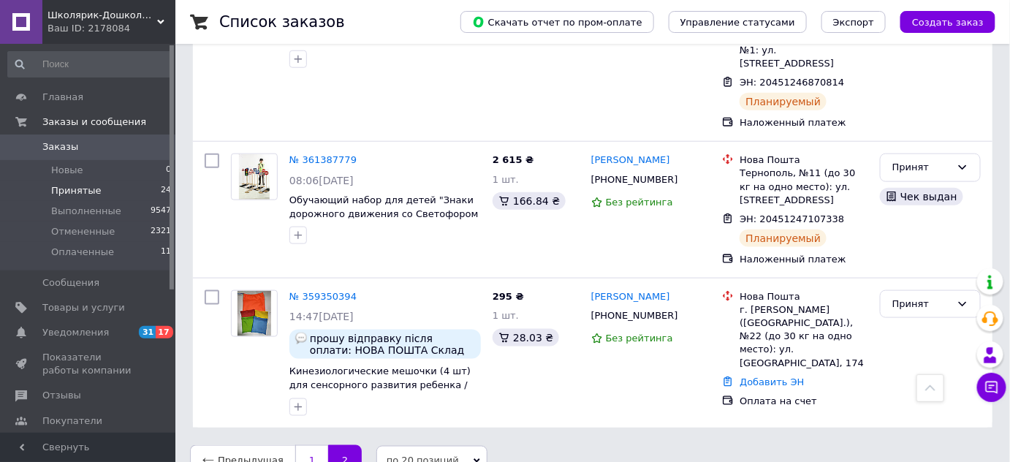
click at [309, 445] on link "1" at bounding box center [311, 460] width 33 height 31
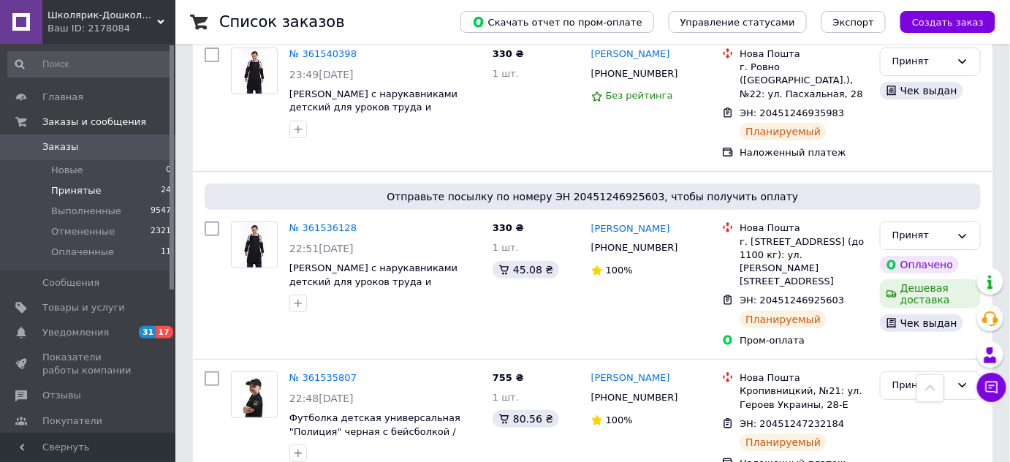
scroll to position [1927, 0]
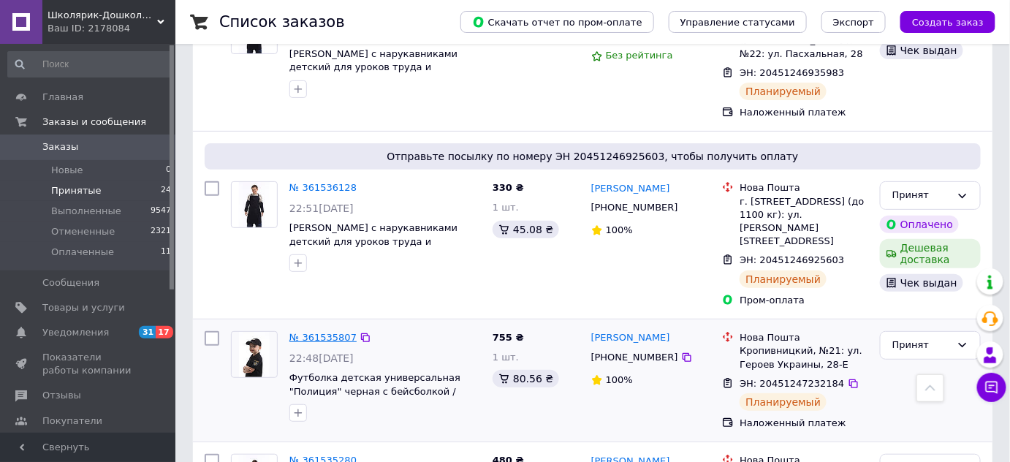
click at [325, 332] on link "№ 361535807" at bounding box center [323, 337] width 67 height 11
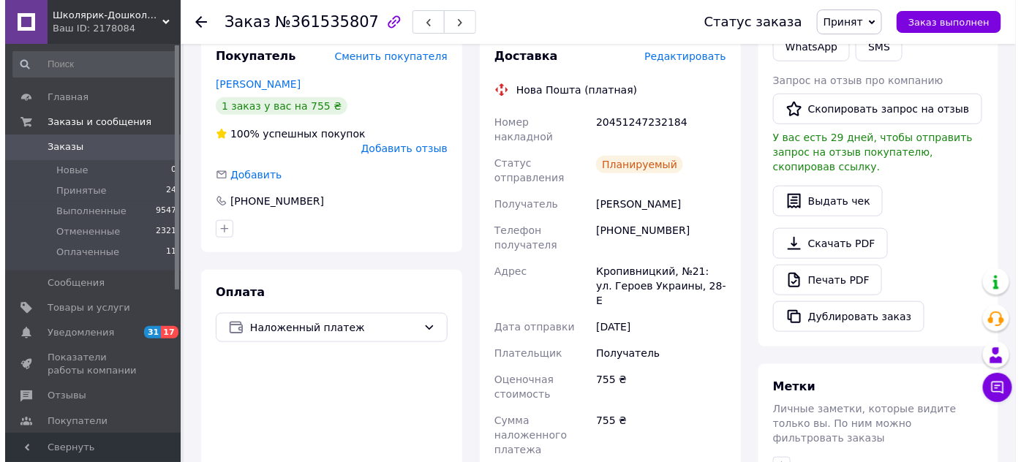
scroll to position [294, 0]
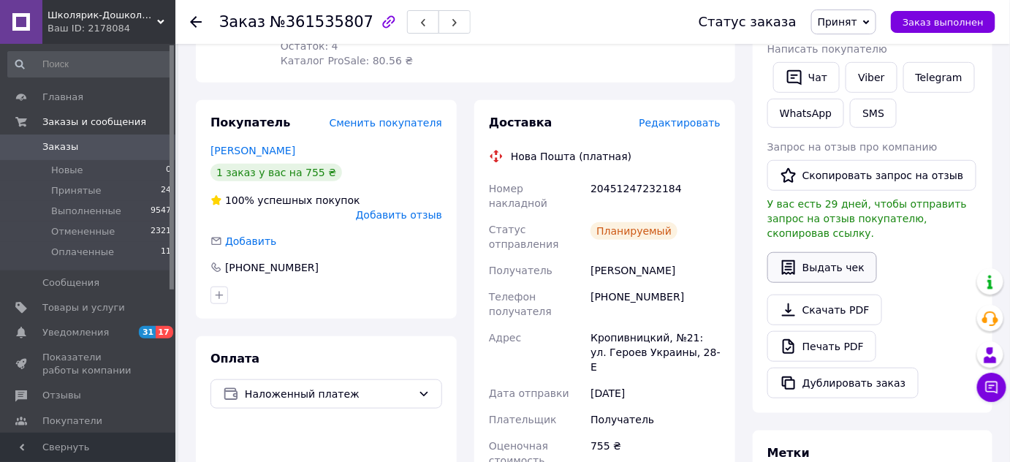
click at [850, 252] on button "Выдать чек" at bounding box center [823, 267] width 110 height 31
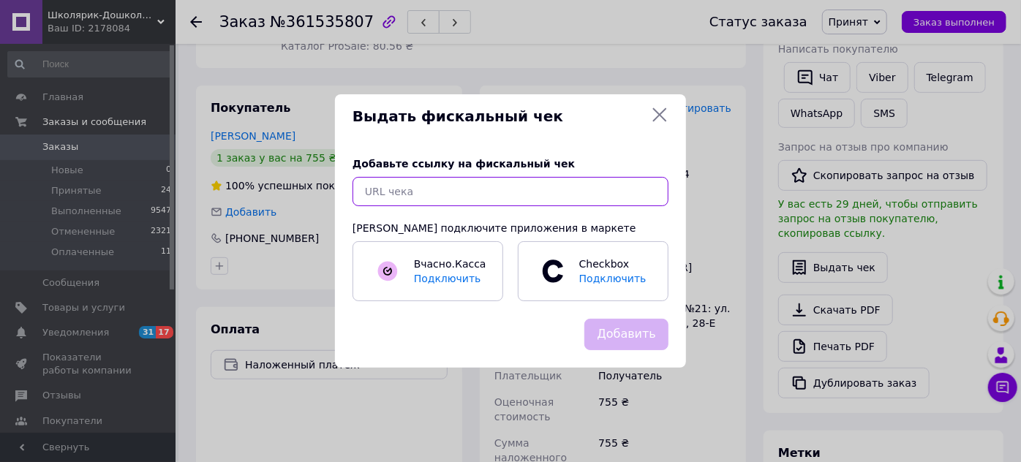
click at [484, 178] on input "text" at bounding box center [510, 191] width 316 height 29
paste input "[URL][DOMAIN_NAME]"
type input "[URL][DOMAIN_NAME]"
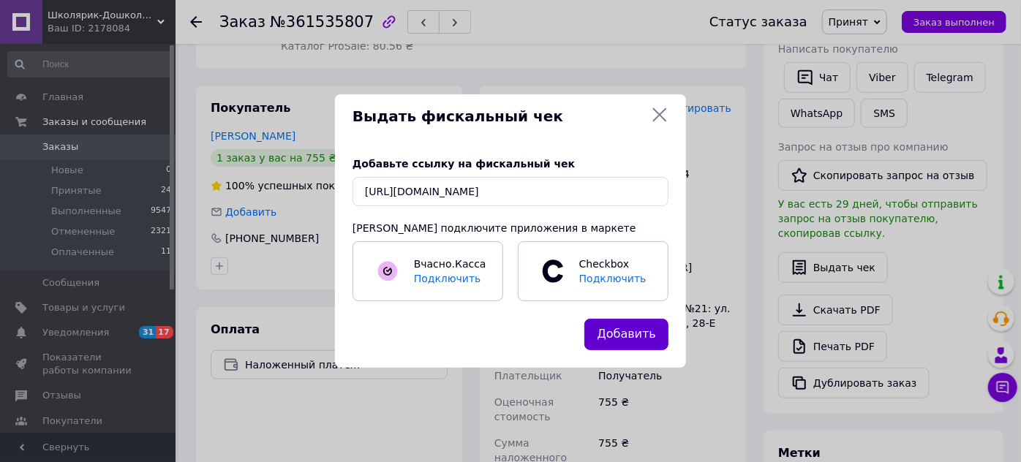
click at [632, 330] on button "Добавить" at bounding box center [626, 334] width 84 height 31
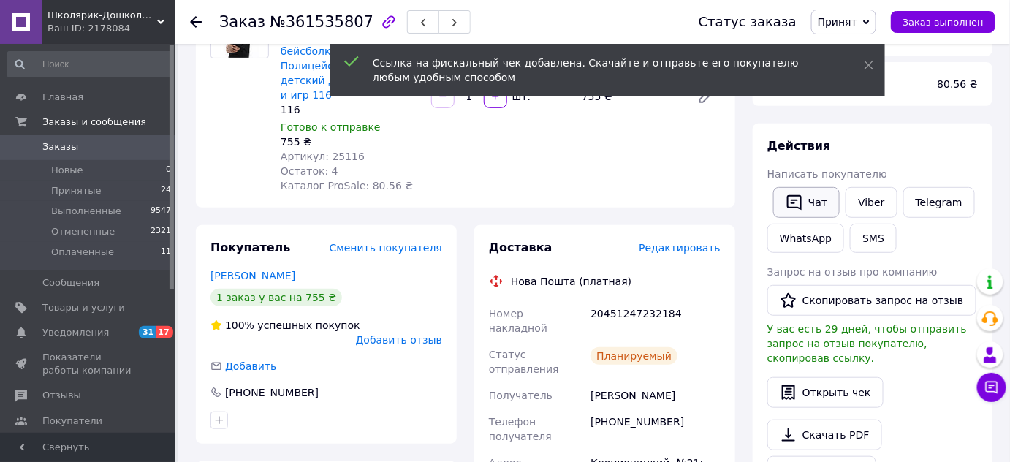
scroll to position [161, 0]
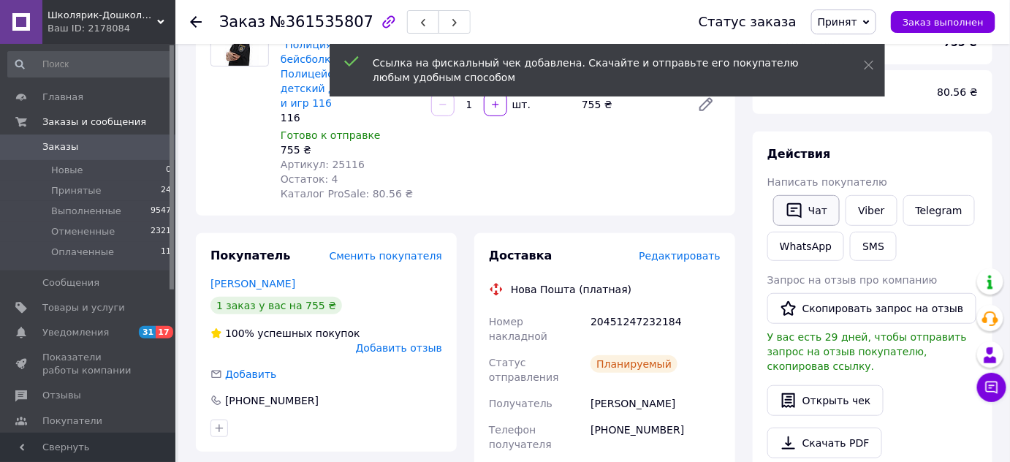
click at [807, 209] on button "Чат" at bounding box center [806, 210] width 67 height 31
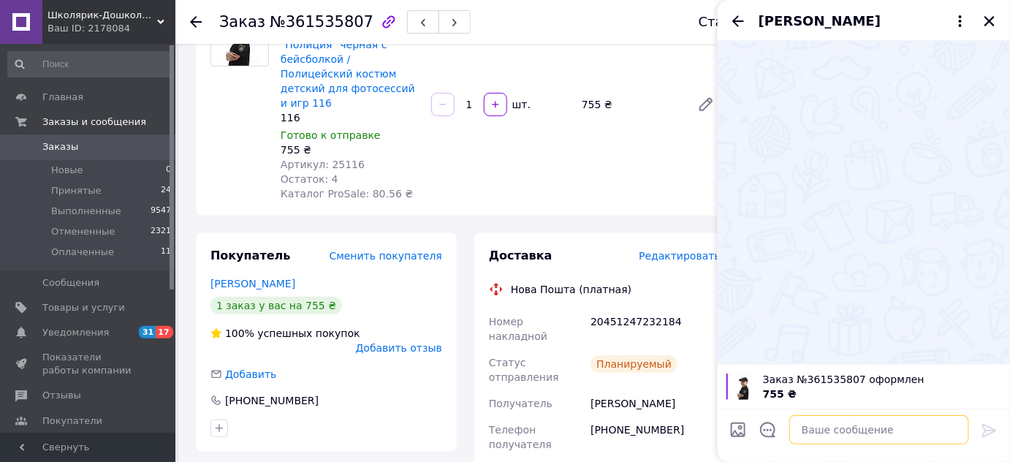
click at [799, 436] on textarea at bounding box center [880, 429] width 180 height 29
paste textarea "[URL][DOMAIN_NAME]"
type textarea "[URL][DOMAIN_NAME]"
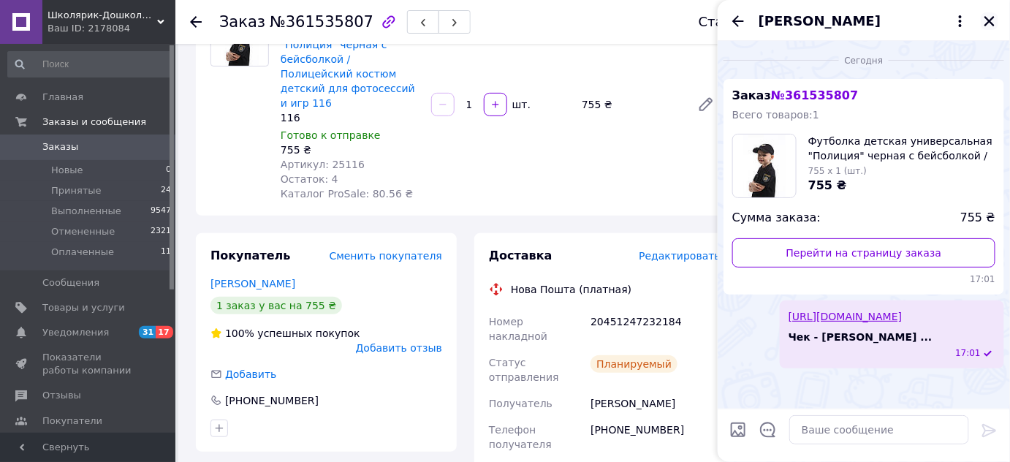
click at [988, 20] on icon "Закрыть" at bounding box center [990, 21] width 10 height 10
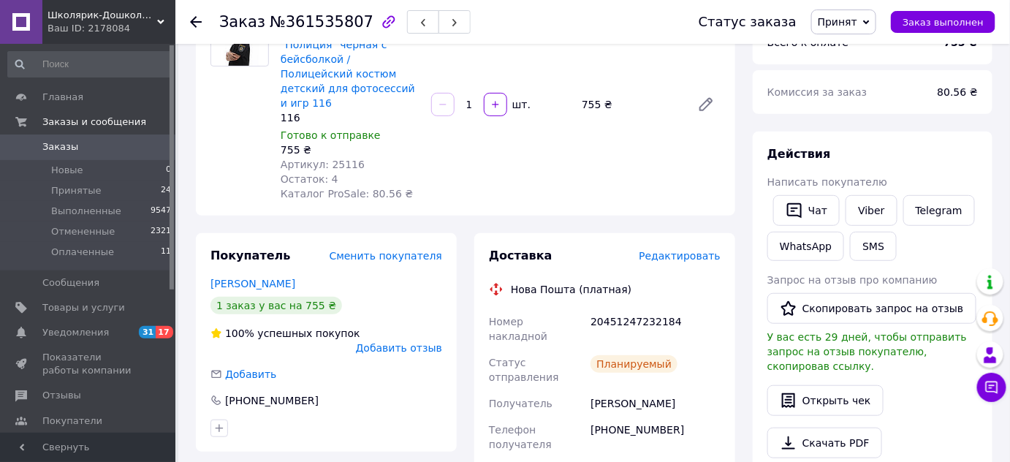
click at [200, 17] on icon at bounding box center [196, 22] width 12 height 12
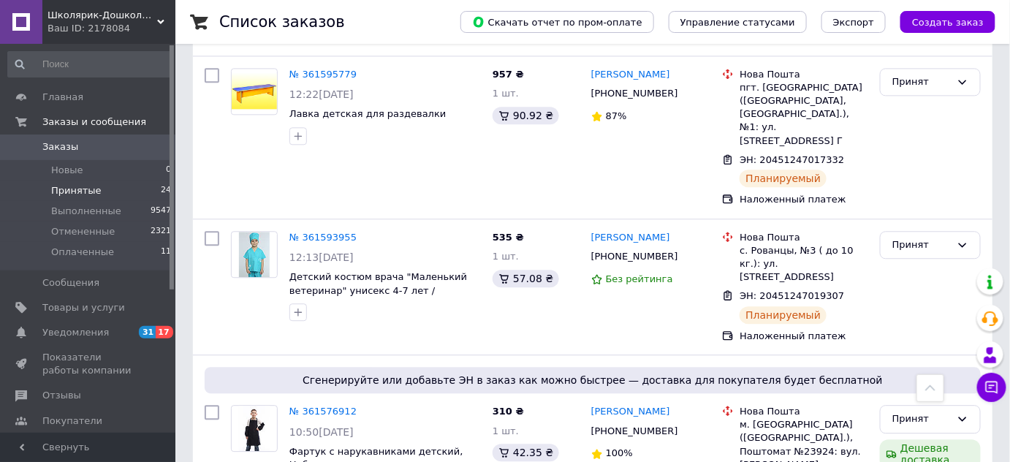
scroll to position [1129, 0]
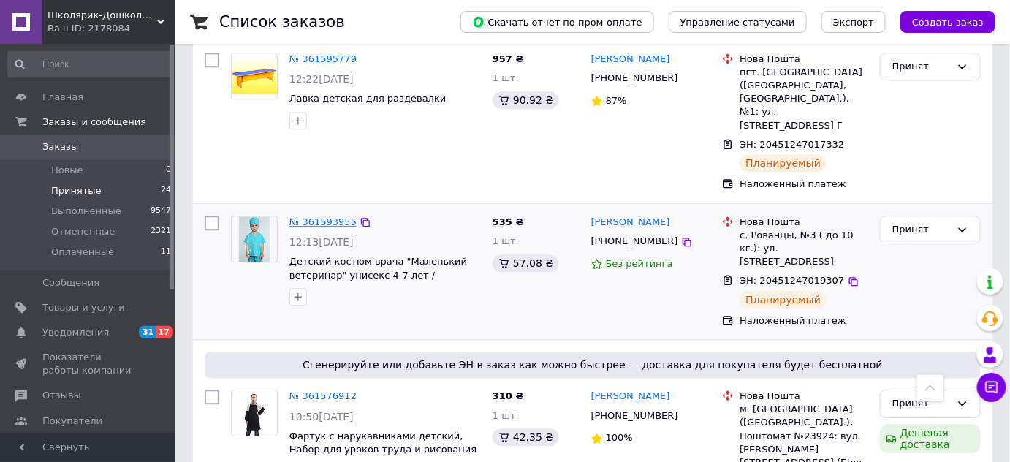
click at [303, 216] on link "№ 361593955" at bounding box center [323, 221] width 67 height 11
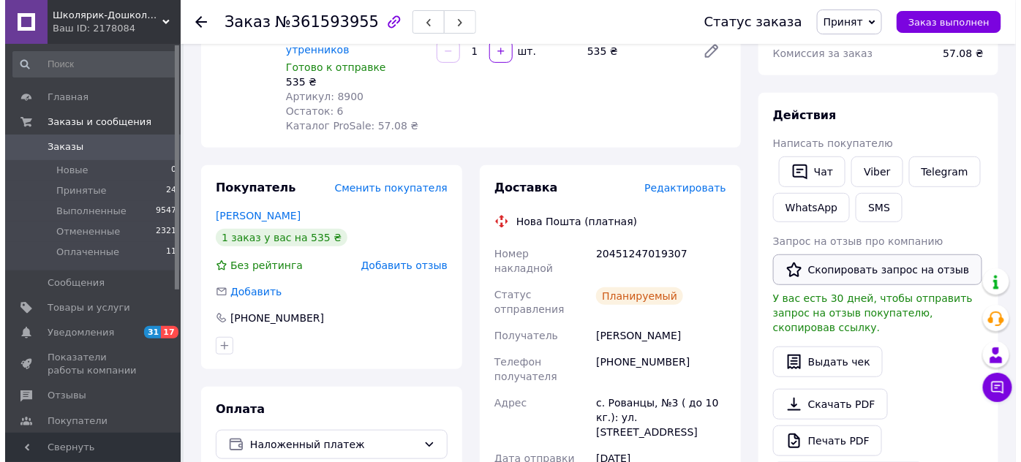
scroll to position [183, 0]
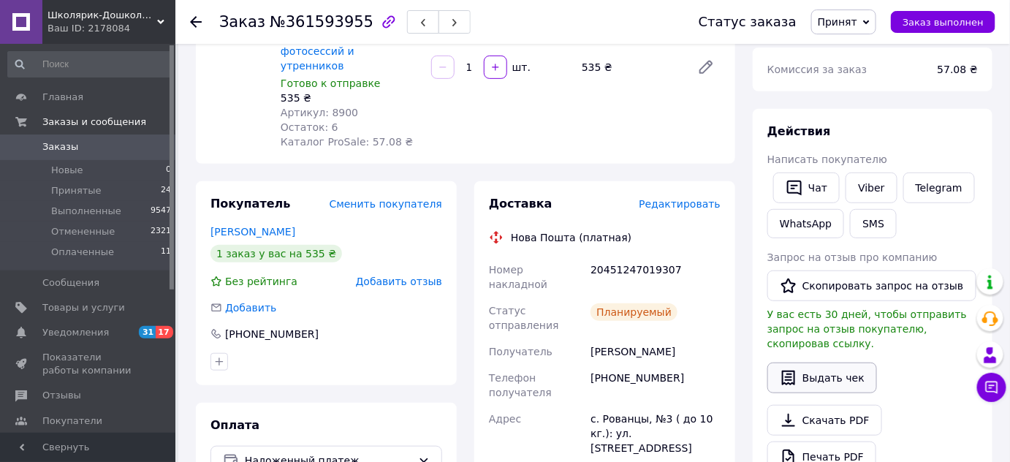
click at [860, 363] on button "Выдать чек" at bounding box center [823, 378] width 110 height 31
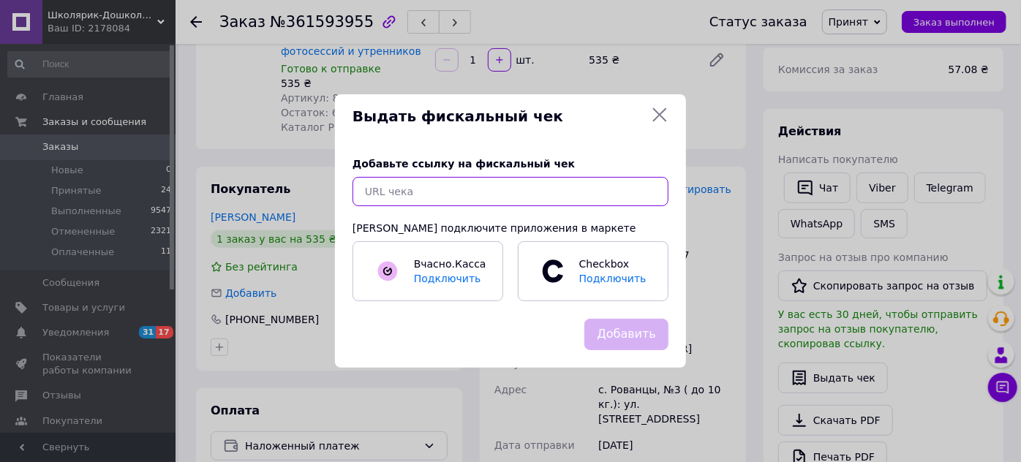
click at [579, 192] on input "text" at bounding box center [510, 191] width 316 height 29
paste input "[URL][DOMAIN_NAME]"
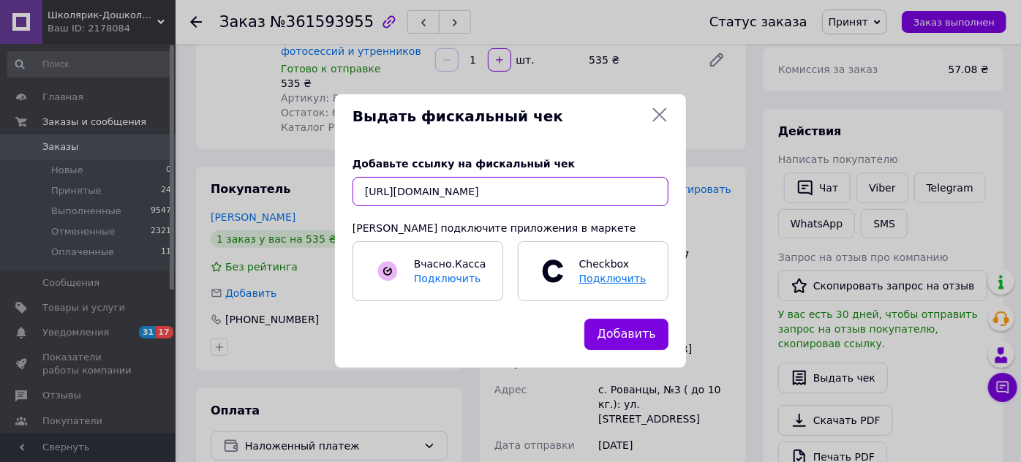
scroll to position [0, 15]
type input "[URL][DOMAIN_NAME]"
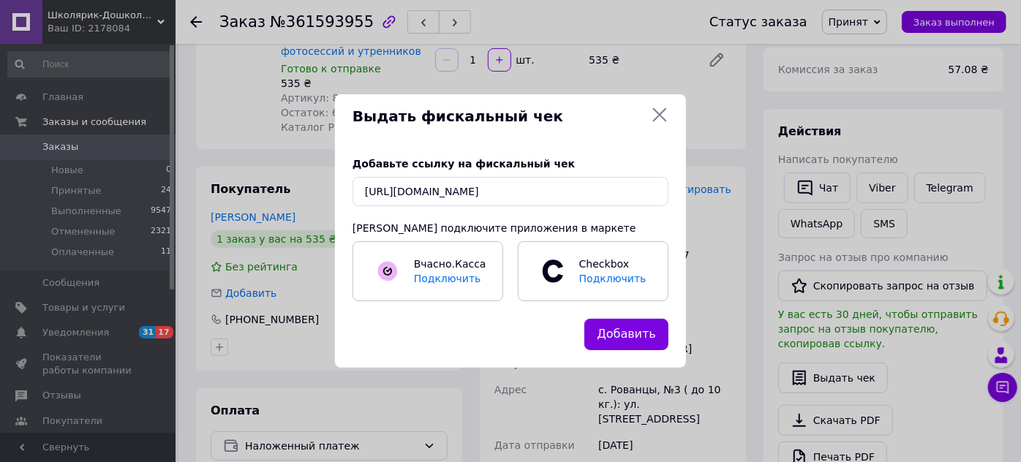
click at [656, 327] on button "Добавить" at bounding box center [626, 334] width 84 height 31
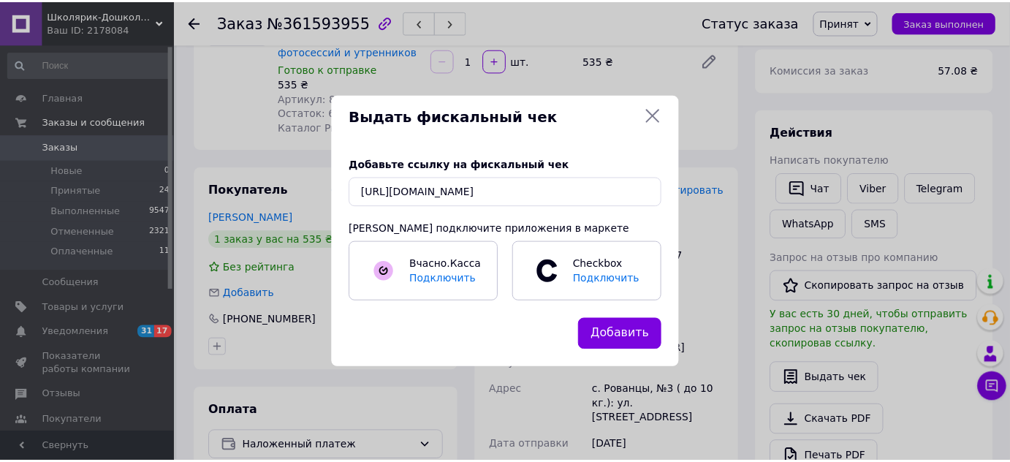
scroll to position [0, 0]
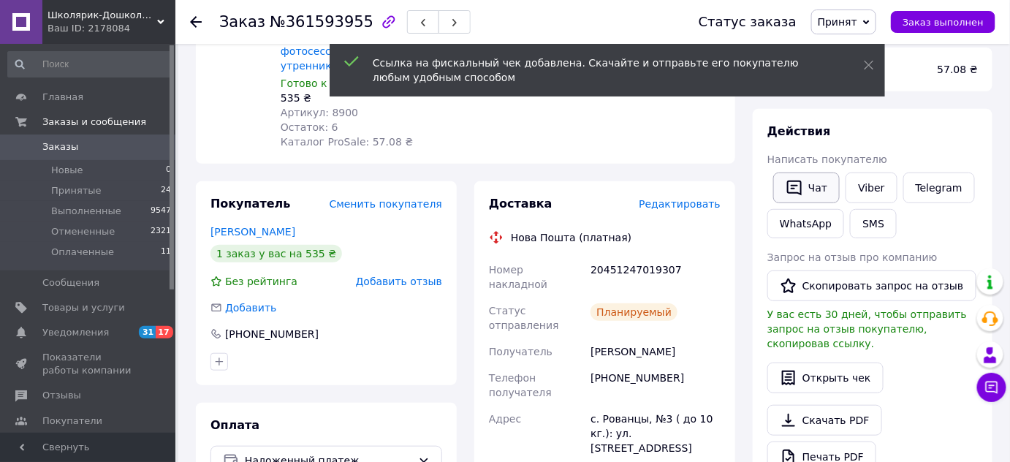
click at [797, 181] on icon "button" at bounding box center [795, 188] width 18 height 18
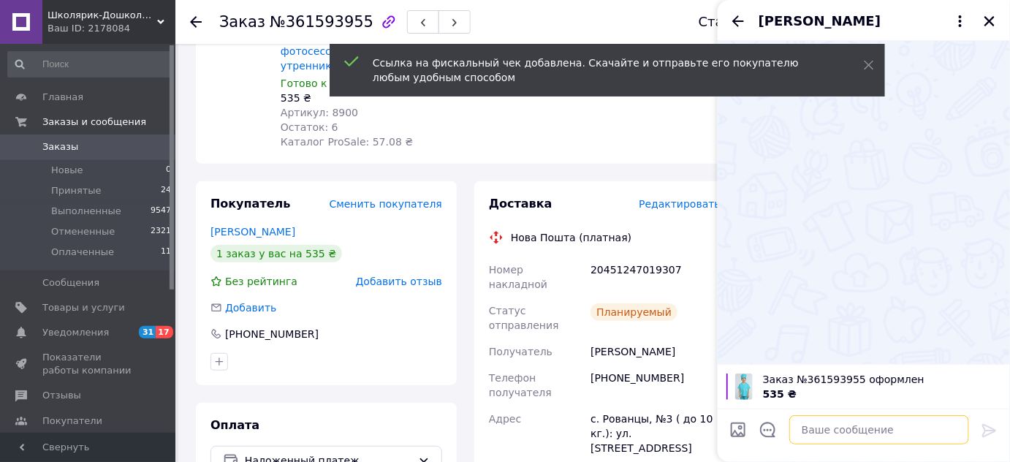
click at [826, 431] on textarea at bounding box center [880, 429] width 180 height 29
paste textarea "[URL][DOMAIN_NAME]"
type textarea "[URL][DOMAIN_NAME]"
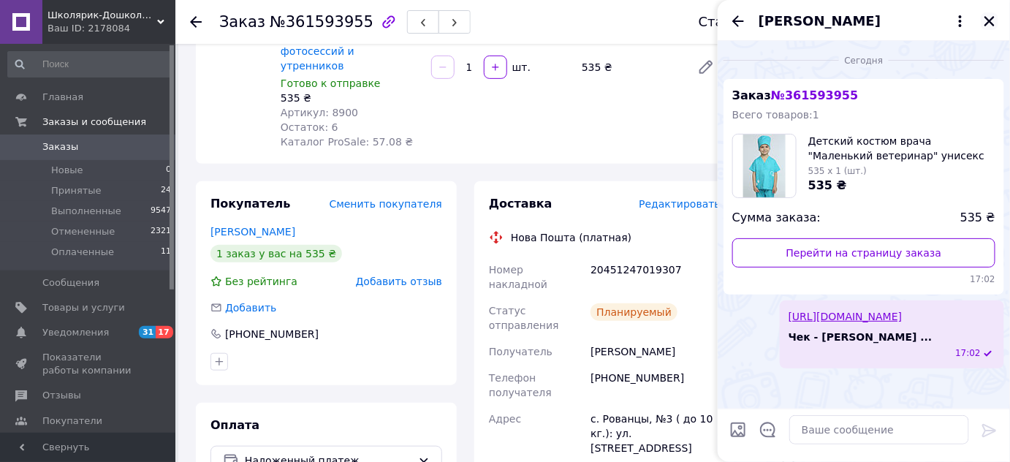
click at [996, 16] on button "Закрыть" at bounding box center [990, 21] width 18 height 18
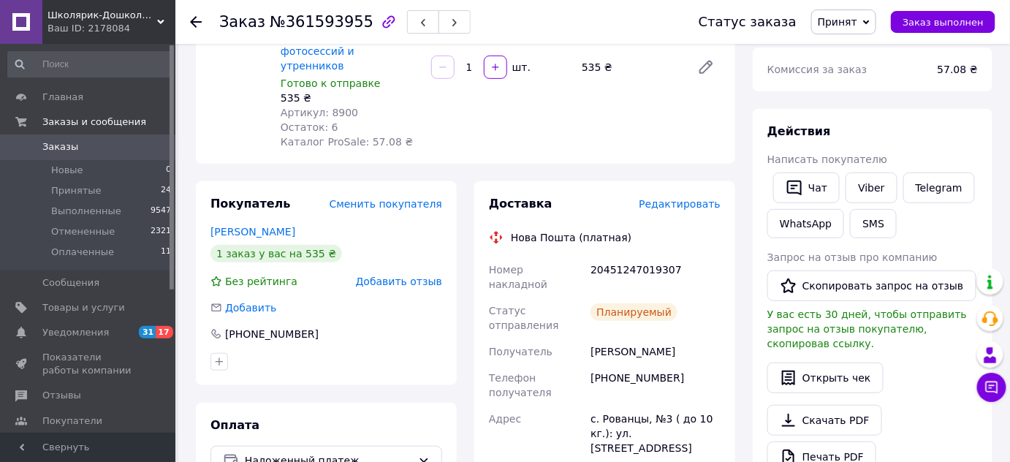
click at [195, 18] on icon at bounding box center [196, 22] width 12 height 12
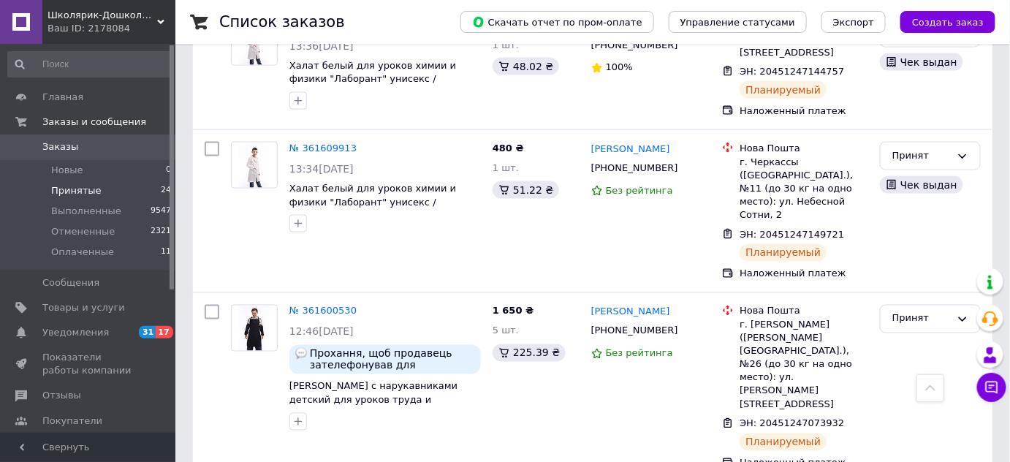
scroll to position [797, 0]
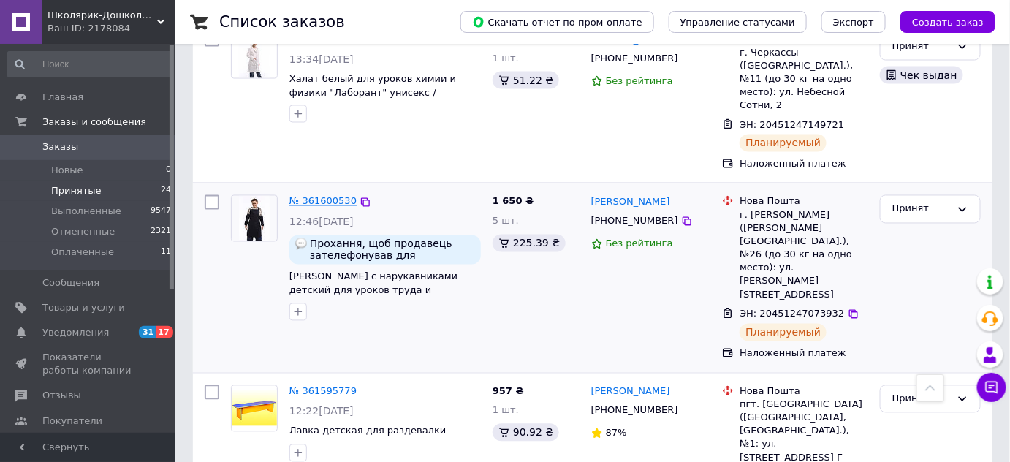
click at [338, 196] on link "№ 361600530" at bounding box center [323, 201] width 67 height 11
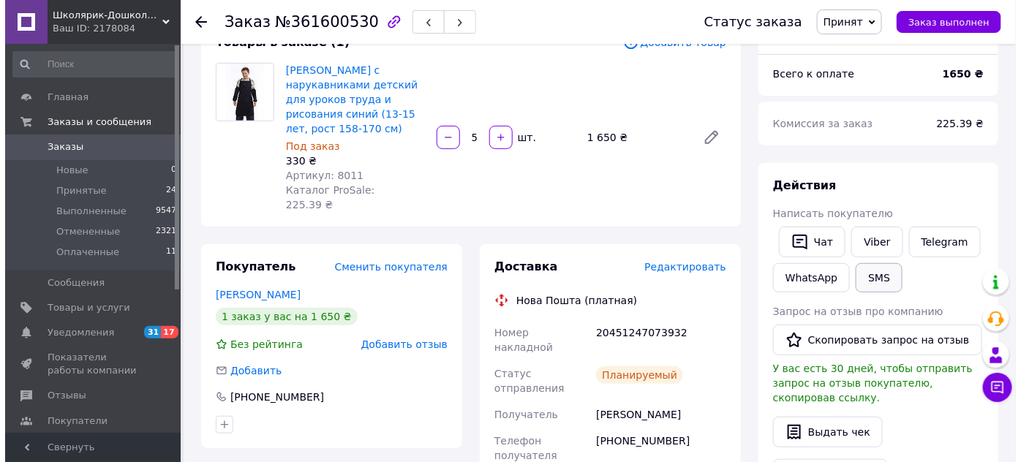
scroll to position [106, 0]
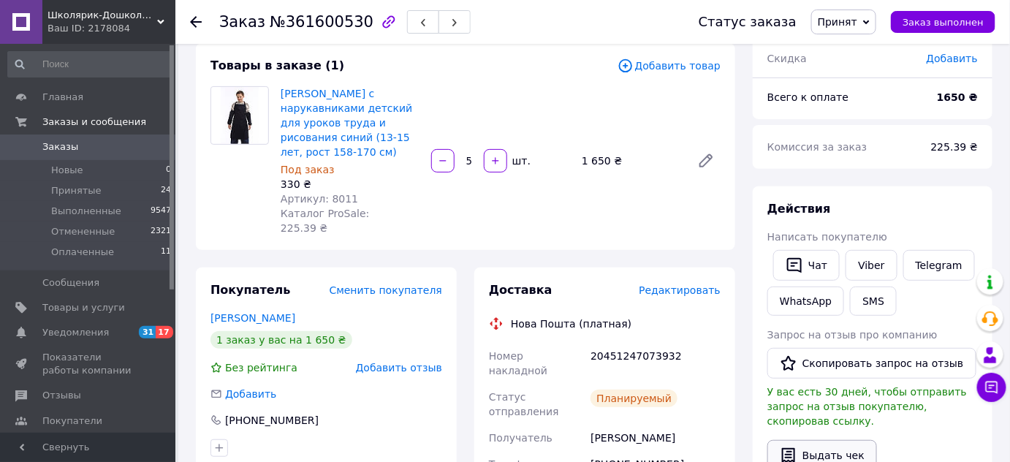
click at [844, 440] on button "Выдать чек" at bounding box center [823, 455] width 110 height 31
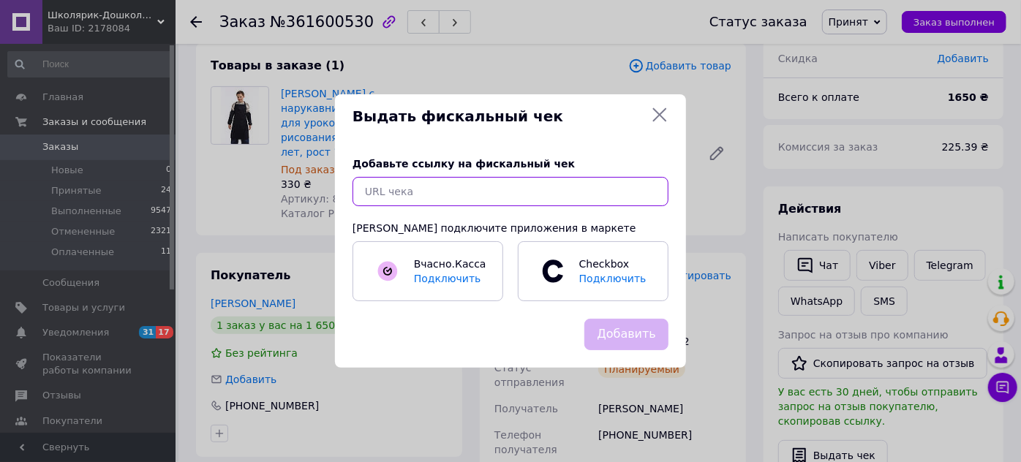
click at [548, 196] on input "text" at bounding box center [510, 191] width 316 height 29
paste input "[URL][DOMAIN_NAME]"
type input "[URL][DOMAIN_NAME]"
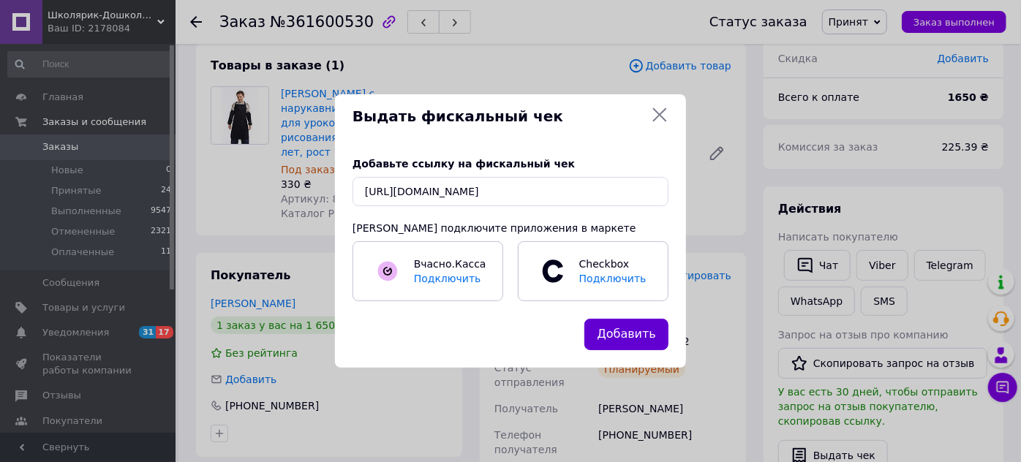
click at [638, 347] on button "Добавить" at bounding box center [626, 334] width 84 height 31
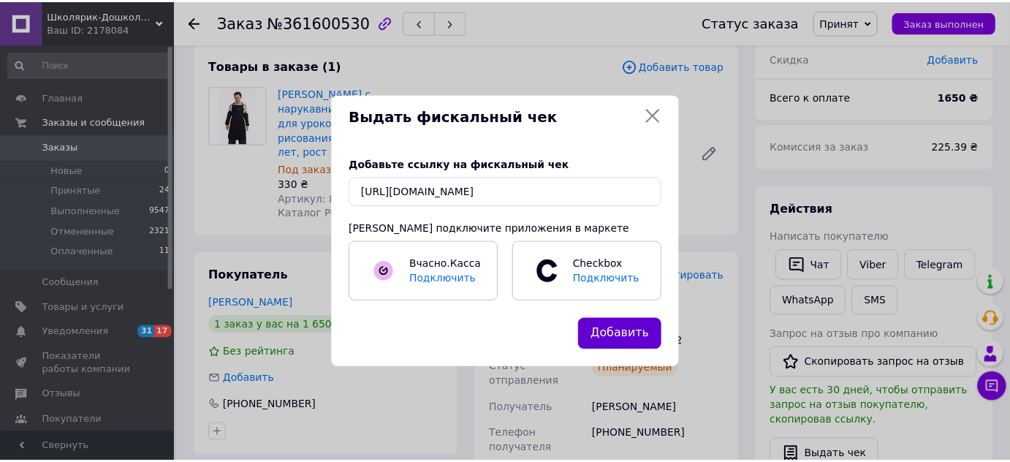
scroll to position [0, 0]
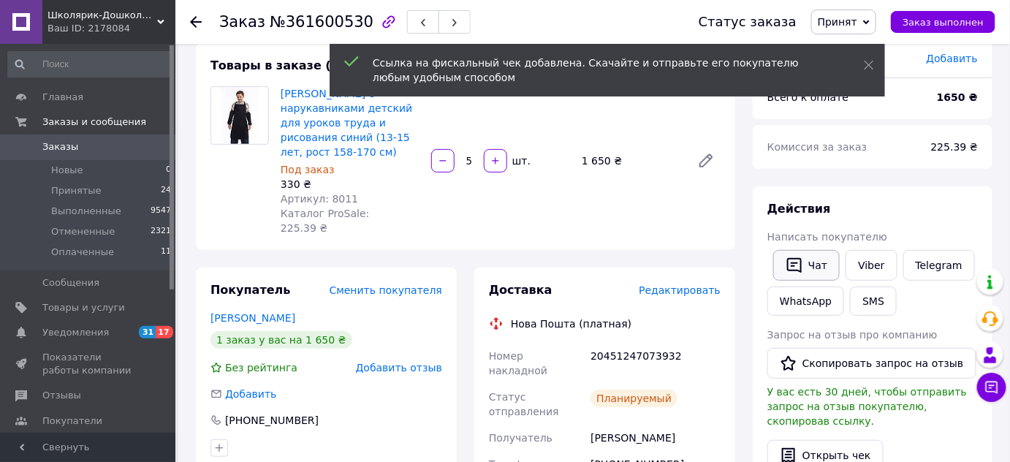
click at [817, 265] on button "Чат" at bounding box center [806, 265] width 67 height 31
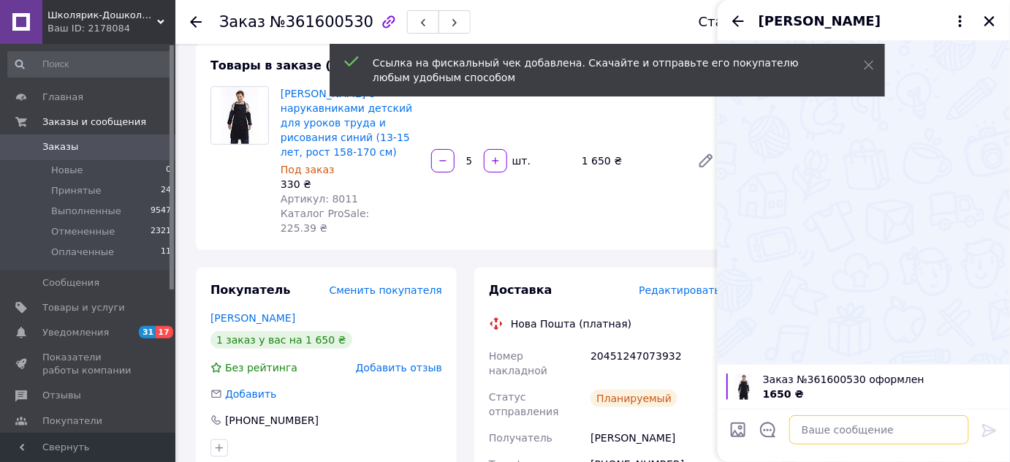
click at [833, 436] on textarea at bounding box center [880, 429] width 180 height 29
paste textarea "[URL][DOMAIN_NAME]"
type textarea "[URL][DOMAIN_NAME]"
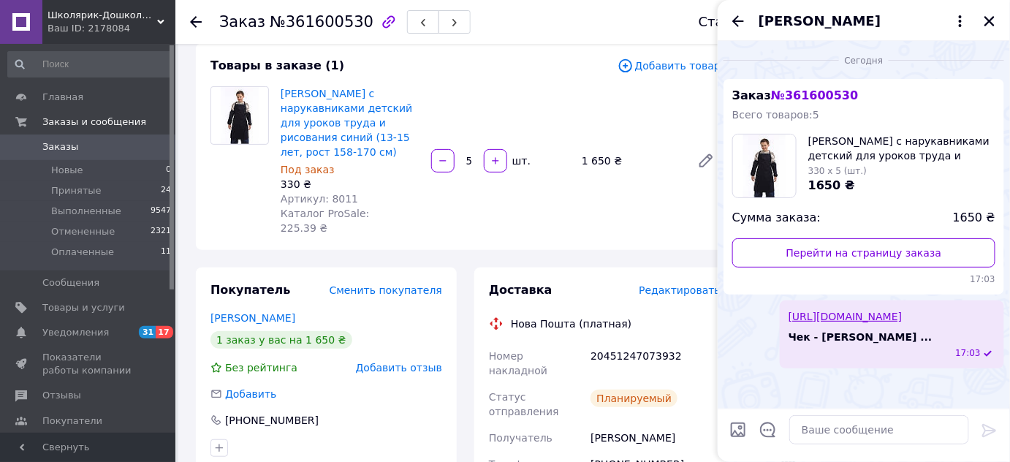
click at [990, 26] on icon "Закрыть" at bounding box center [989, 21] width 13 height 13
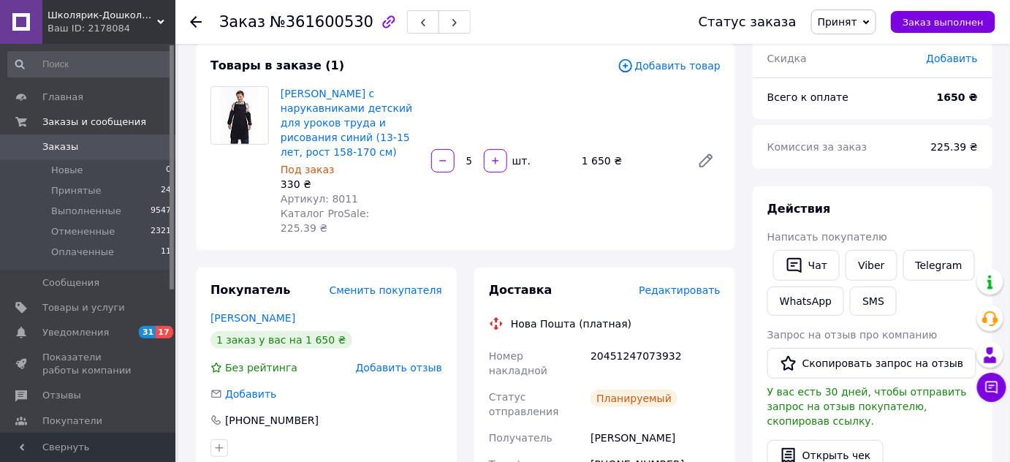
click at [197, 23] on icon at bounding box center [196, 22] width 12 height 12
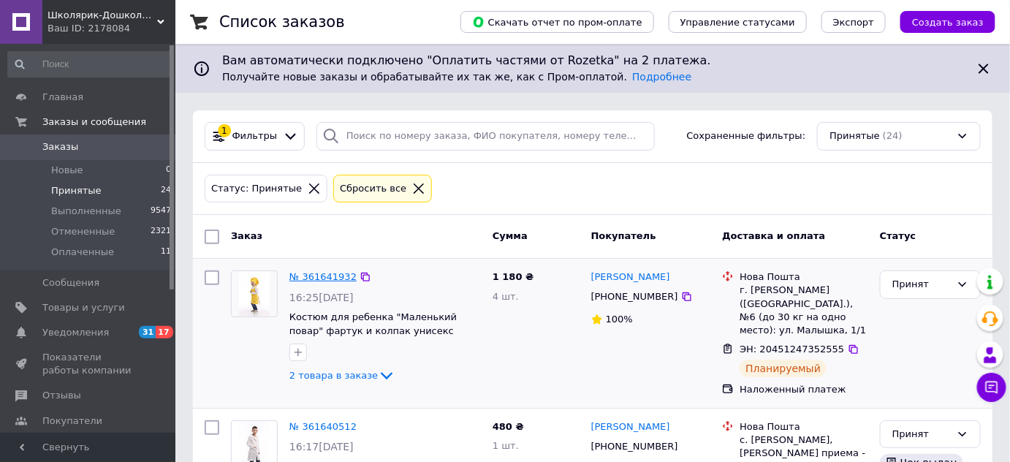
click at [328, 278] on link "№ 361641932" at bounding box center [323, 276] width 67 height 11
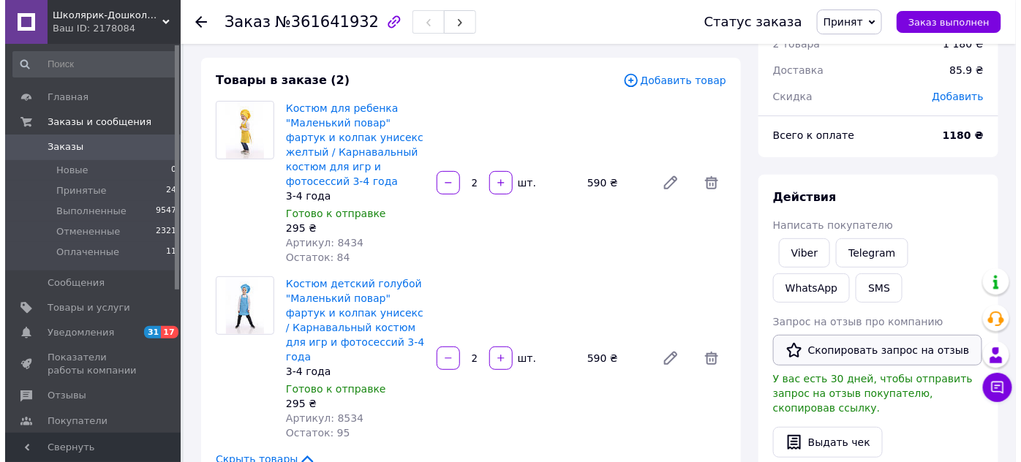
scroll to position [132, 0]
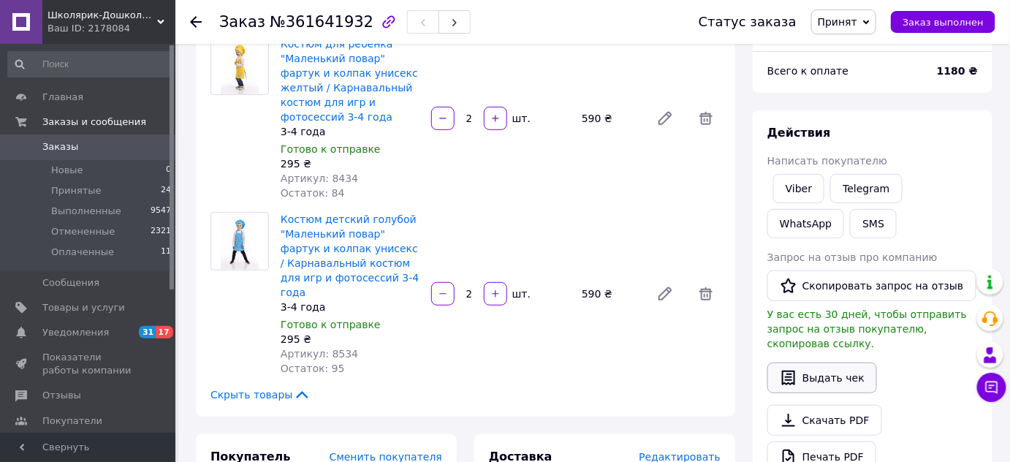
click at [812, 364] on button "Выдать чек" at bounding box center [823, 378] width 110 height 31
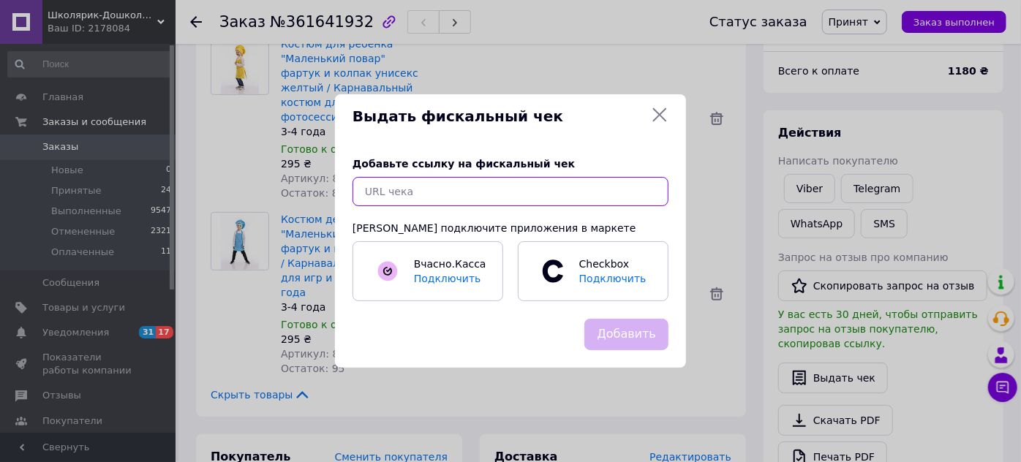
click at [497, 194] on input "text" at bounding box center [510, 191] width 316 height 29
paste input "[URL][DOMAIN_NAME]"
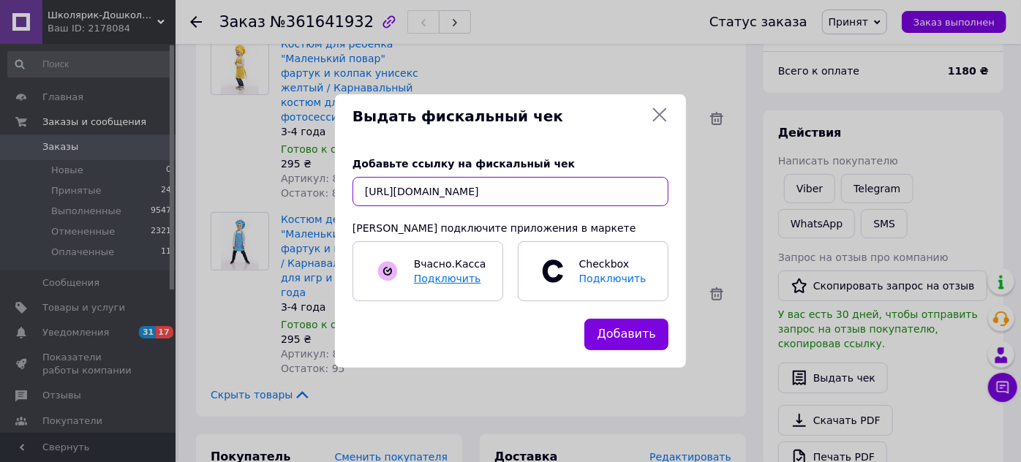
scroll to position [0, 14]
type input "[URL][DOMAIN_NAME]"
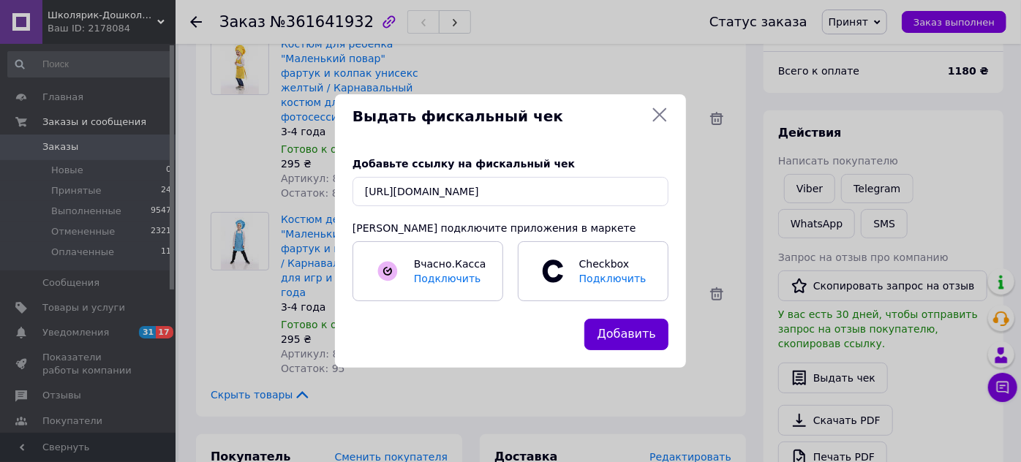
click at [639, 342] on button "Добавить" at bounding box center [626, 334] width 84 height 31
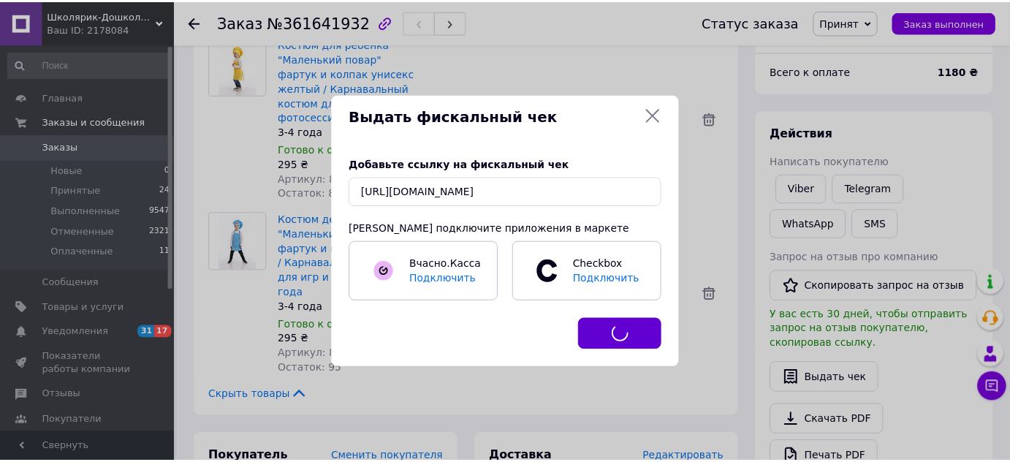
scroll to position [0, 0]
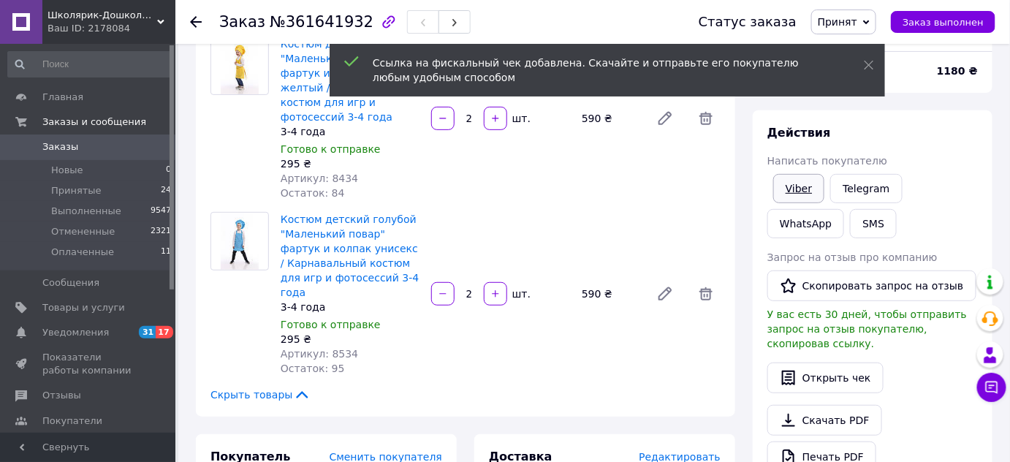
click at [797, 186] on link "Viber" at bounding box center [798, 188] width 51 height 29
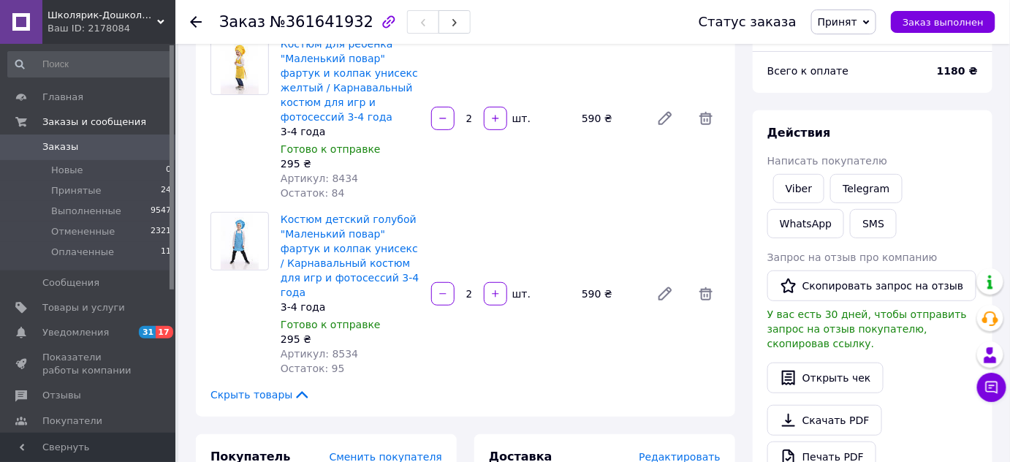
click at [194, 23] on icon at bounding box center [196, 22] width 12 height 12
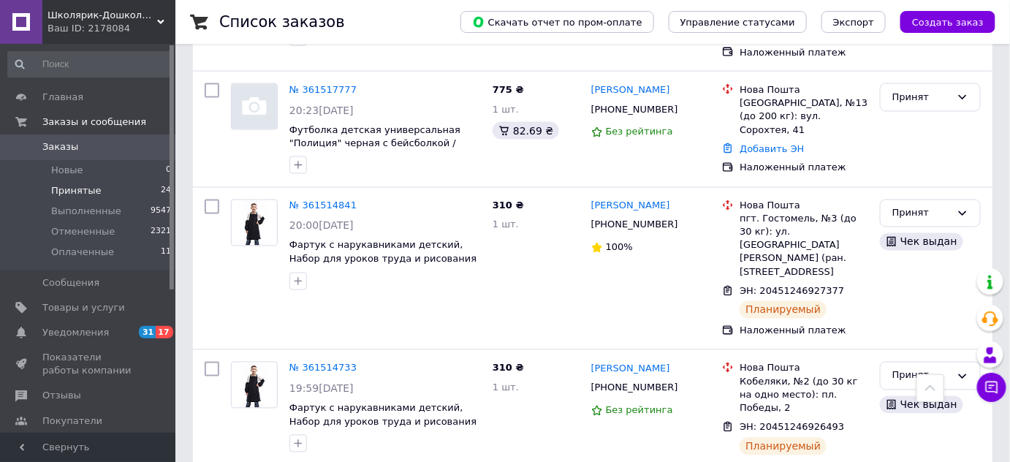
scroll to position [2615, 0]
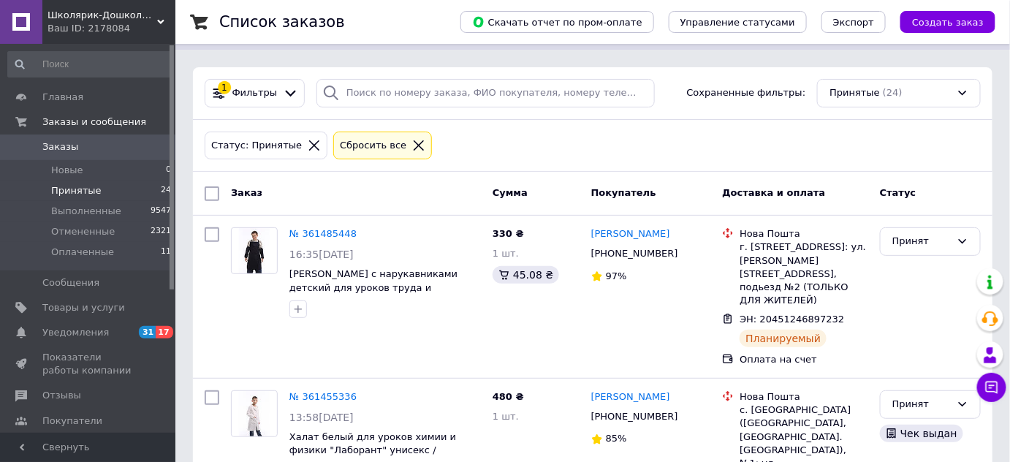
scroll to position [66, 0]
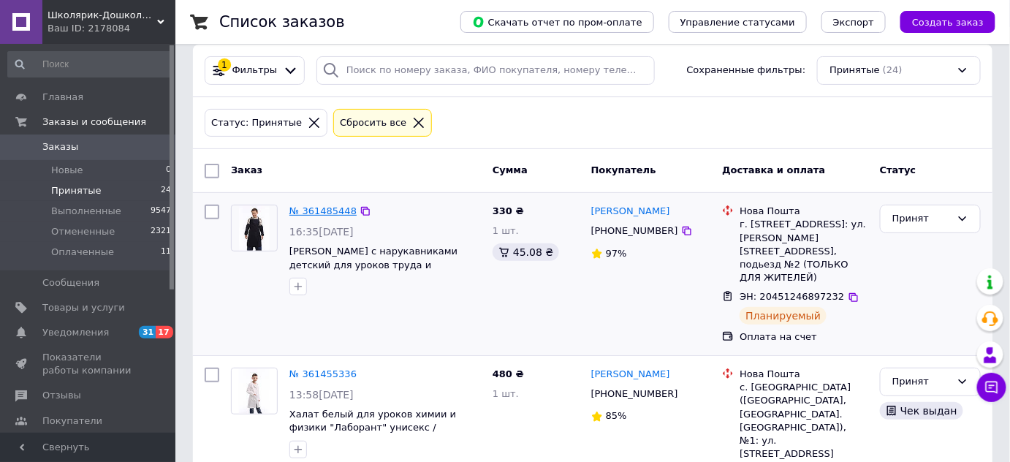
click at [318, 205] on link "№ 361485448" at bounding box center [323, 210] width 67 height 11
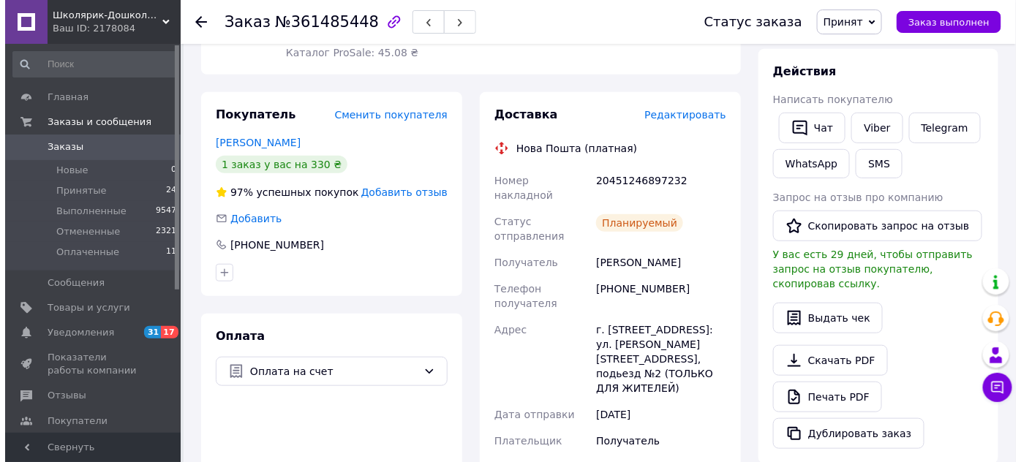
scroll to position [265, 0]
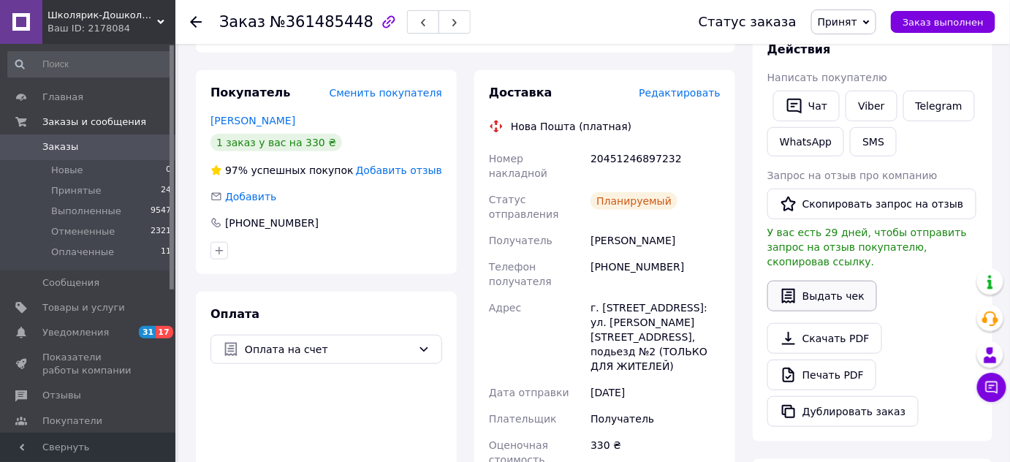
click at [828, 281] on button "Выдать чек" at bounding box center [823, 296] width 110 height 31
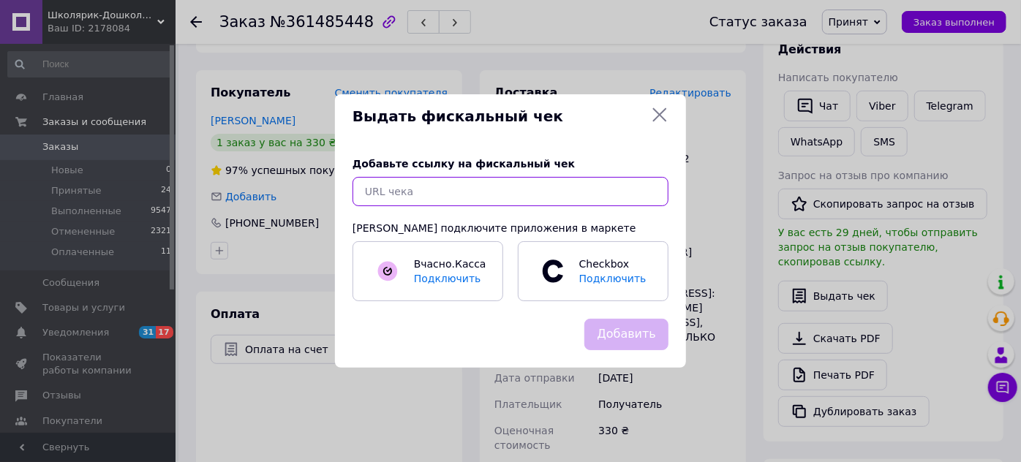
click at [587, 194] on input "text" at bounding box center [510, 191] width 316 height 29
paste input "[URL][DOMAIN_NAME]"
type input "[URL][DOMAIN_NAME]"
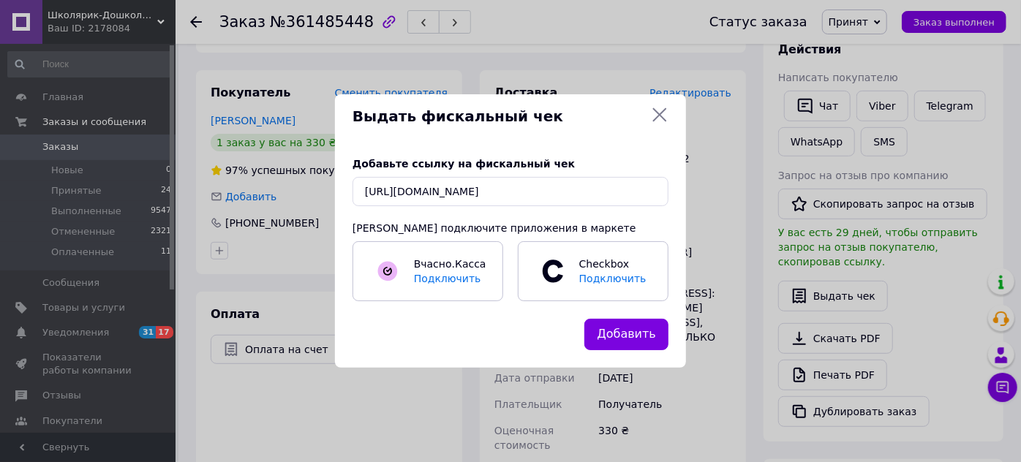
drag, startPoint x: 610, startPoint y: 333, endPoint x: 621, endPoint y: 323, distance: 14.5
click at [611, 333] on button "Добавить" at bounding box center [626, 334] width 84 height 31
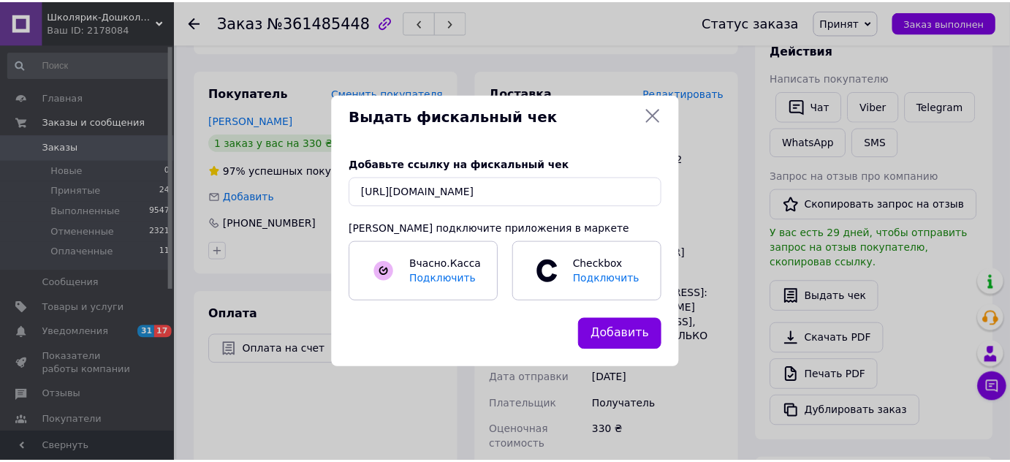
scroll to position [0, 0]
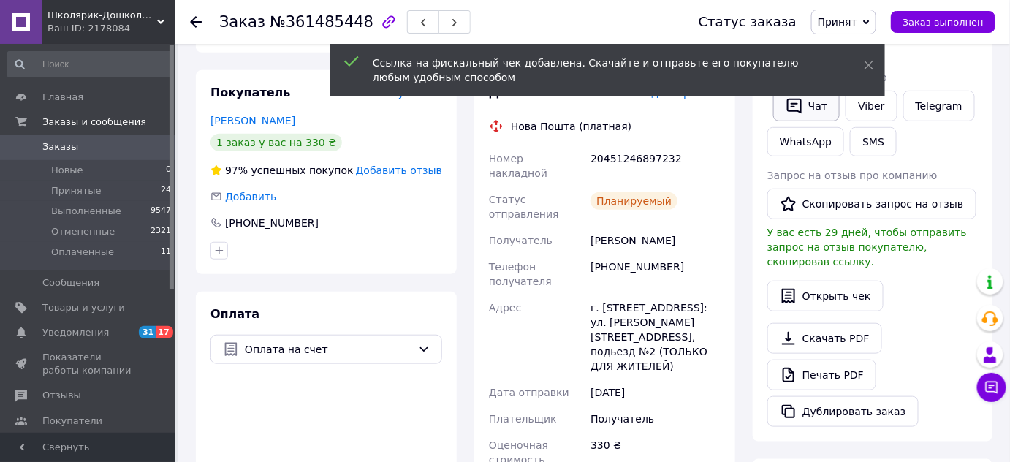
click at [830, 105] on button "Чат" at bounding box center [806, 106] width 67 height 31
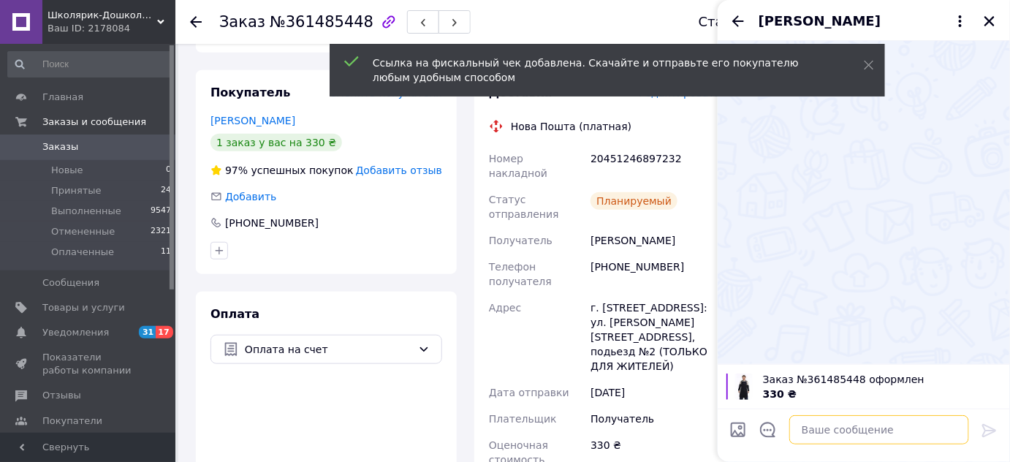
click at [831, 430] on textarea at bounding box center [880, 429] width 180 height 29
paste textarea "[URL][DOMAIN_NAME]"
type textarea "[URL][DOMAIN_NAME]"
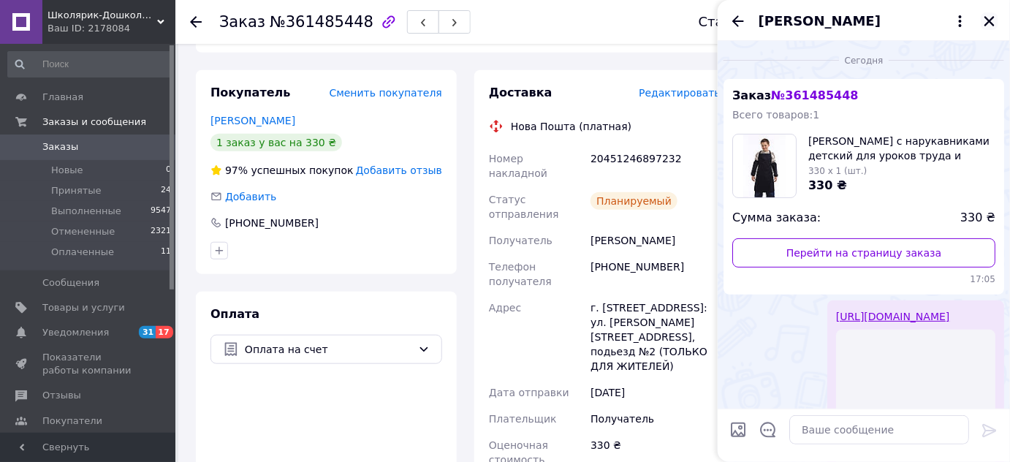
click at [986, 24] on icon "Закрыть" at bounding box center [990, 21] width 10 height 10
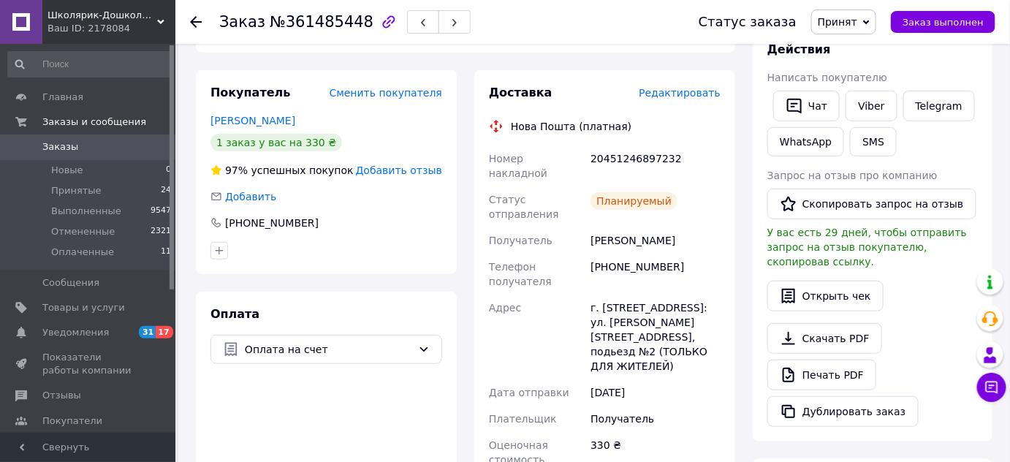
click at [200, 20] on icon at bounding box center [196, 22] width 12 height 12
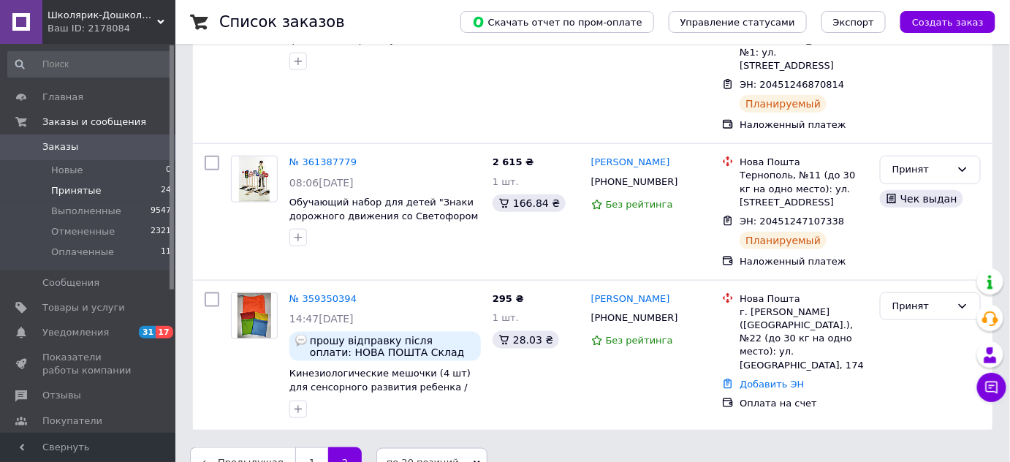
scroll to position [456, 0]
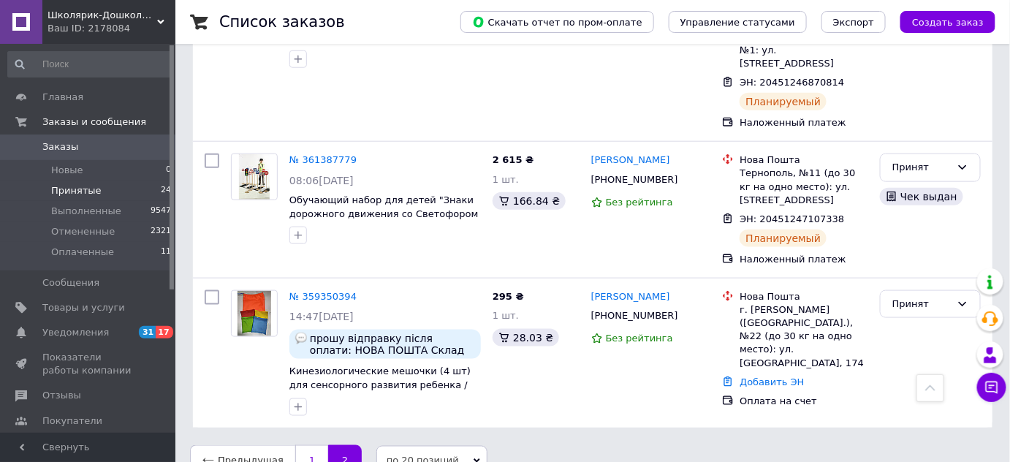
click at [306, 445] on link "1" at bounding box center [311, 460] width 33 height 31
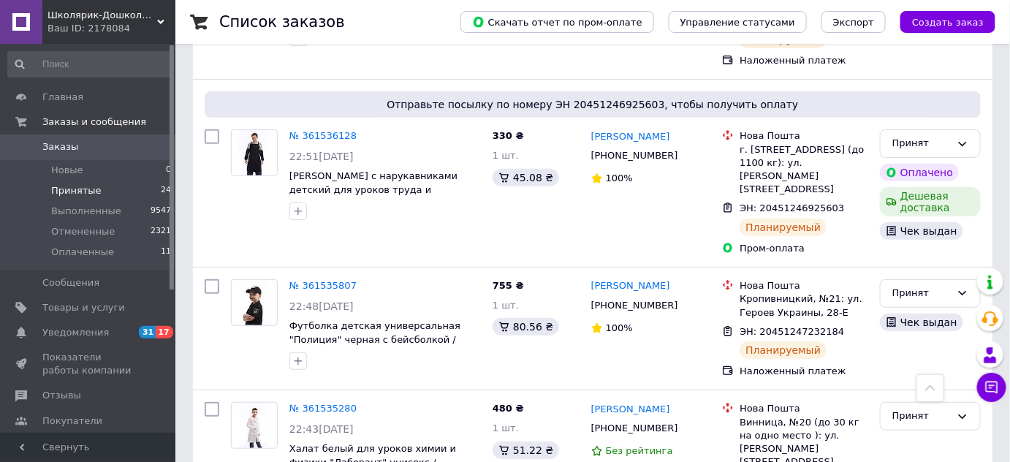
scroll to position [2060, 0]
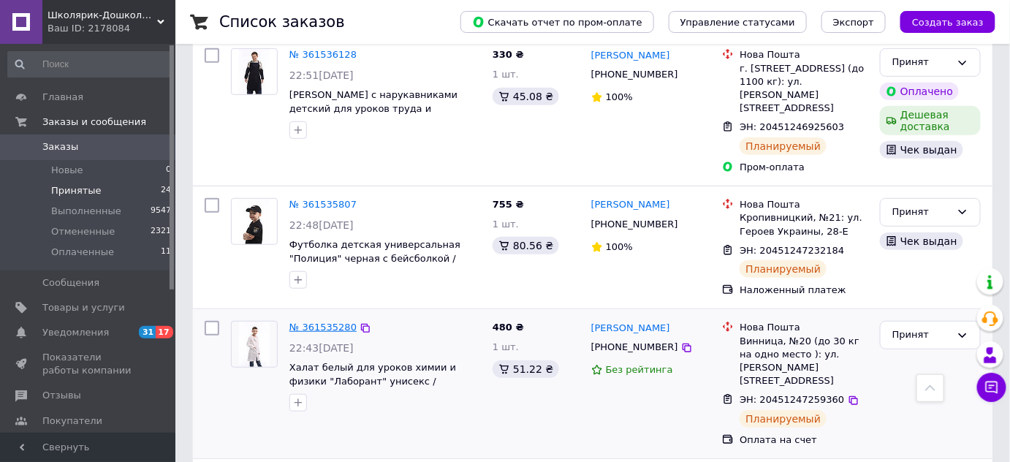
click at [326, 322] on link "№ 361535280" at bounding box center [323, 327] width 67 height 11
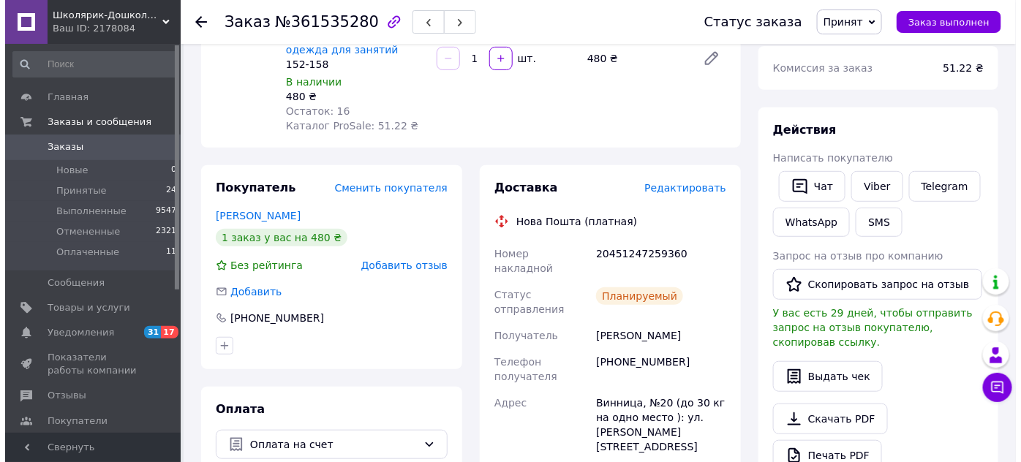
scroll to position [185, 0]
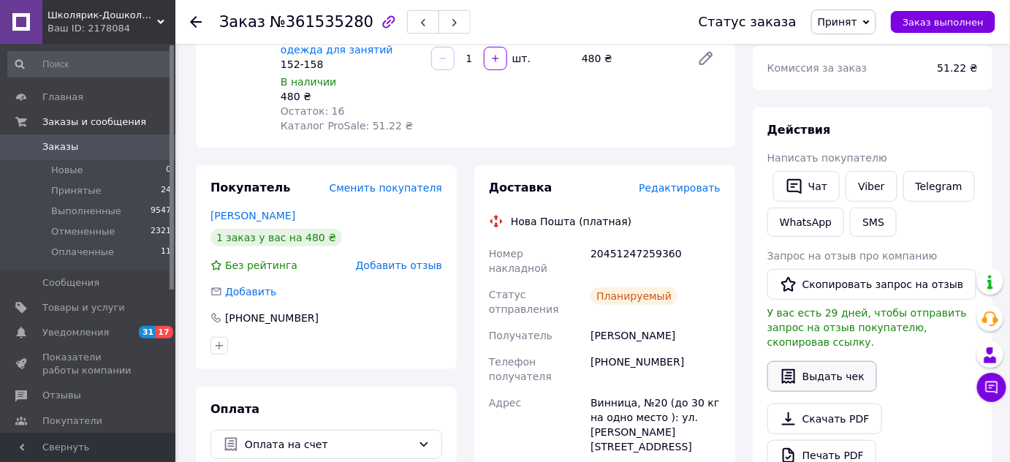
click at [843, 361] on button "Выдать чек" at bounding box center [823, 376] width 110 height 31
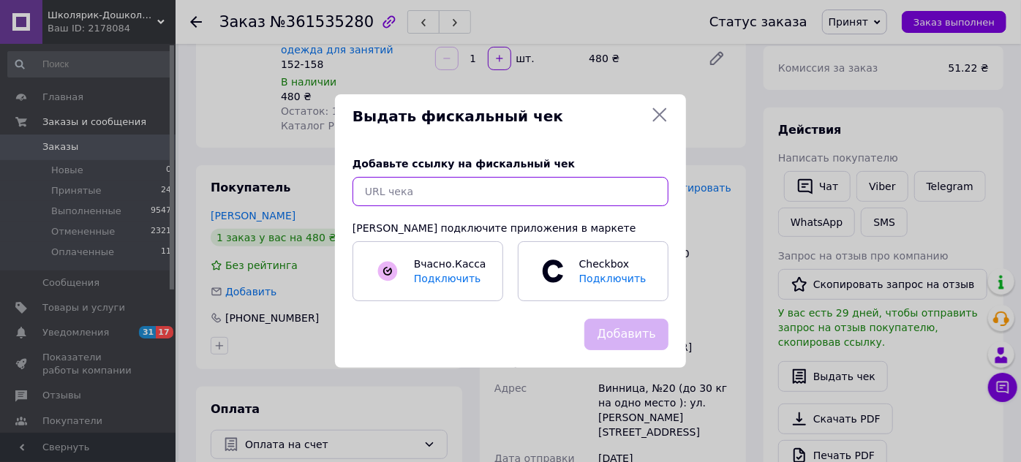
click at [446, 189] on input "text" at bounding box center [510, 191] width 316 height 29
paste input "[URL][DOMAIN_NAME]"
type input "[URL][DOMAIN_NAME]"
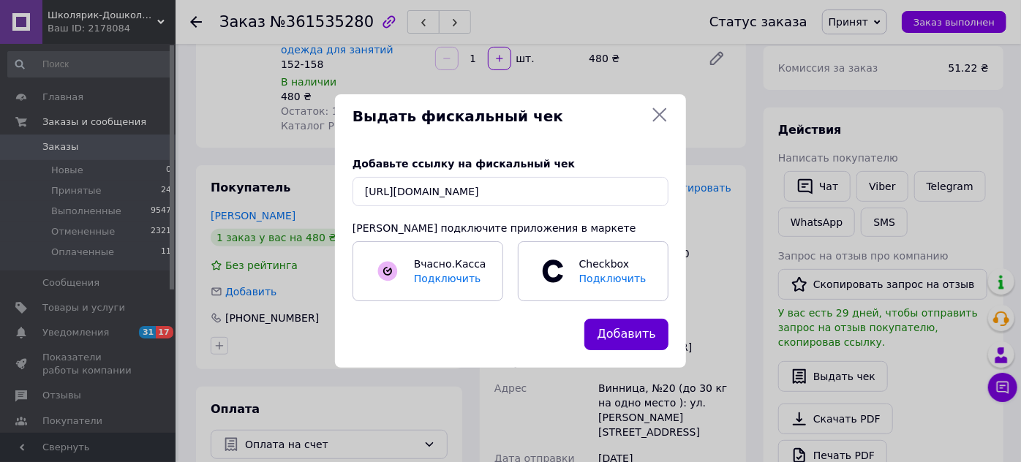
click at [622, 336] on button "Добавить" at bounding box center [626, 334] width 84 height 31
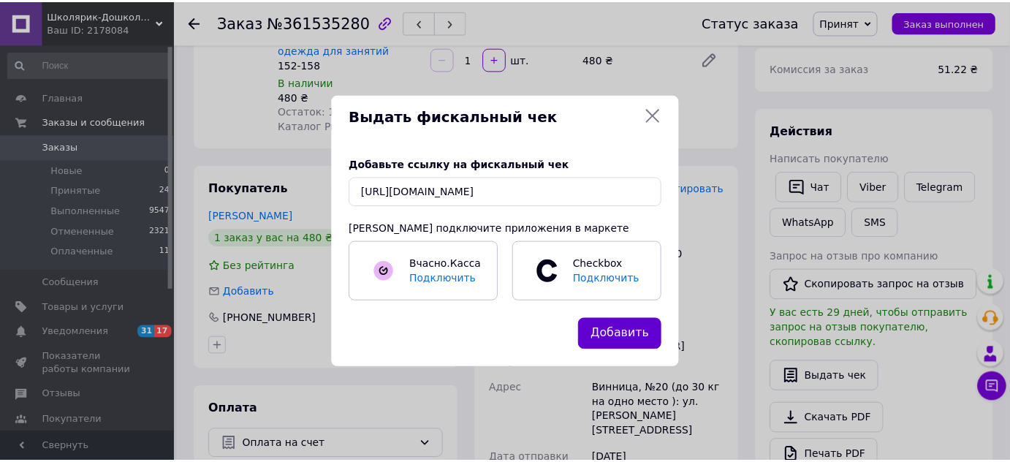
scroll to position [0, 0]
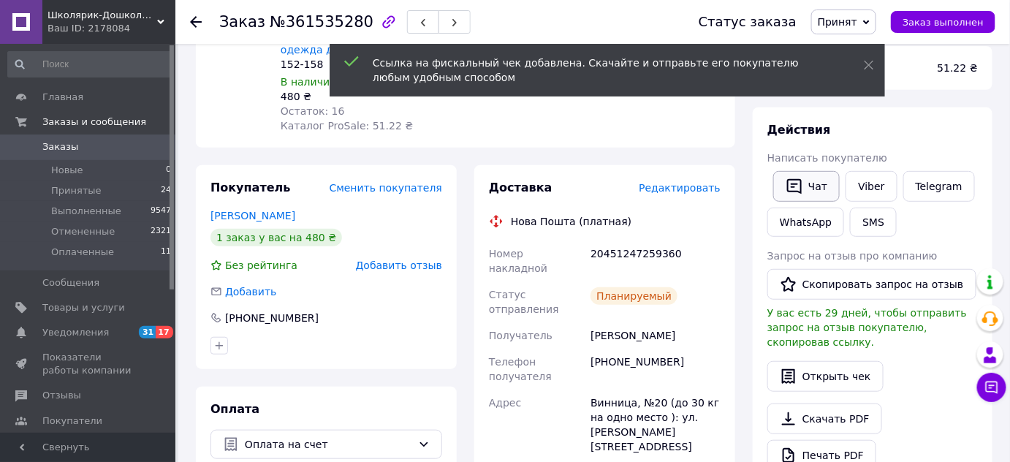
click at [811, 190] on button "Чат" at bounding box center [806, 186] width 67 height 31
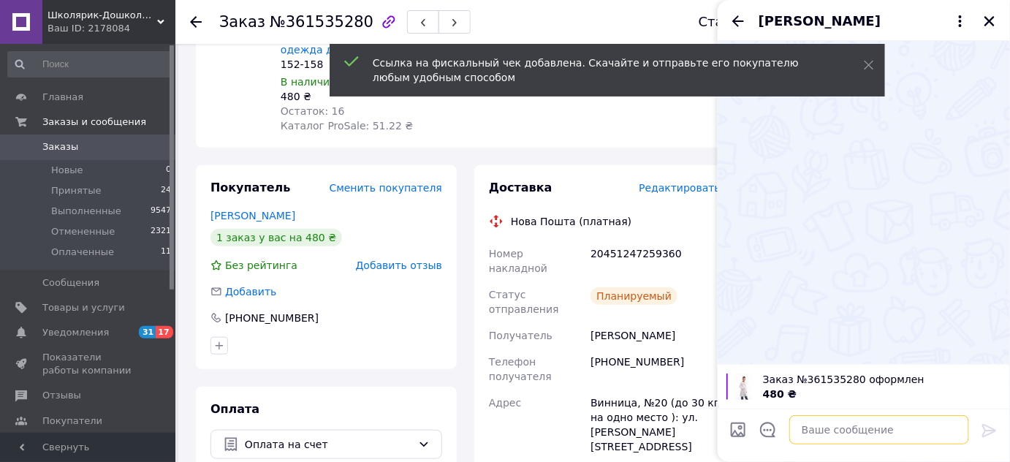
click at [826, 430] on textarea at bounding box center [880, 429] width 180 height 29
paste textarea "[URL][DOMAIN_NAME]"
type textarea "[URL][DOMAIN_NAME]"
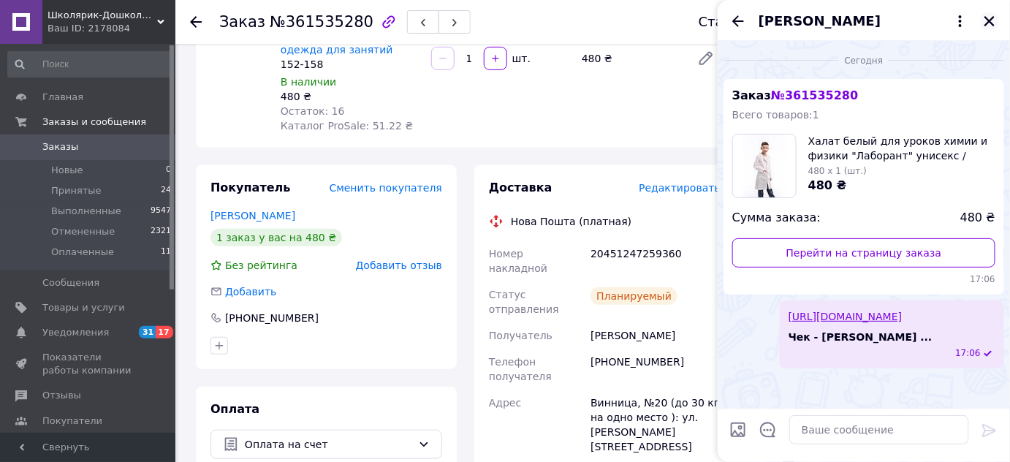
click at [994, 18] on icon "Закрыть" at bounding box center [990, 21] width 10 height 10
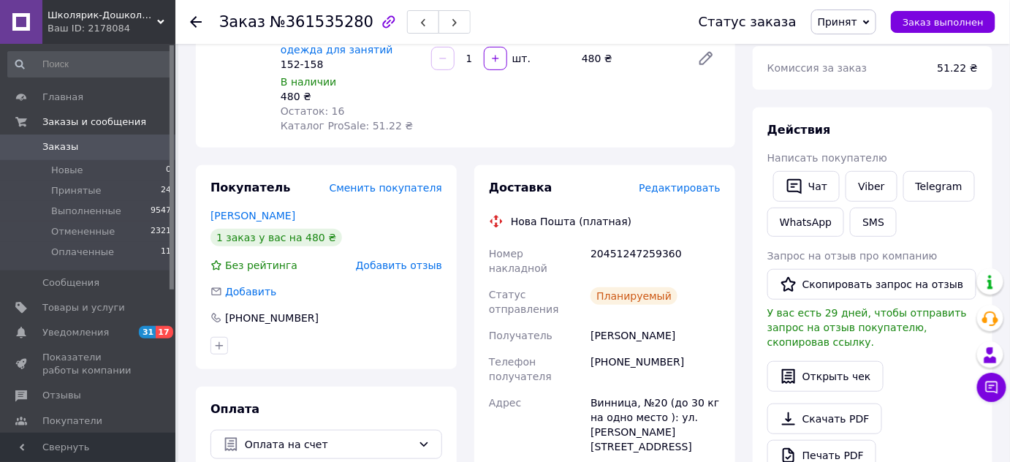
click at [200, 20] on use at bounding box center [196, 22] width 12 height 12
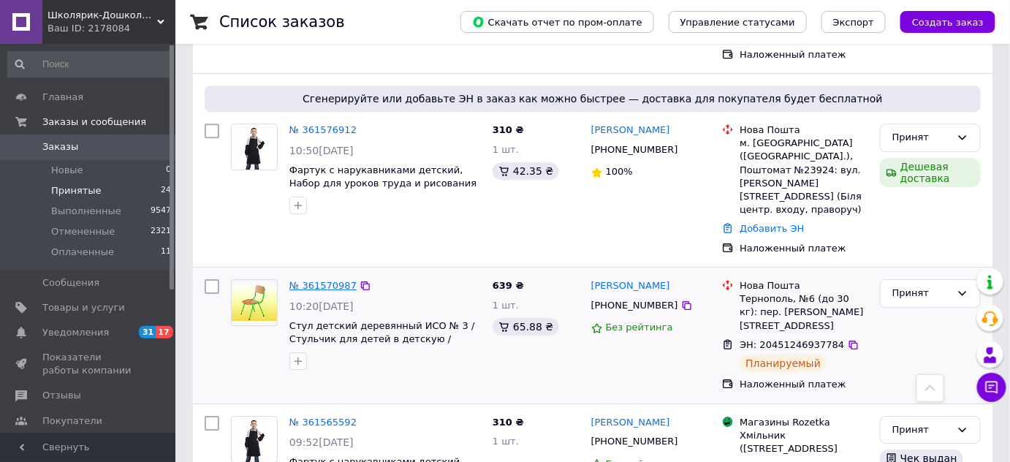
click at [335, 280] on link "№ 361570987" at bounding box center [323, 285] width 67 height 11
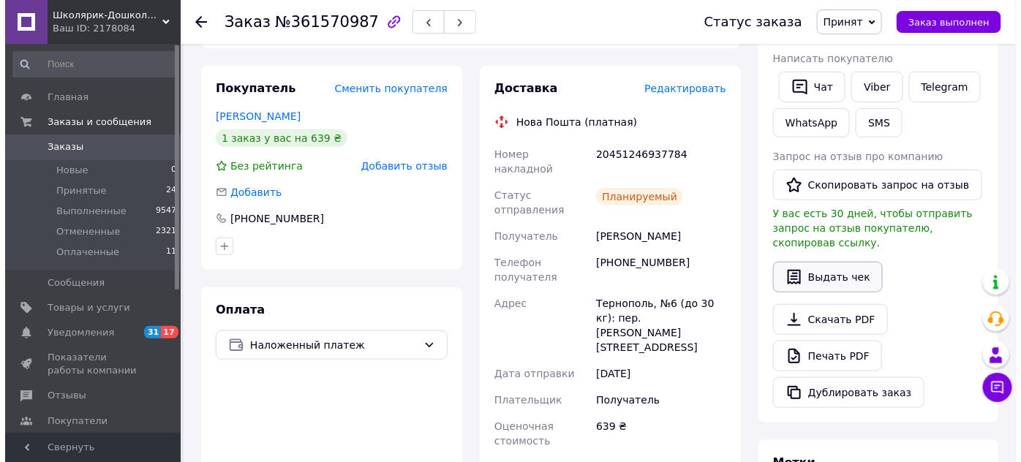
scroll to position [262, 0]
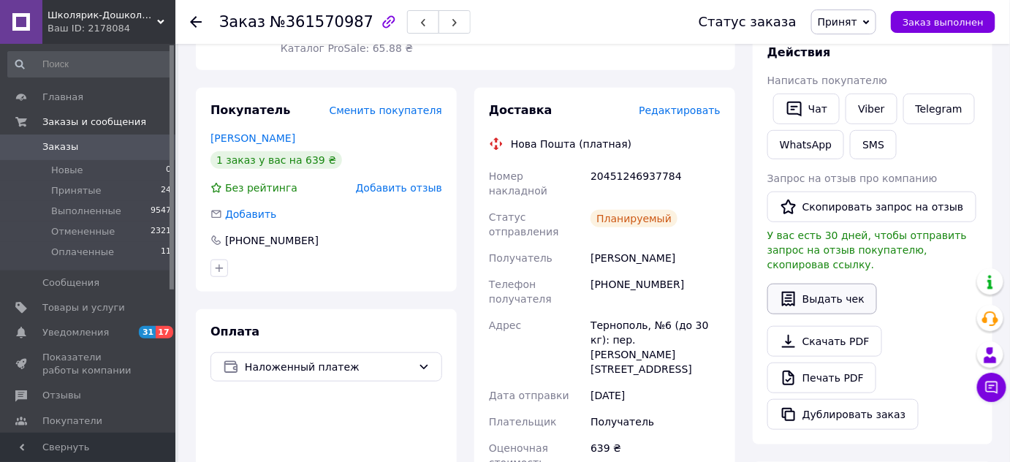
click at [844, 284] on button "Выдать чек" at bounding box center [823, 299] width 110 height 31
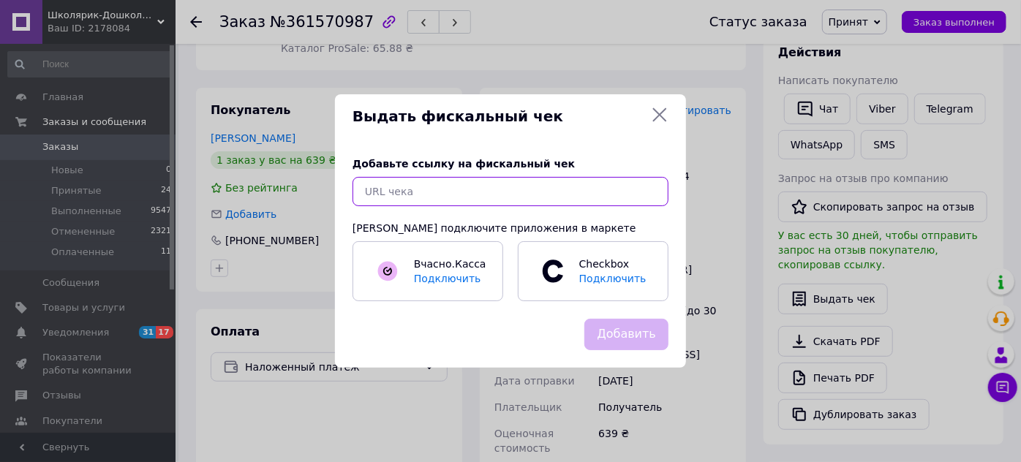
click at [575, 197] on input "text" at bounding box center [510, 191] width 316 height 29
paste input "[URL][DOMAIN_NAME]"
type input "[URL][DOMAIN_NAME]"
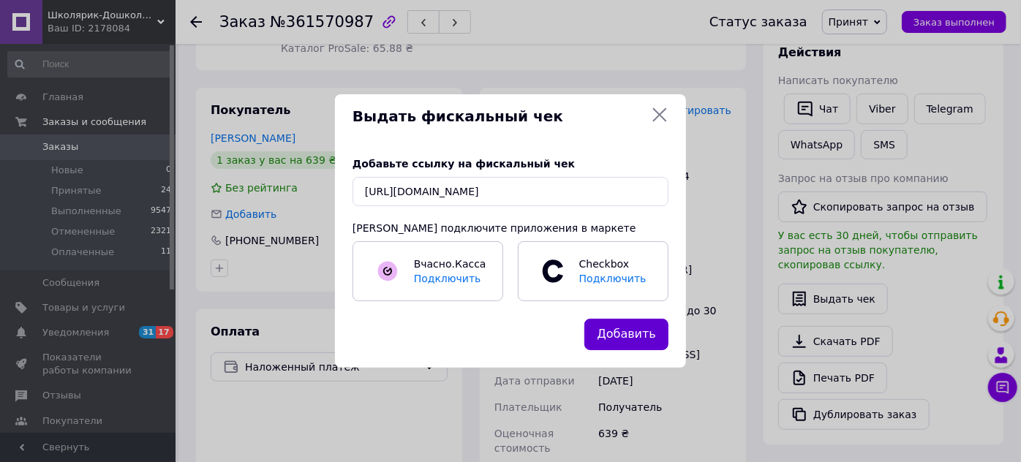
click at [641, 331] on button "Добавить" at bounding box center [626, 334] width 84 height 31
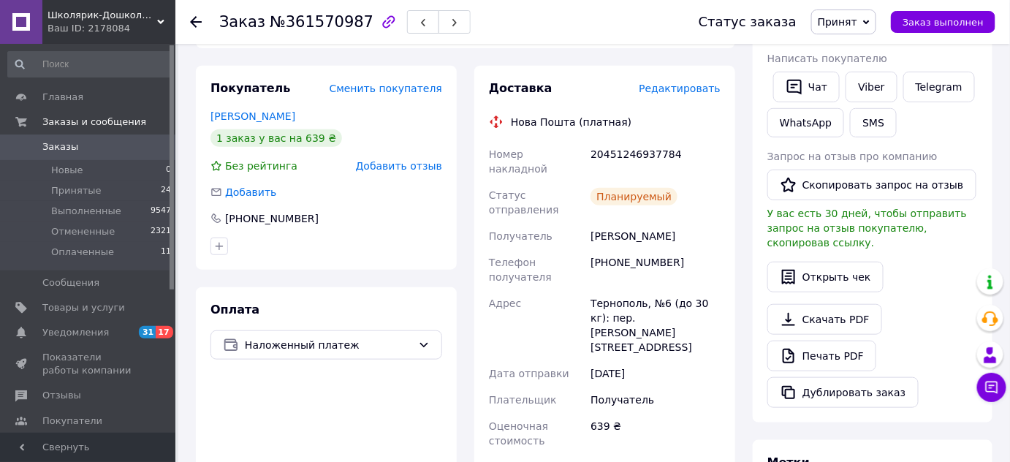
scroll to position [262, 0]
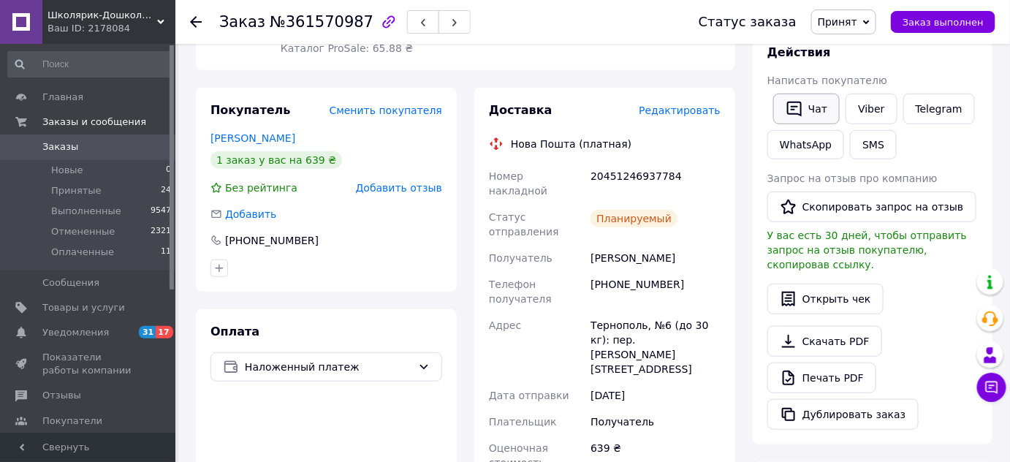
click at [802, 112] on icon "button" at bounding box center [795, 109] width 18 height 18
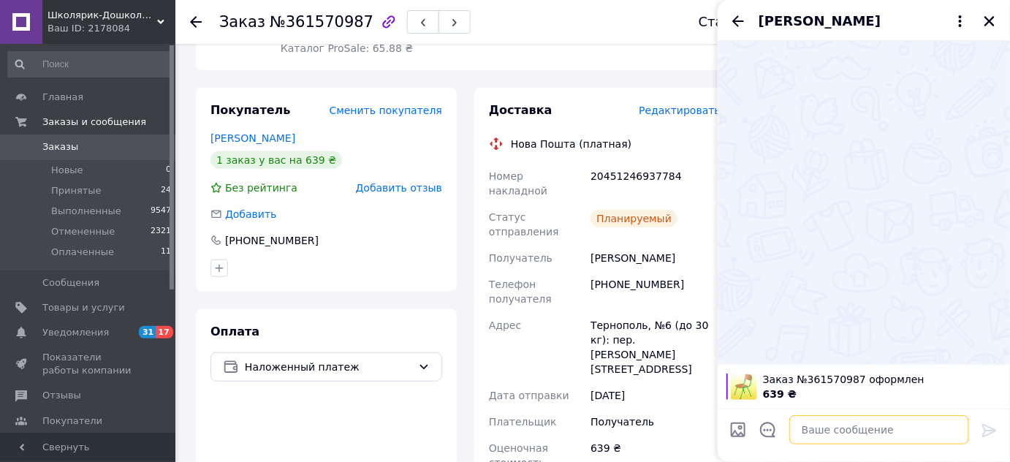
click at [818, 431] on textarea at bounding box center [880, 429] width 180 height 29
paste textarea "[URL][DOMAIN_NAME]"
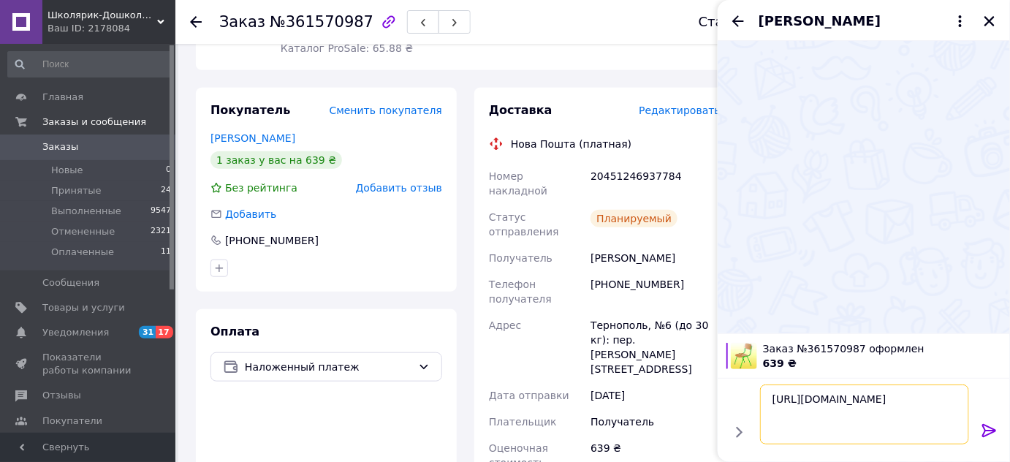
type textarea "[URL][DOMAIN_NAME]"
click at [991, 431] on icon at bounding box center [990, 431] width 18 height 18
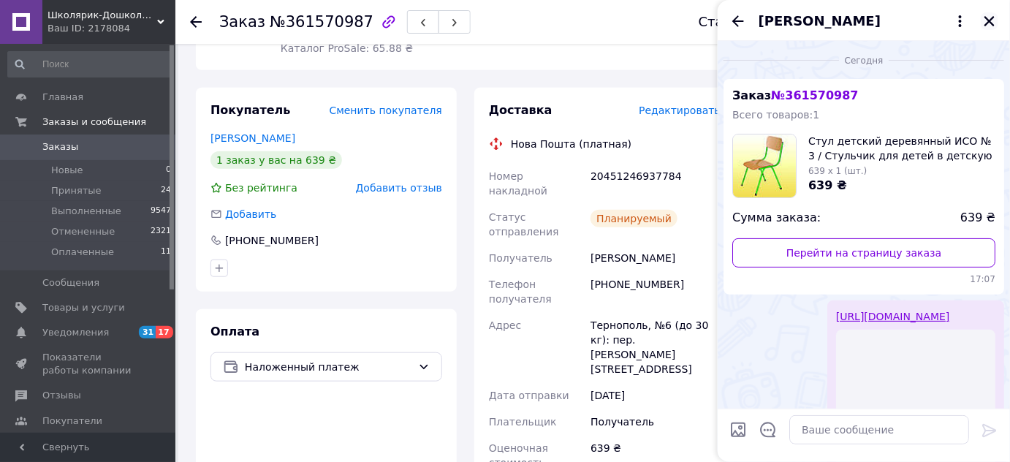
click at [991, 20] on icon "Закрыть" at bounding box center [990, 21] width 10 height 10
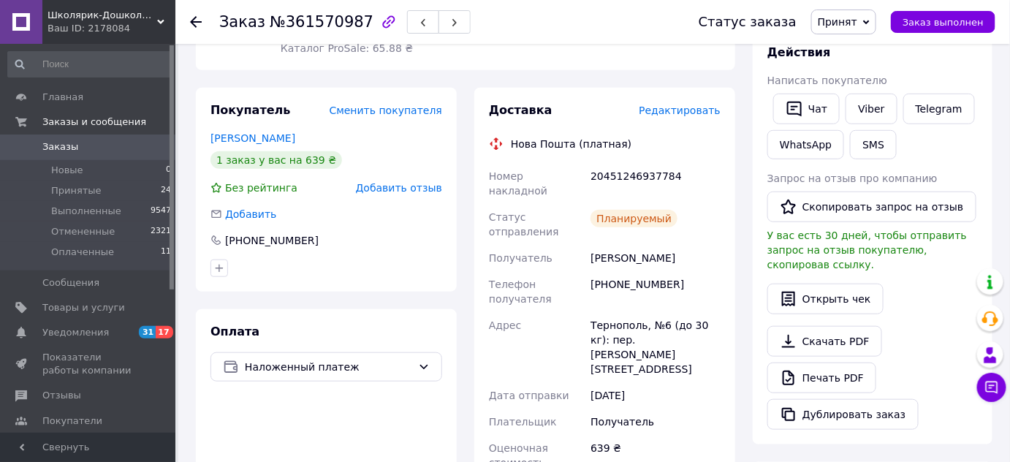
click at [203, 15] on div at bounding box center [204, 22] width 29 height 44
click at [198, 20] on icon at bounding box center [196, 22] width 12 height 12
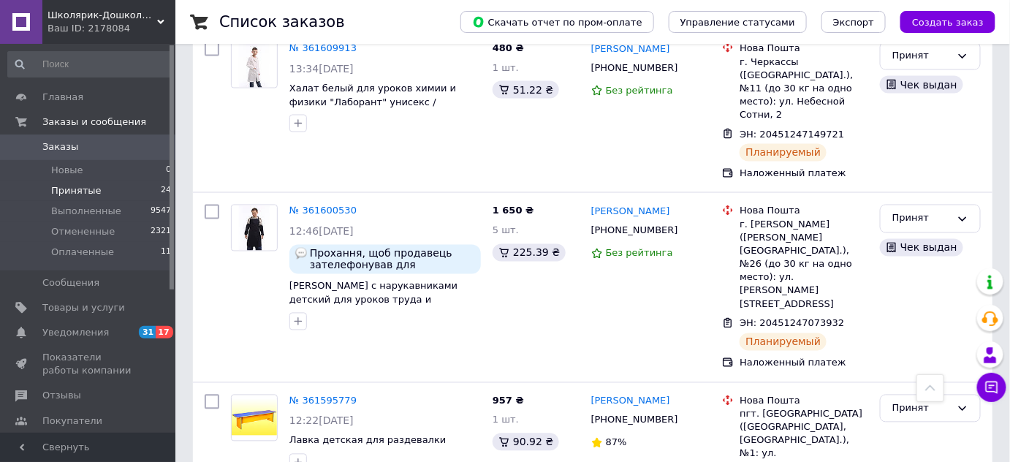
scroll to position [930, 0]
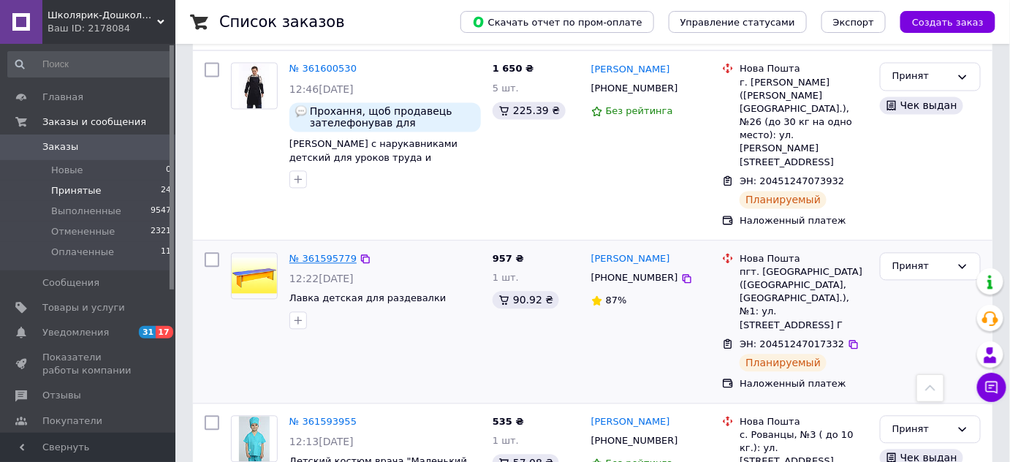
click at [328, 253] on link "№ 361595779" at bounding box center [323, 258] width 67 height 11
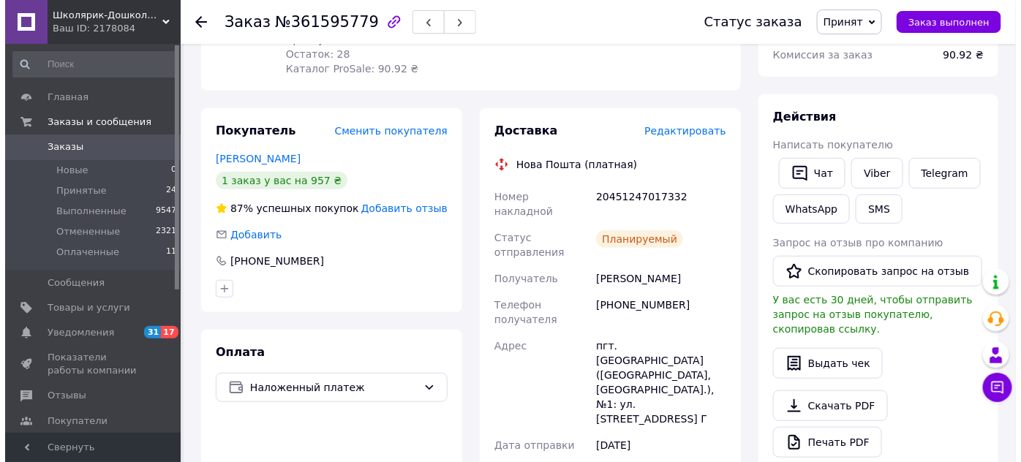
scroll to position [199, 0]
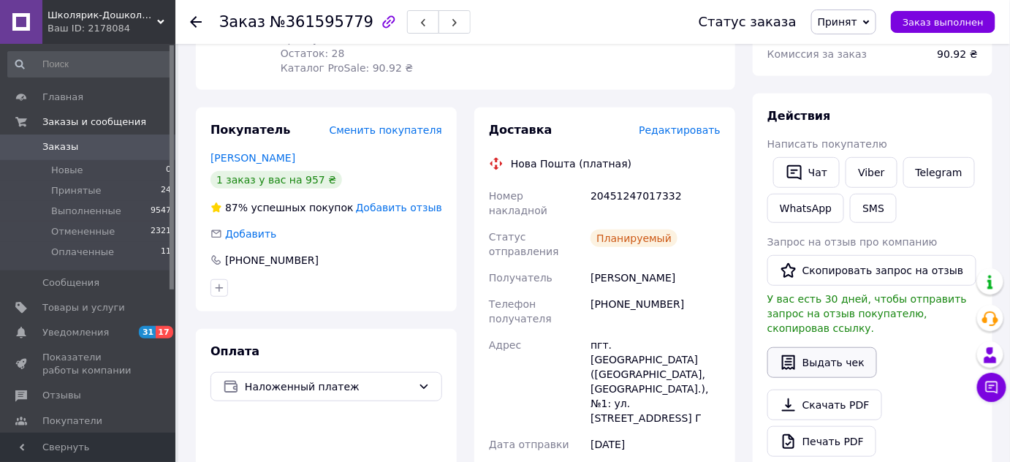
click at [826, 352] on button "Выдать чек" at bounding box center [823, 362] width 110 height 31
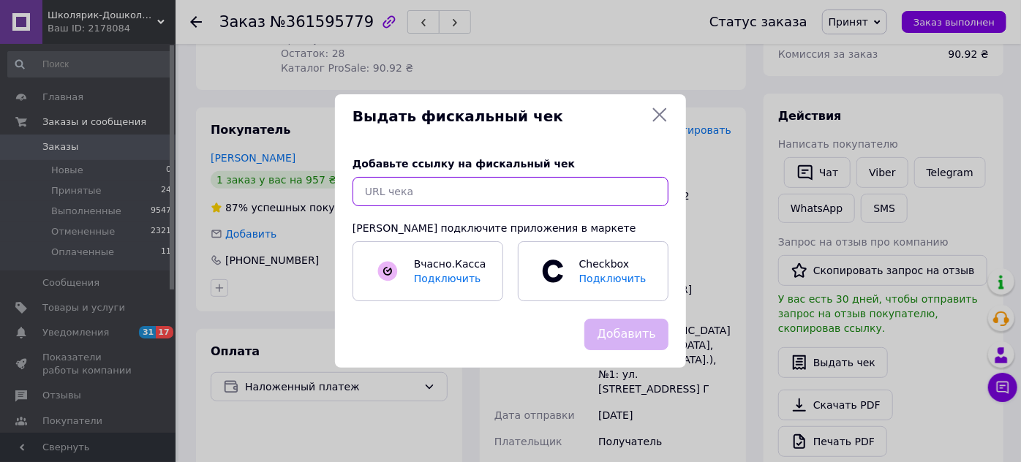
click at [480, 187] on input "text" at bounding box center [510, 191] width 316 height 29
paste input "[URL][DOMAIN_NAME]"
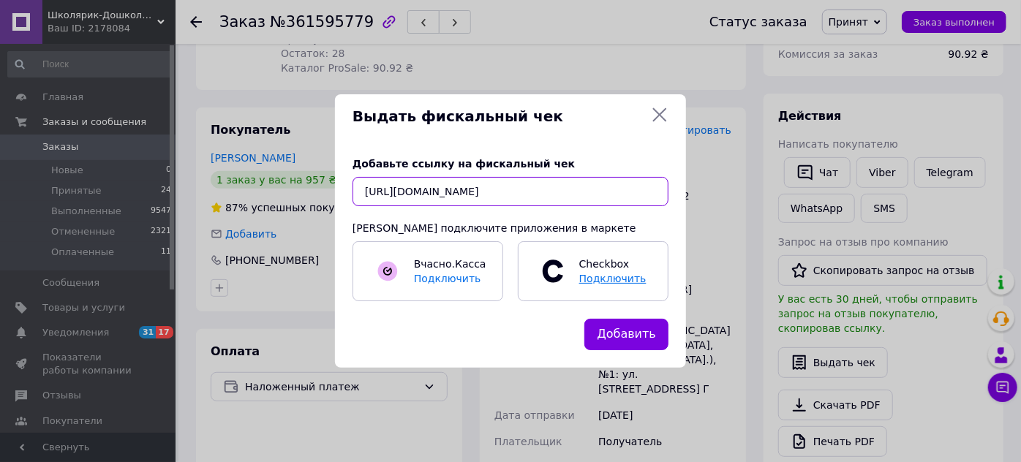
scroll to position [0, 12]
type input "[URL][DOMAIN_NAME]"
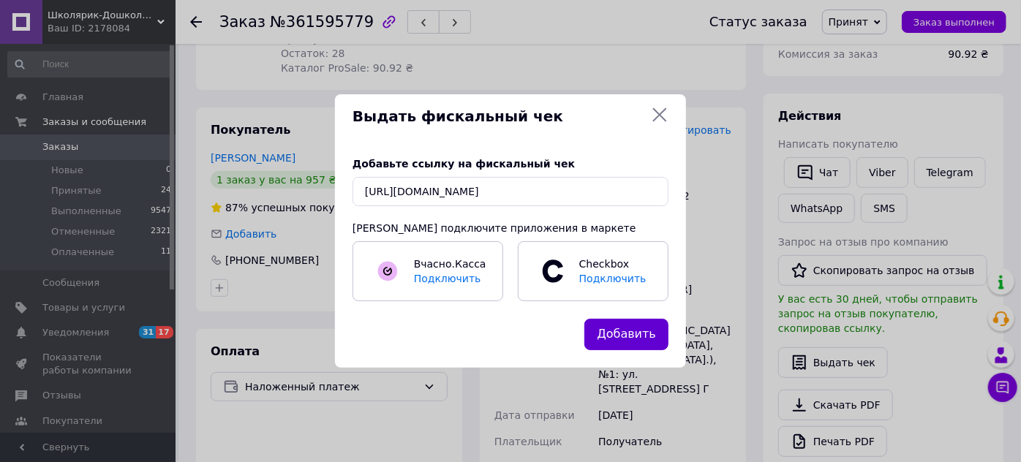
click at [620, 329] on button "Добавить" at bounding box center [626, 334] width 84 height 31
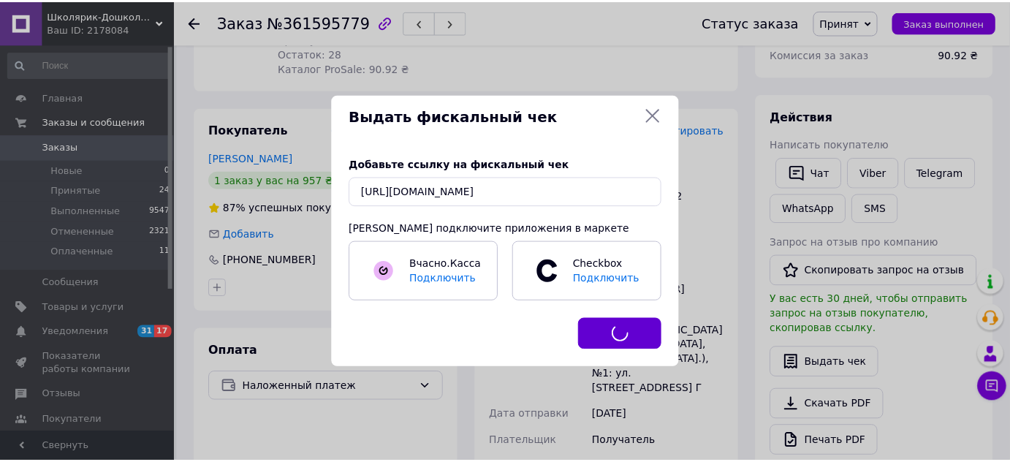
scroll to position [0, 0]
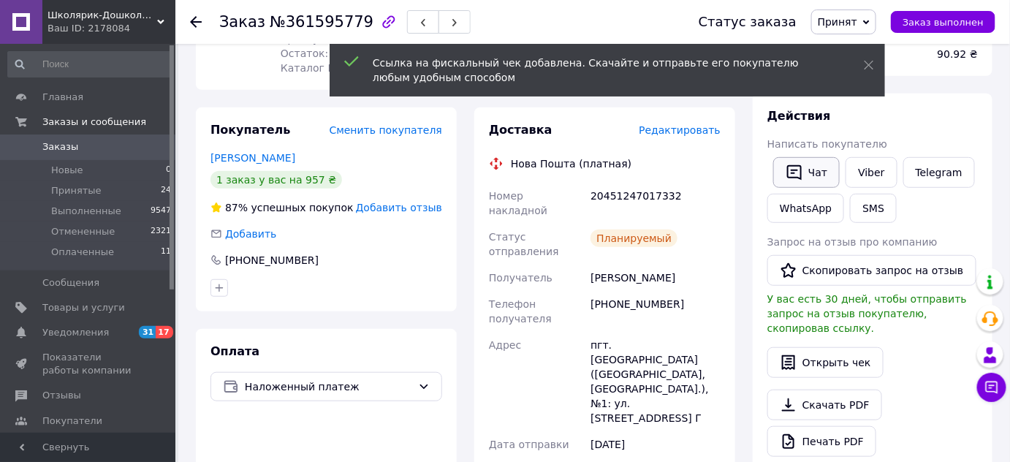
click at [813, 173] on button "Чат" at bounding box center [806, 172] width 67 height 31
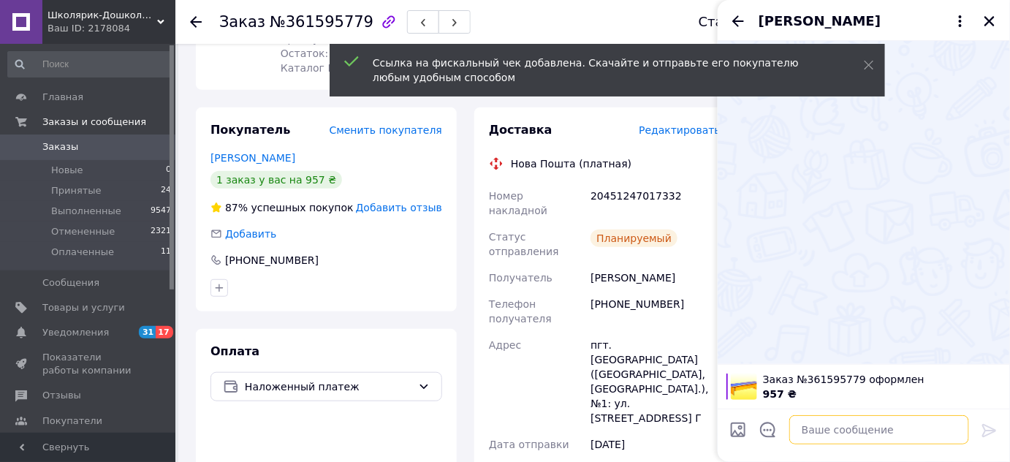
click at [836, 436] on textarea at bounding box center [880, 429] width 180 height 29
paste textarea "[URL][DOMAIN_NAME]"
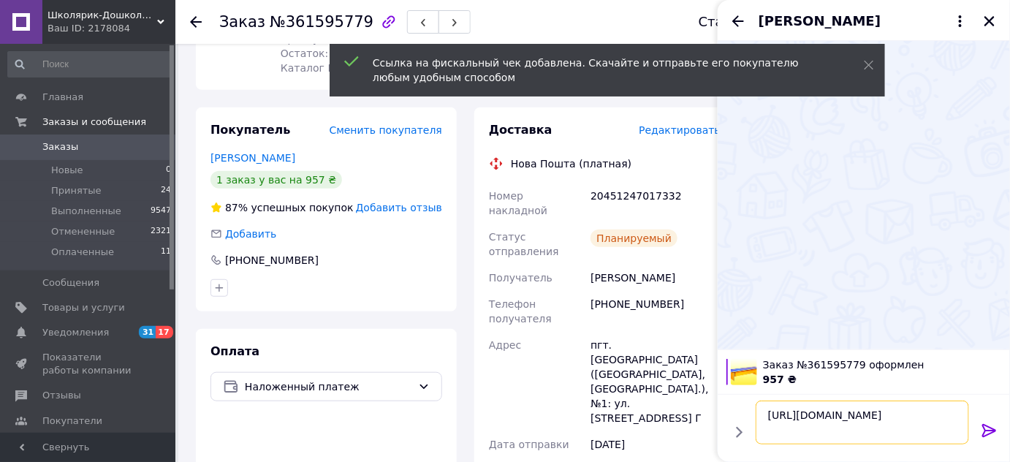
scroll to position [1, 0]
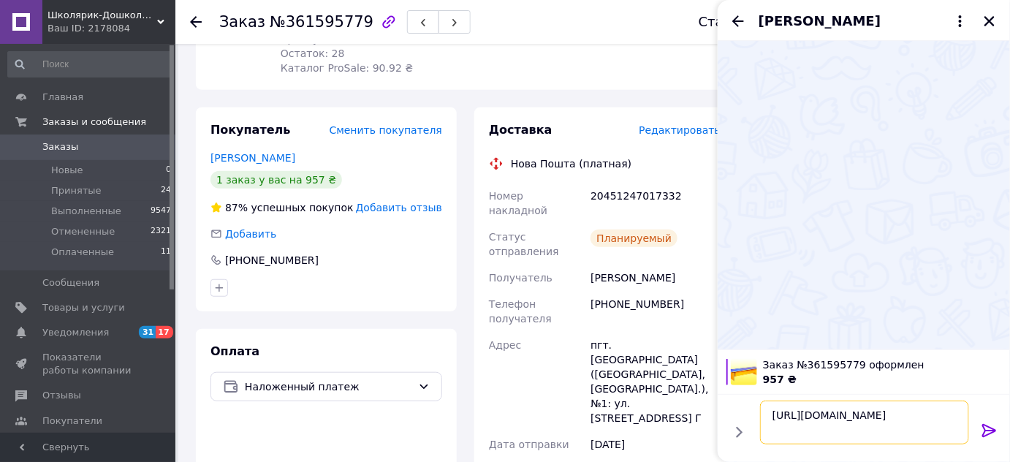
type textarea "[URL][DOMAIN_NAME]"
click at [984, 432] on icon at bounding box center [990, 430] width 14 height 13
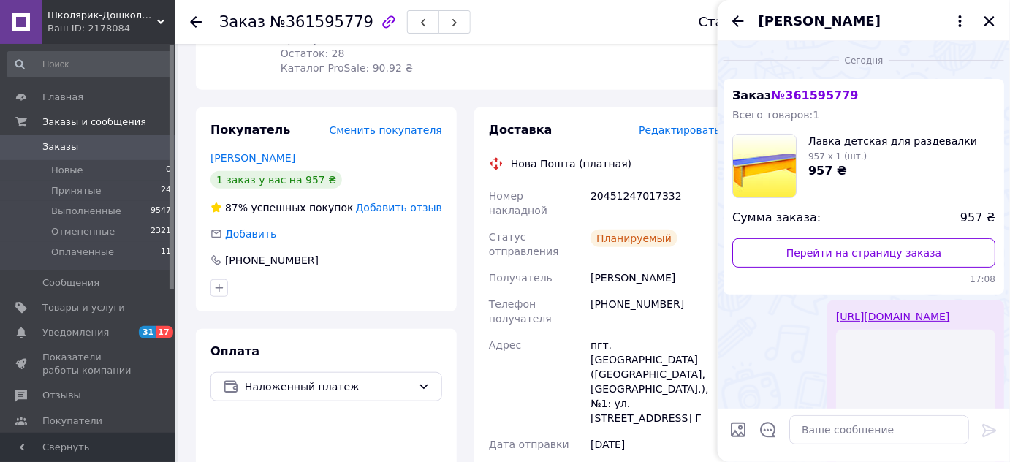
scroll to position [0, 0]
